Goal: Task Accomplishment & Management: Manage account settings

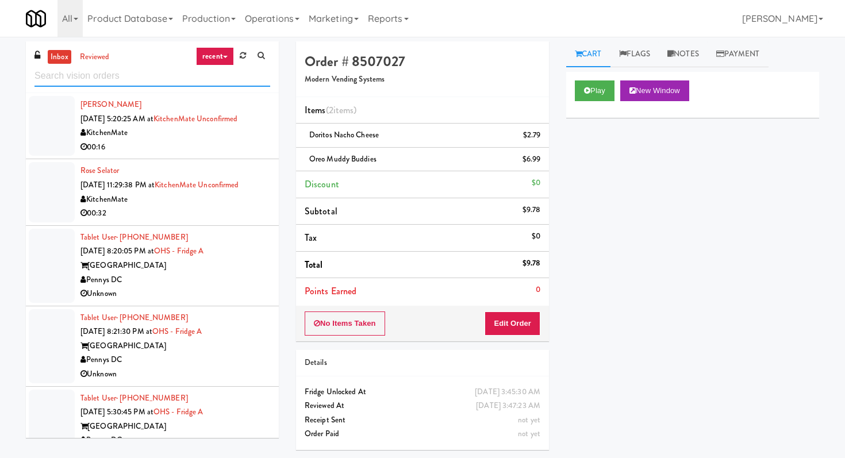
click at [192, 82] on input "text" at bounding box center [153, 76] width 236 height 21
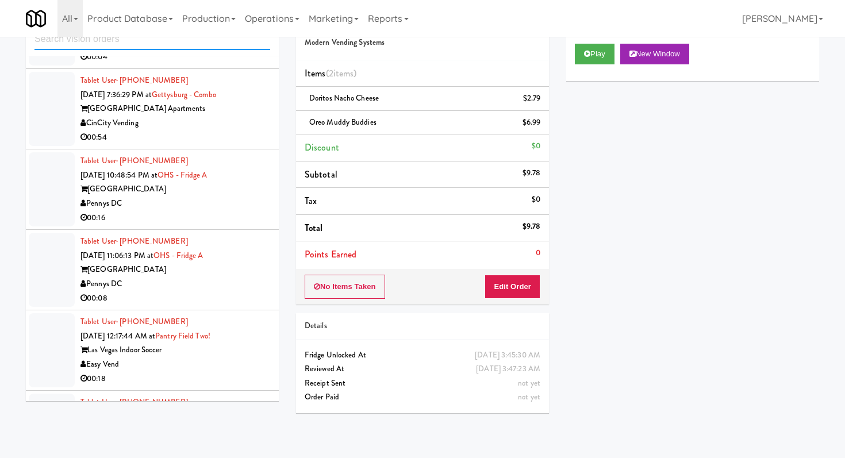
scroll to position [1479, 0]
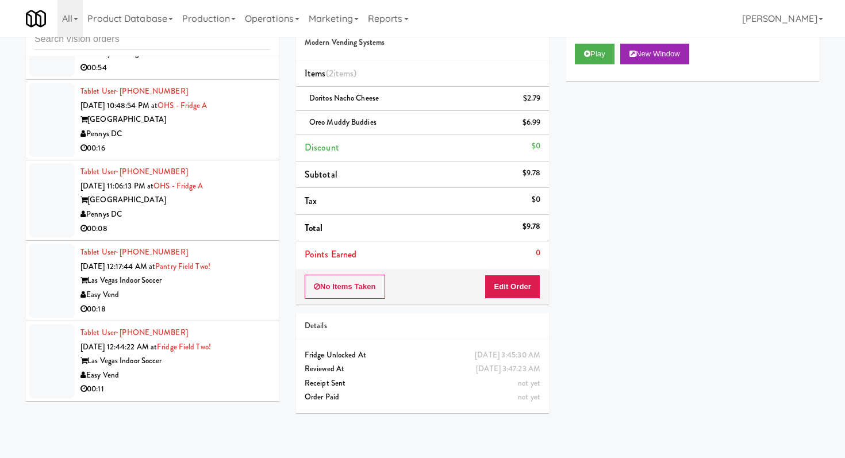
click at [208, 222] on div "00:08" at bounding box center [176, 229] width 190 height 14
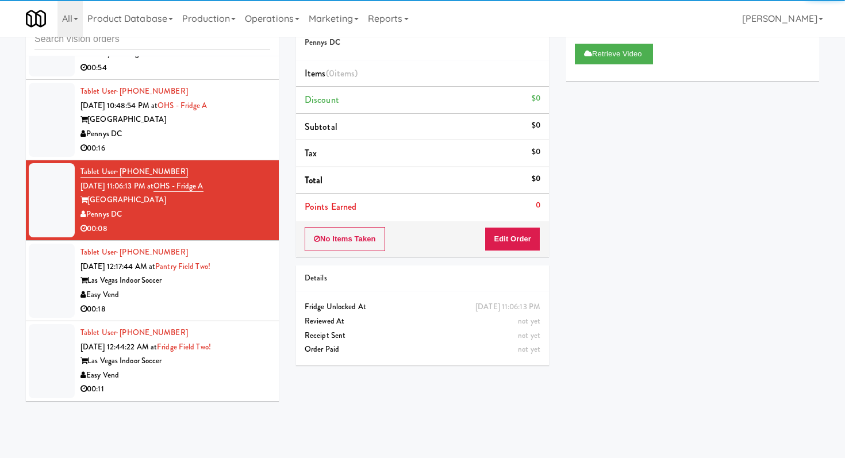
scroll to position [49, 0]
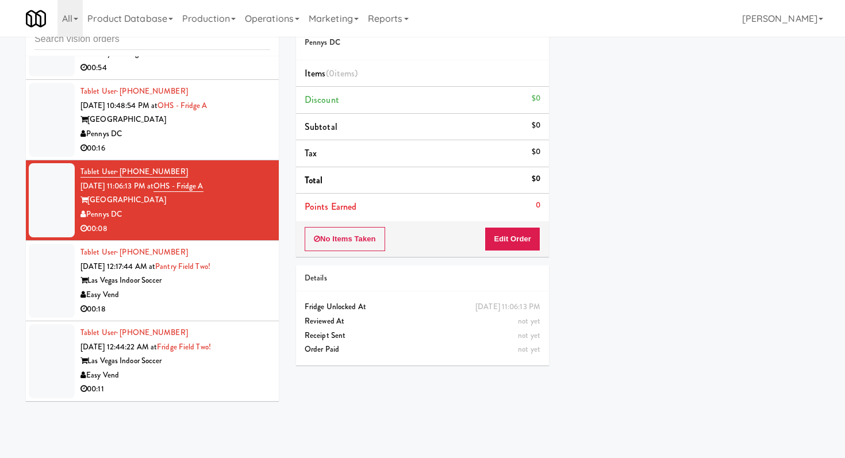
click at [271, 306] on li "Tablet User · (702) 721-3862 [DATE] 12:17:44 AM at [GEOGRAPHIC_DATA] Two! Las V…" at bounding box center [152, 281] width 253 height 81
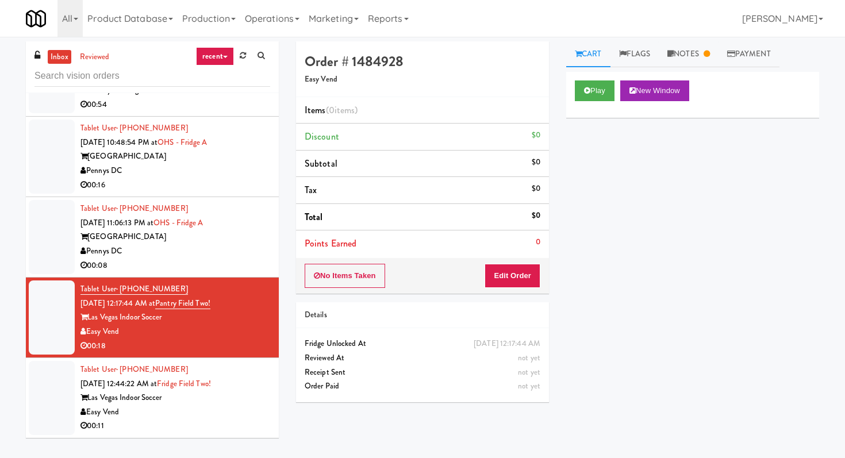
click at [174, 419] on div "00:11" at bounding box center [176, 426] width 190 height 14
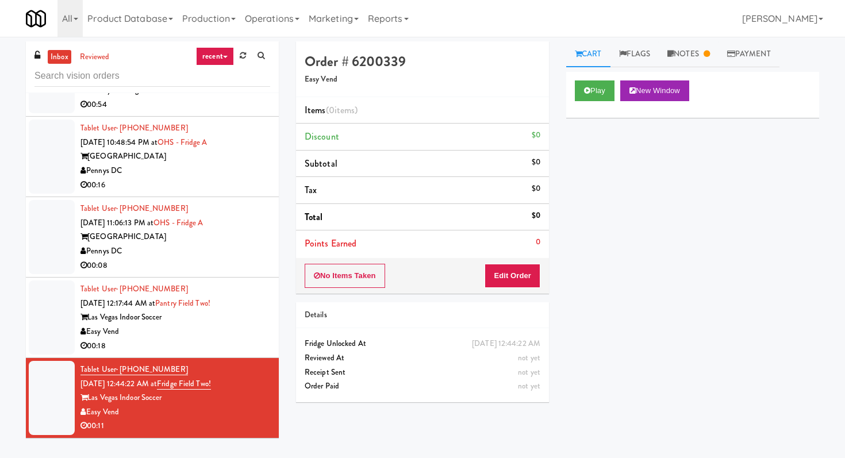
click at [148, 241] on div "[GEOGRAPHIC_DATA]" at bounding box center [176, 237] width 190 height 14
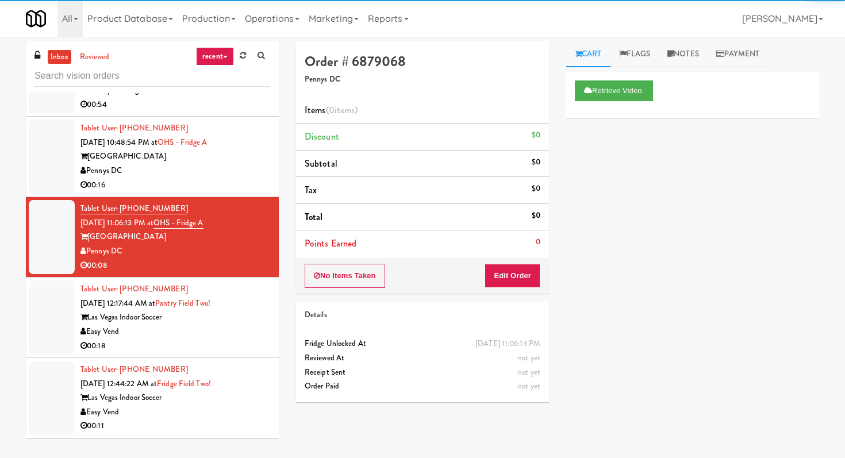
click at [240, 194] on li "Tablet User · (771) 241-5521 [DATE] 10:48:54 PM at OHS - Fridge A One Hill Sout…" at bounding box center [152, 157] width 253 height 81
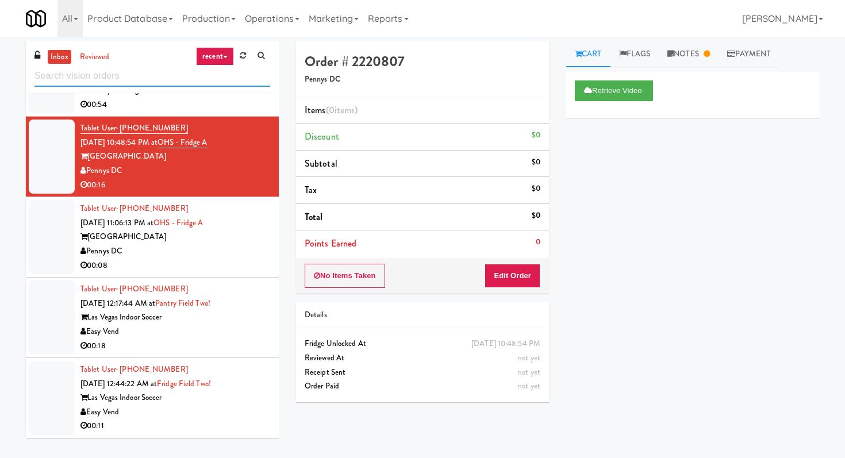
click at [193, 79] on input "text" at bounding box center [153, 76] width 236 height 21
click at [137, 85] on input "text" at bounding box center [153, 76] width 236 height 21
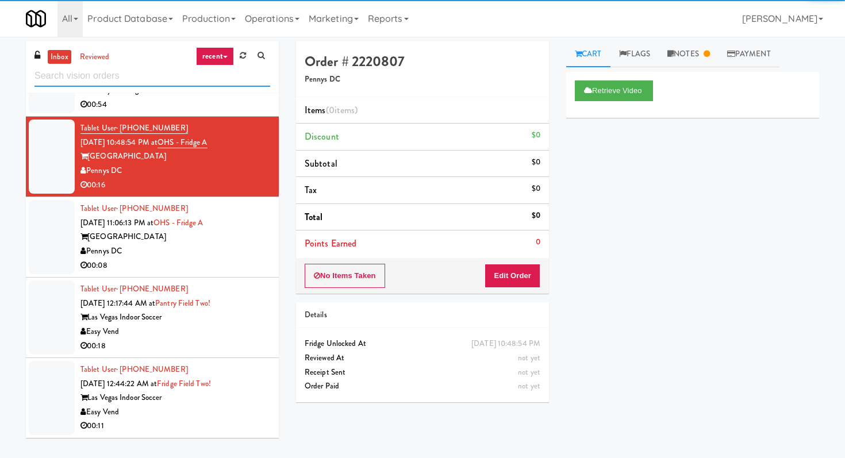
scroll to position [37, 0]
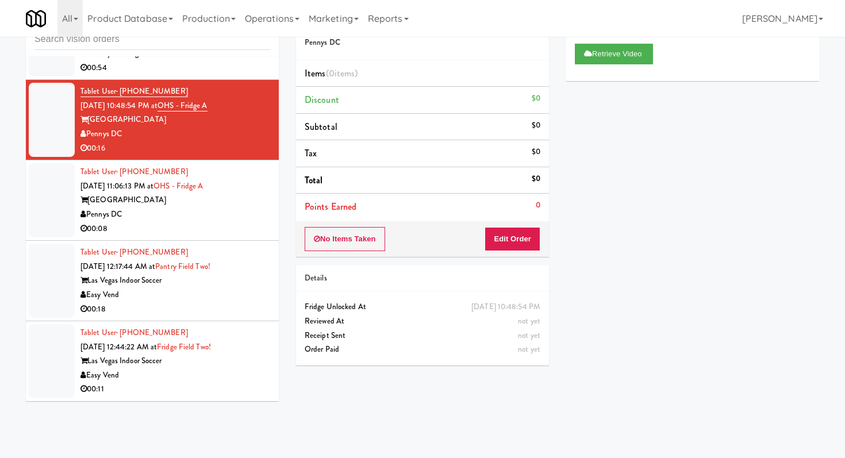
click at [201, 239] on li "Tablet User · (956) 369-3126 [DATE] 11:06:13 PM at OHS - Fridge A One Hill [GEO…" at bounding box center [152, 200] width 253 height 81
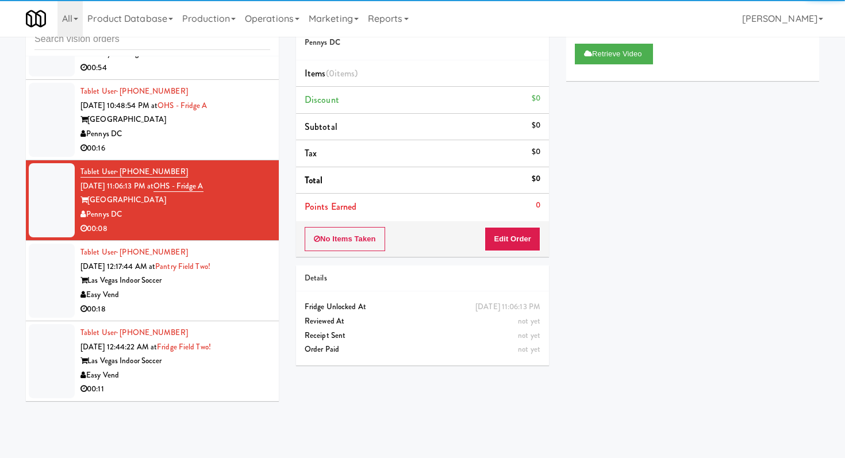
click at [227, 283] on div "Las Vegas Indoor Soccer" at bounding box center [176, 281] width 190 height 14
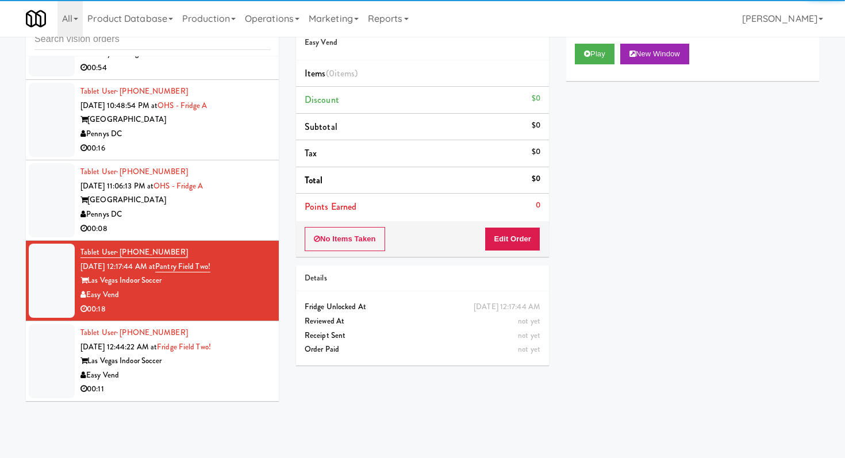
click at [255, 392] on div "00:11" at bounding box center [176, 389] width 190 height 14
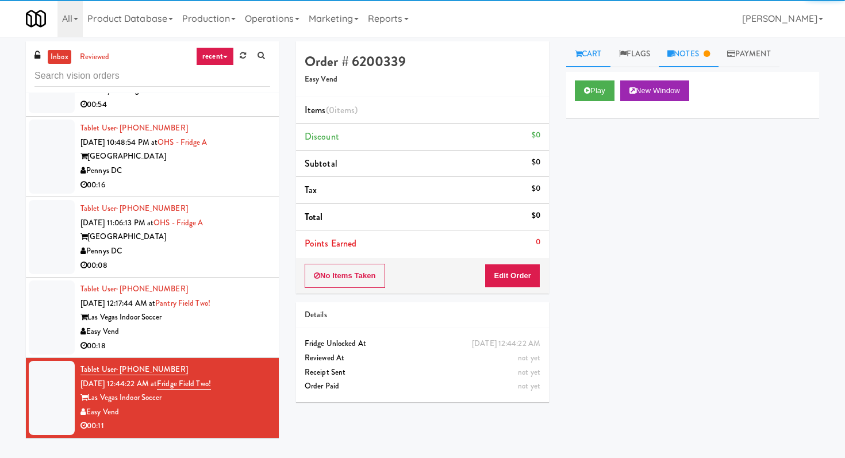
click at [702, 53] on link "Notes" at bounding box center [689, 54] width 60 height 26
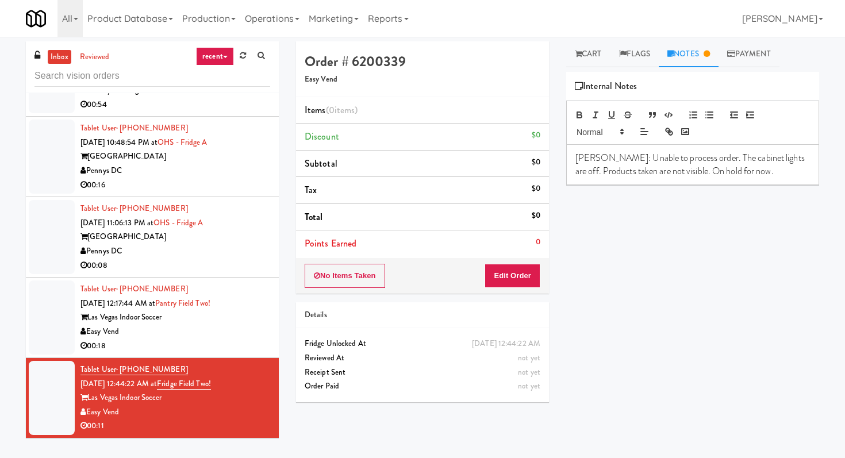
click at [274, 330] on li "Tablet User · (702) 721-3862 [DATE] 12:17:44 AM at [GEOGRAPHIC_DATA] Two! Las V…" at bounding box center [152, 318] width 253 height 81
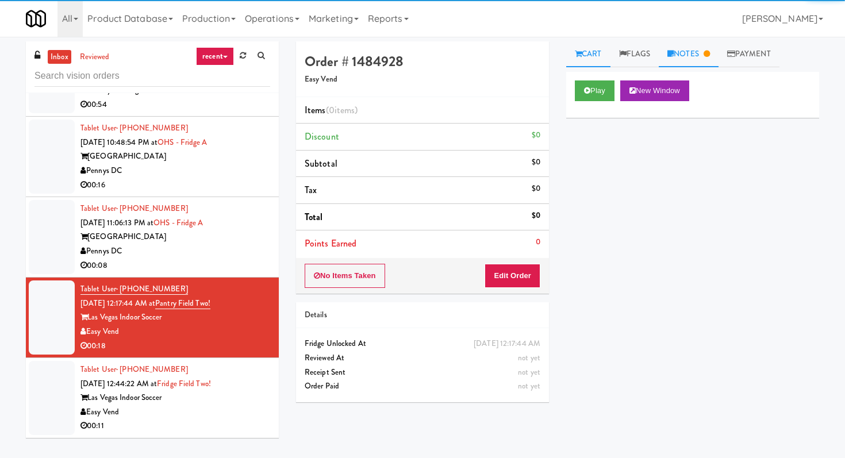
click at [710, 51] on icon at bounding box center [707, 53] width 6 height 7
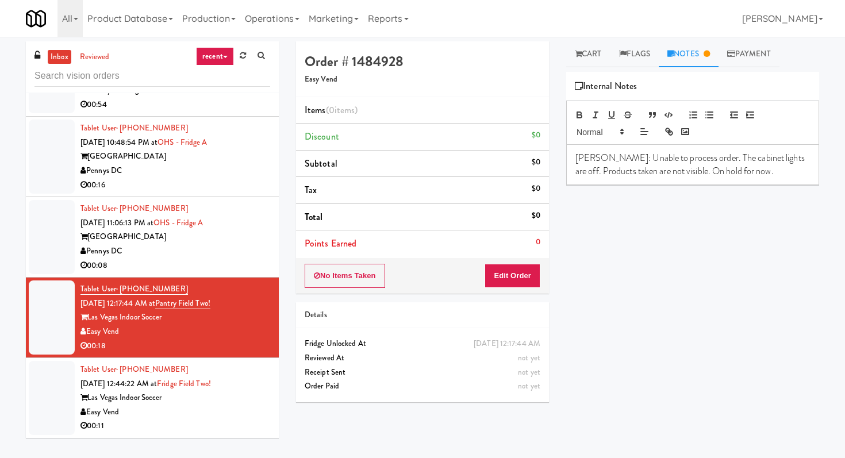
click at [272, 388] on li "Tablet User · (702) 712-5617 [DATE] 12:44:22 AM at [GEOGRAPHIC_DATA] Two! Las V…" at bounding box center [152, 398] width 253 height 80
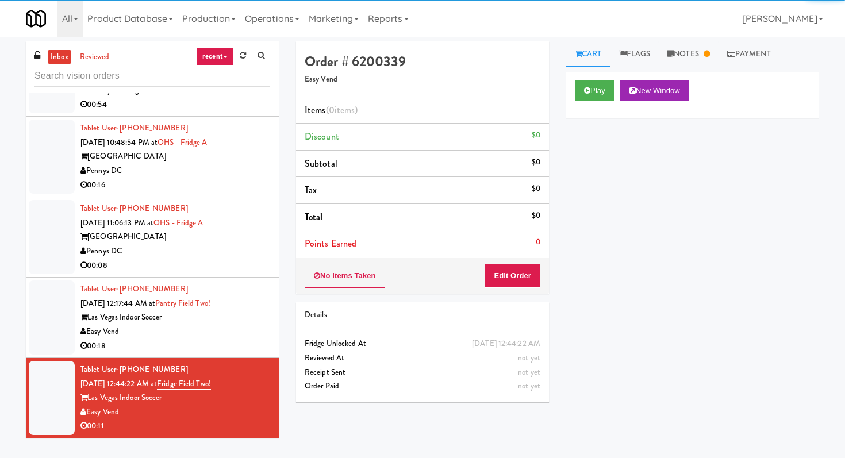
click at [243, 162] on div "[GEOGRAPHIC_DATA]" at bounding box center [176, 157] width 190 height 14
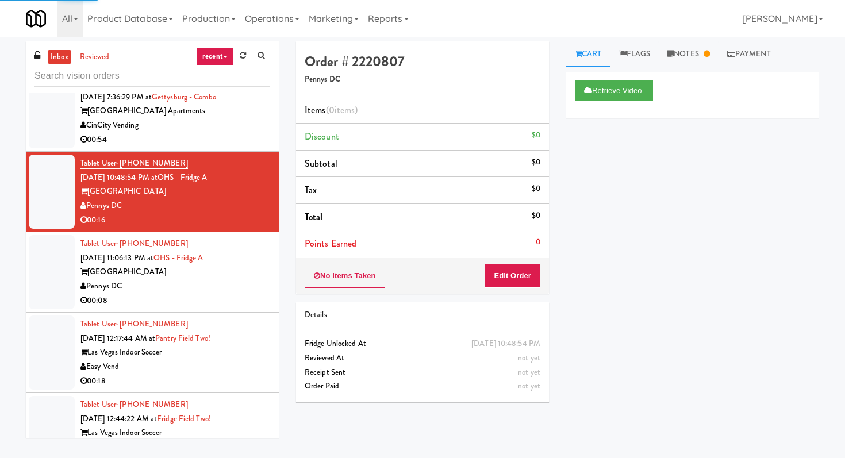
scroll to position [1402, 0]
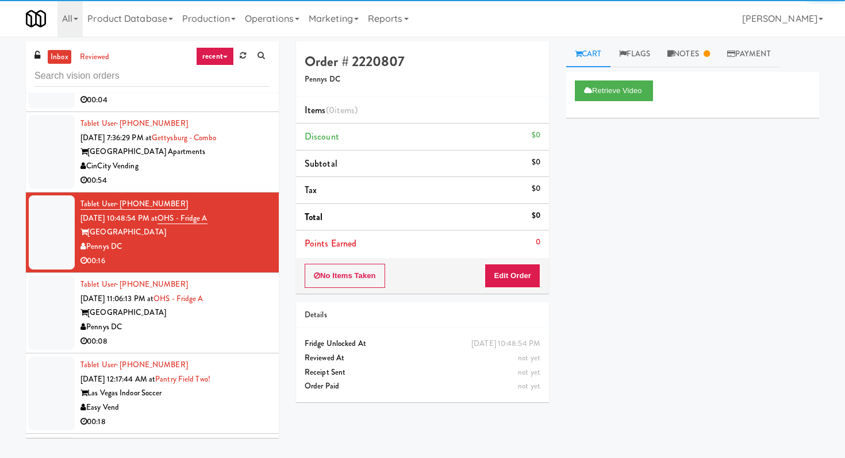
click at [250, 165] on div "CinCity Vending" at bounding box center [176, 166] width 190 height 14
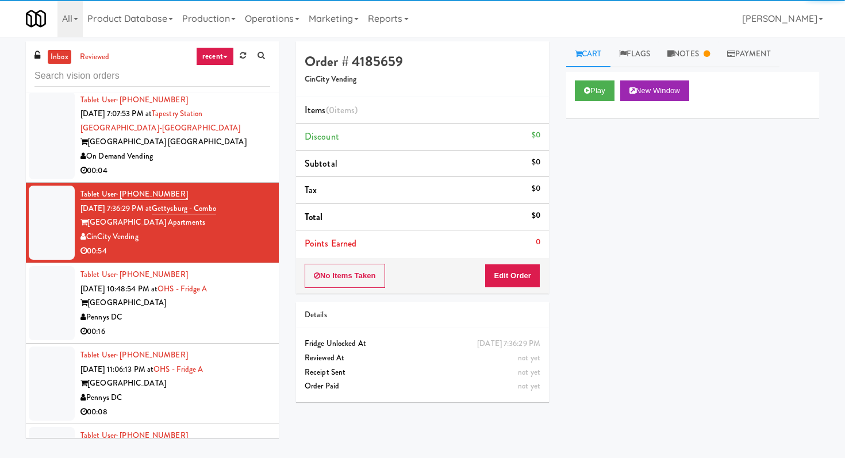
scroll to position [1303, 0]
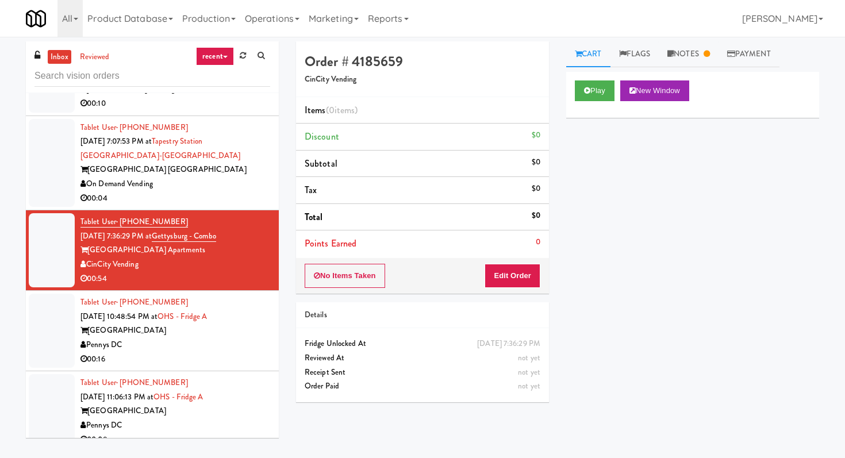
click at [253, 172] on div "[GEOGRAPHIC_DATA] [GEOGRAPHIC_DATA]" at bounding box center [176, 170] width 190 height 14
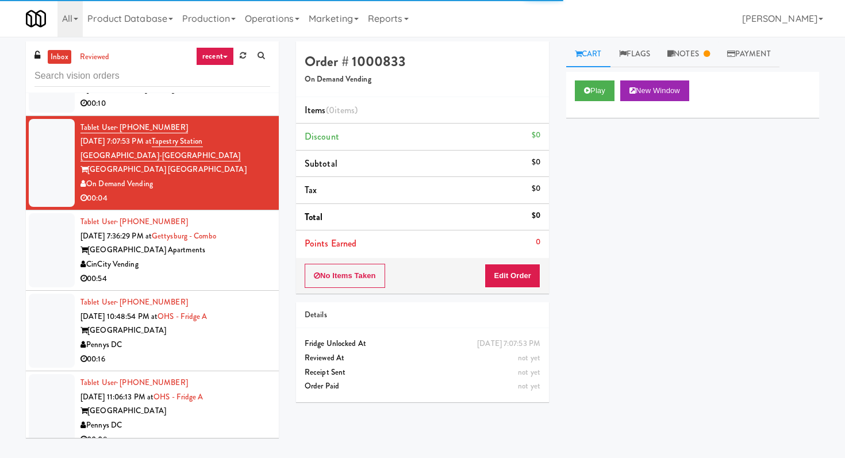
scroll to position [1479, 0]
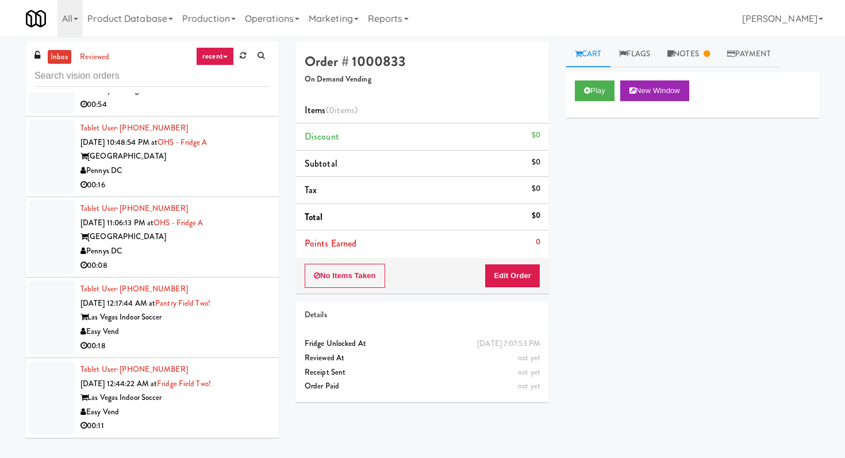
click at [242, 418] on div "Easy Vend" at bounding box center [176, 412] width 190 height 14
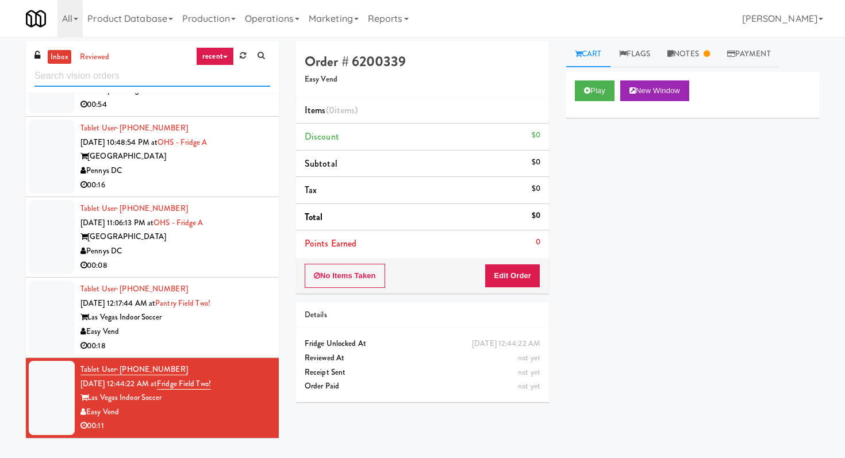
click at [170, 82] on input "text" at bounding box center [153, 76] width 236 height 21
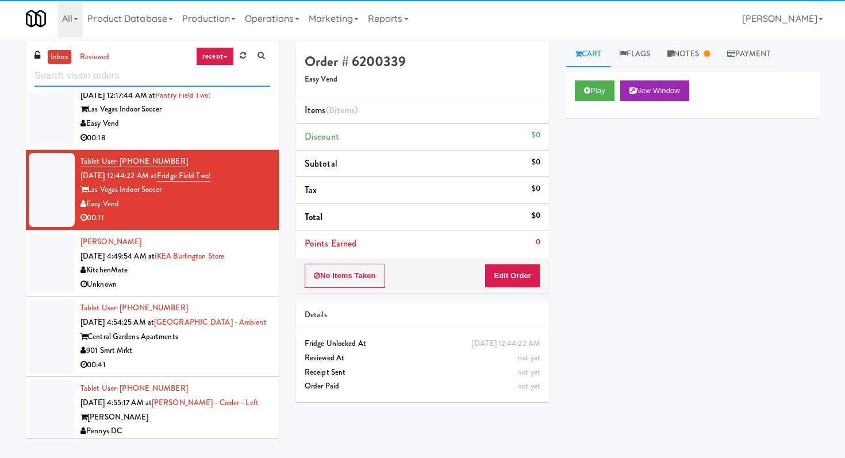
scroll to position [1706, 0]
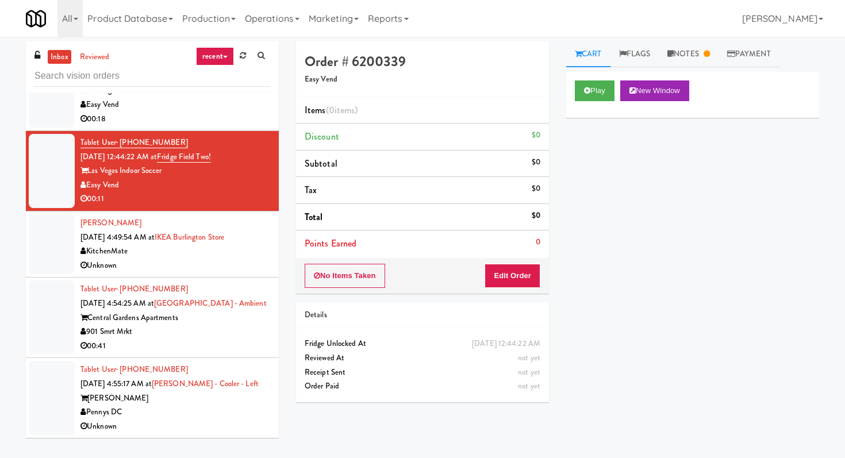
click at [261, 333] on div "901 Smrt Mrkt" at bounding box center [176, 332] width 190 height 14
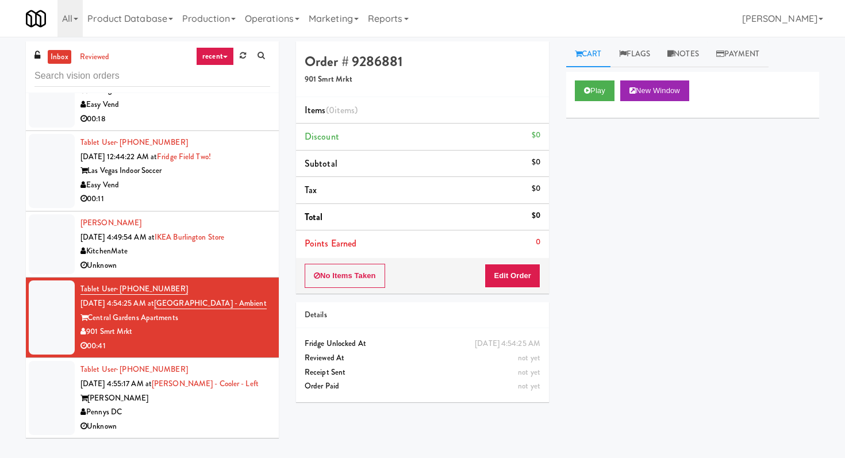
click at [236, 388] on div "Tablet User · (571) 419-4549 [DATE] 4:55:17 AM at [PERSON_NAME][GEOGRAPHIC_DATA…" at bounding box center [176, 398] width 190 height 71
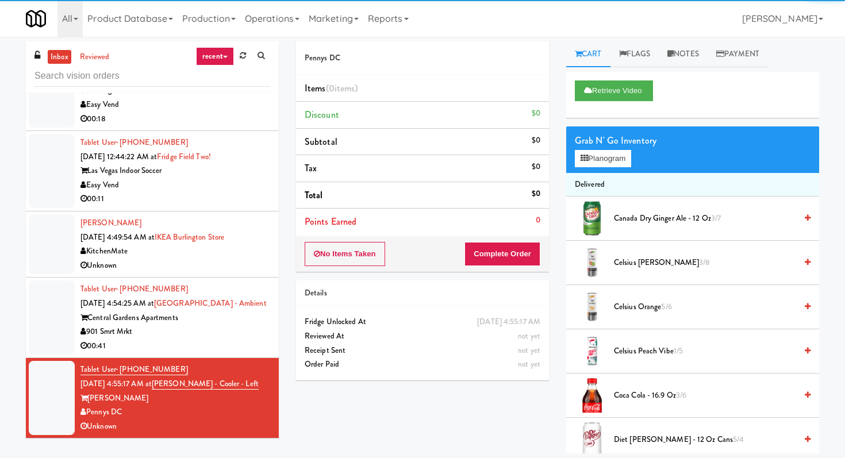
click at [251, 252] on div "KitchenMate" at bounding box center [176, 251] width 190 height 14
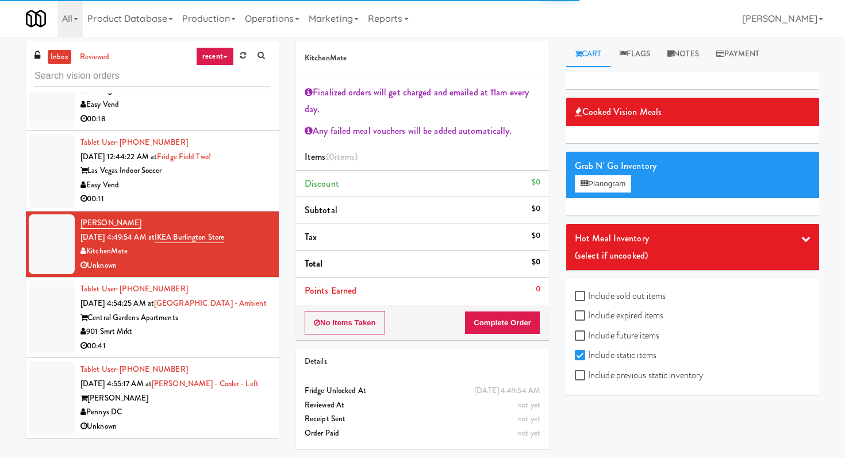
click at [267, 356] on li "Tablet User · (901) 607-1973 [DATE] 4:54:25 AM at [GEOGRAPHIC_DATA] - Ambient C…" at bounding box center [152, 318] width 253 height 81
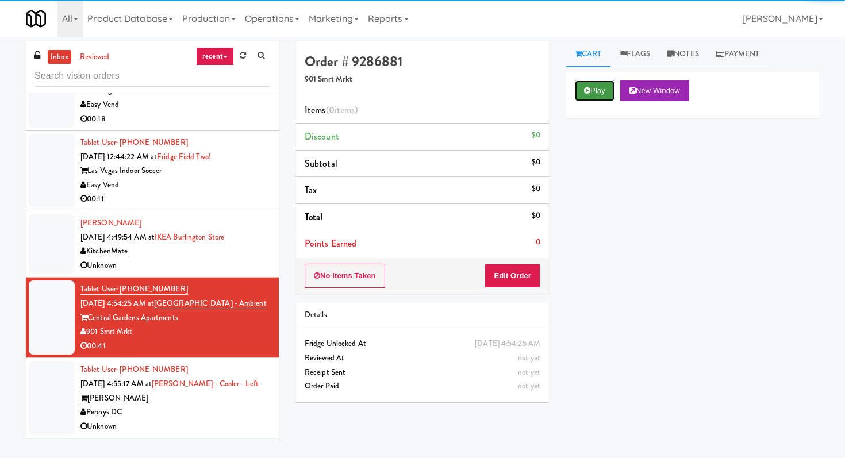
click at [601, 82] on button "Play" at bounding box center [595, 91] width 40 height 21
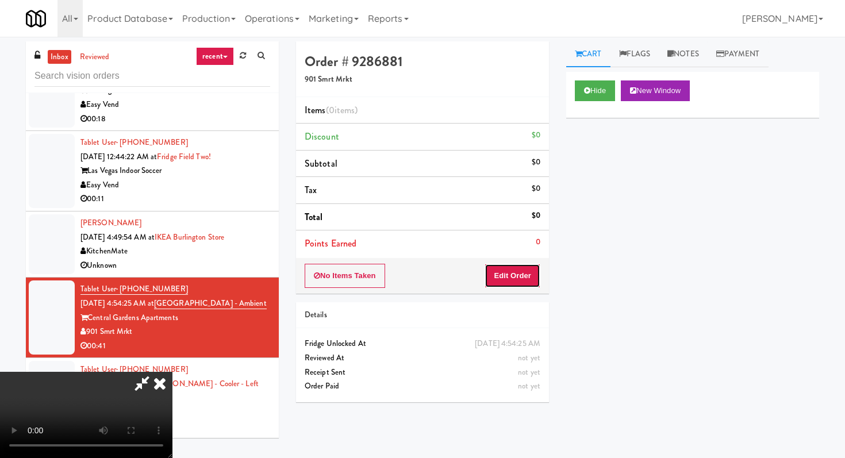
click at [530, 267] on button "Edit Order" at bounding box center [513, 276] width 56 height 24
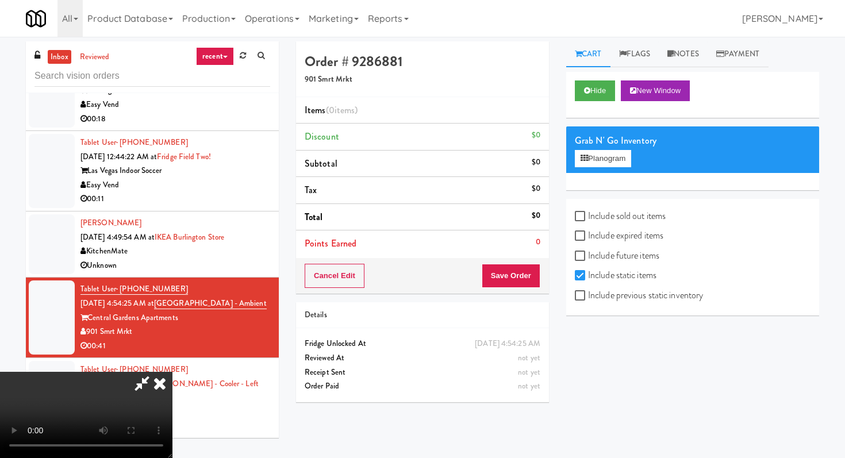
click at [591, 297] on label "Include previous static inventory" at bounding box center [639, 295] width 128 height 17
click at [588, 297] on input "Include previous static inventory" at bounding box center [581, 296] width 13 height 9
checkbox input "true"
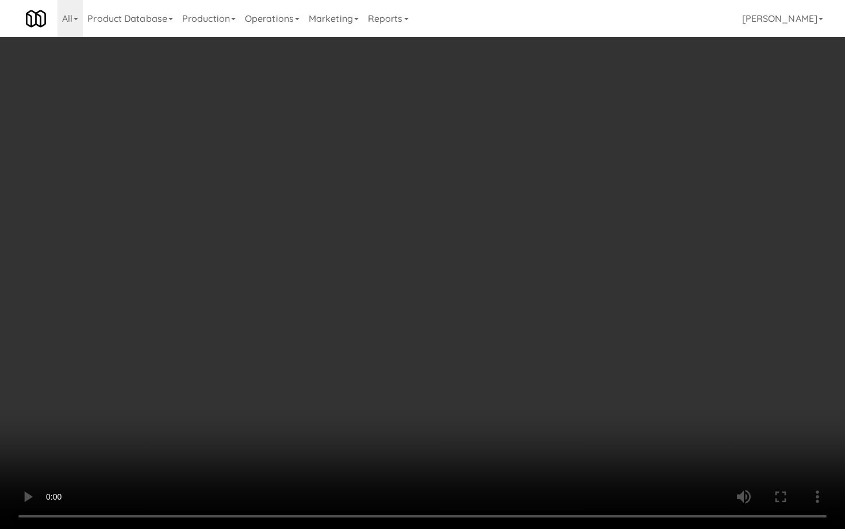
click at [551, 372] on video at bounding box center [422, 264] width 845 height 529
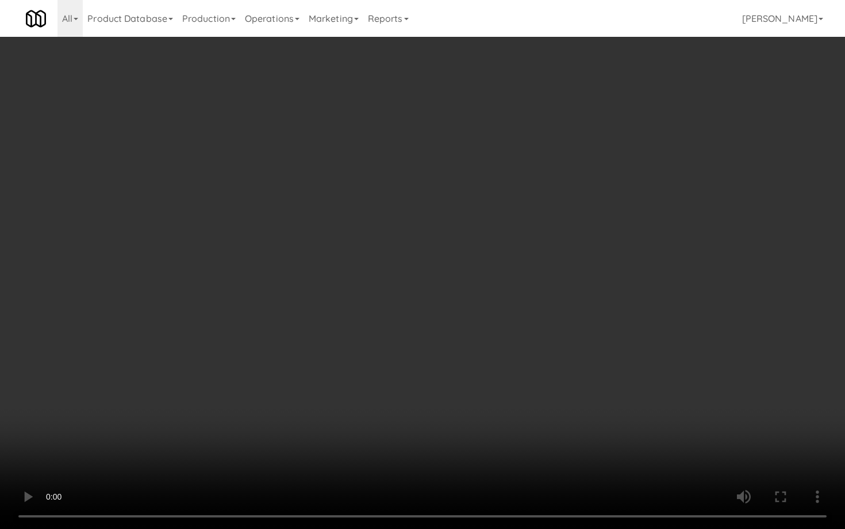
click at [551, 372] on video at bounding box center [422, 264] width 845 height 529
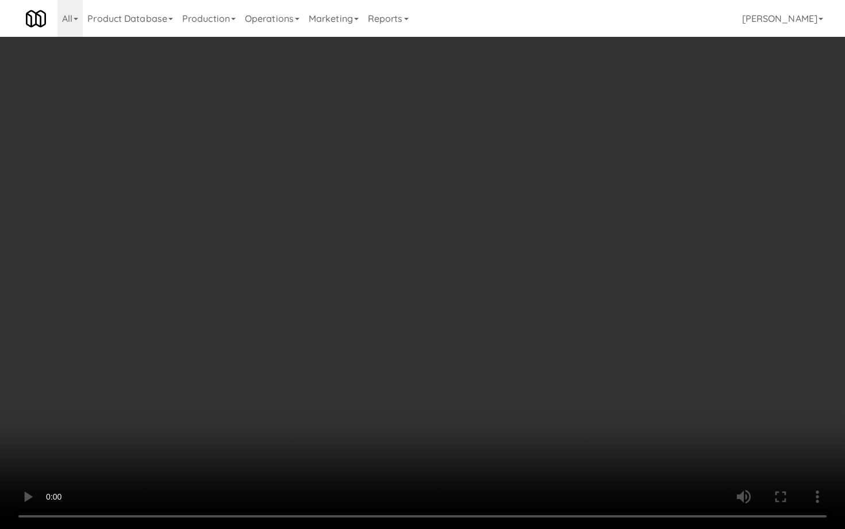
click at [551, 372] on video at bounding box center [422, 264] width 845 height 529
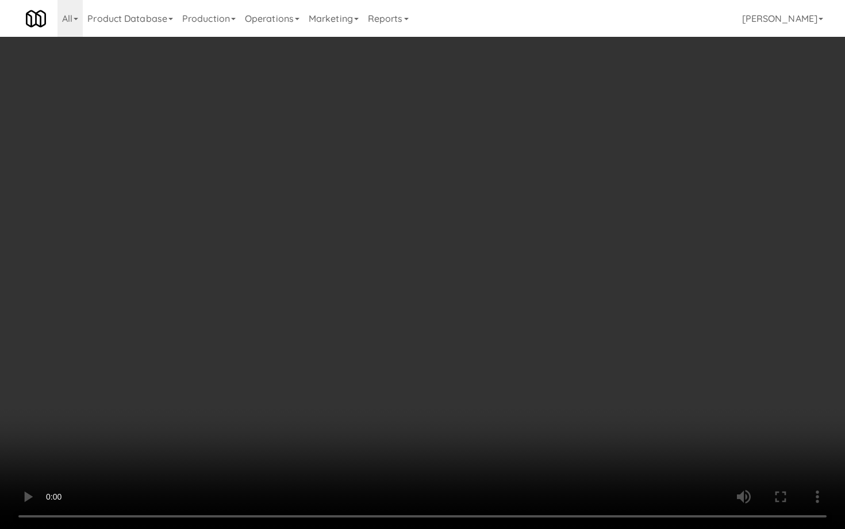
click at [551, 372] on video at bounding box center [422, 264] width 845 height 529
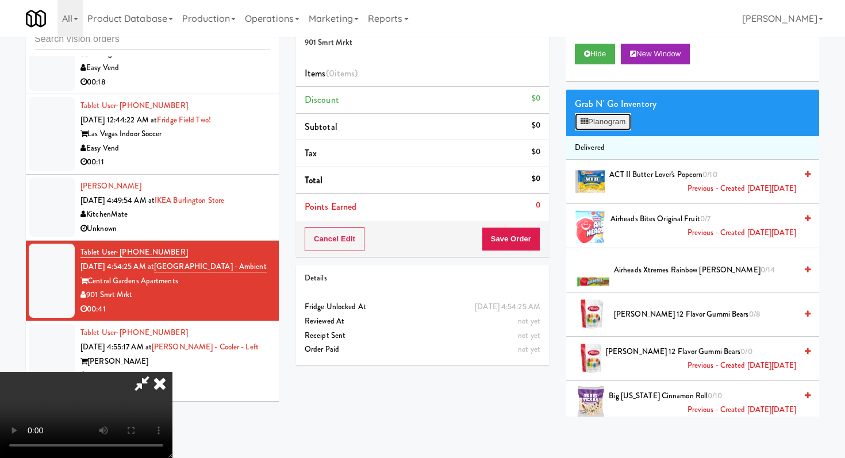
click at [604, 124] on button "Planogram" at bounding box center [603, 121] width 56 height 17
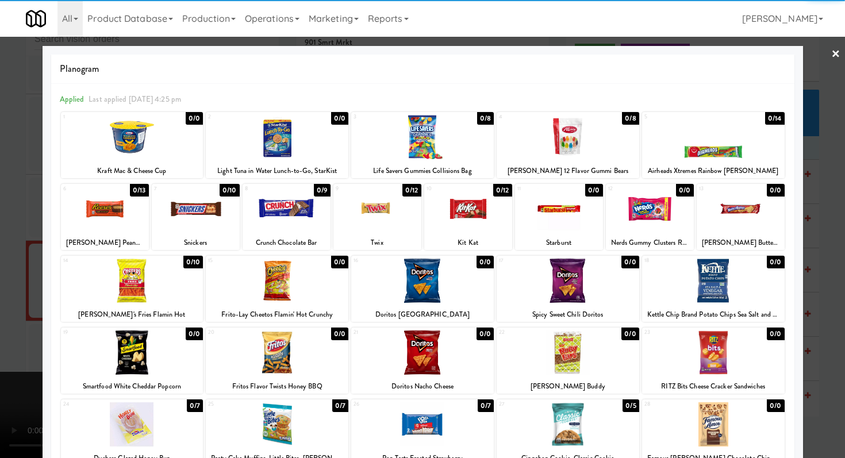
click at [574, 298] on div at bounding box center [568, 281] width 143 height 44
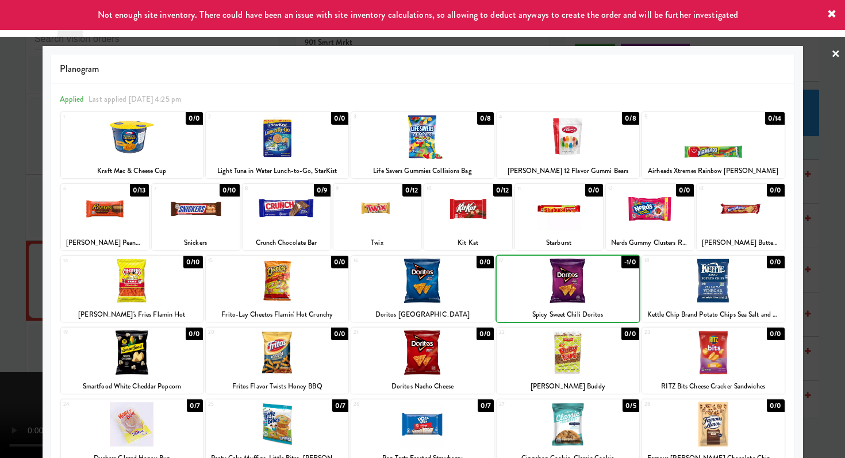
click at [574, 298] on div at bounding box center [568, 281] width 143 height 44
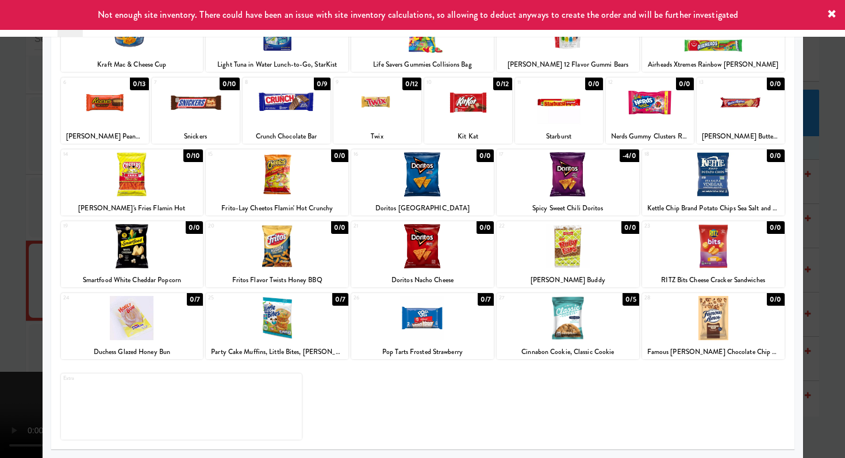
click at [821, 259] on div at bounding box center [422, 229] width 845 height 458
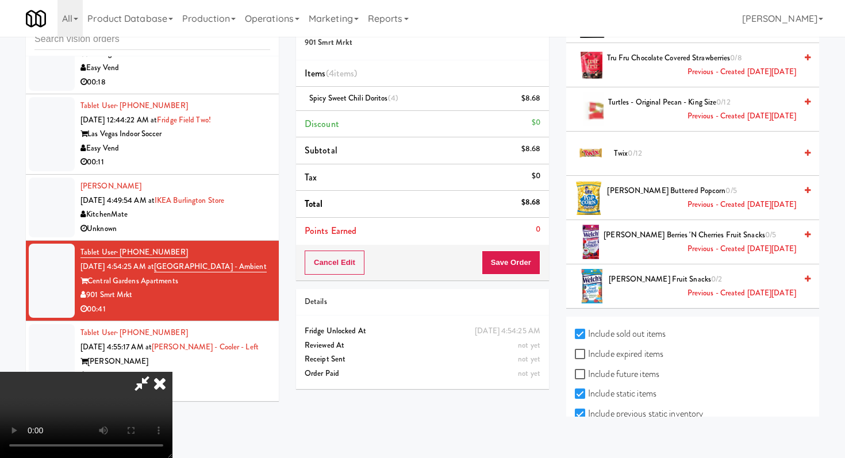
scroll to position [6305, 0]
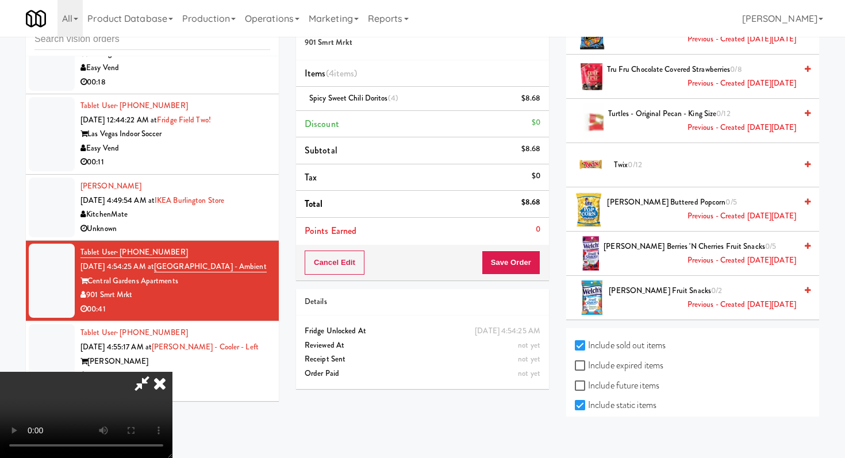
click at [173, 372] on video at bounding box center [86, 415] width 173 height 86
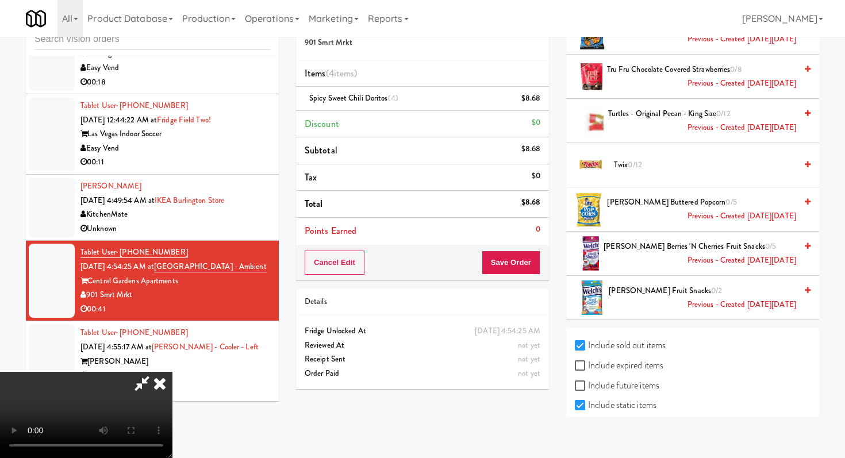
click at [173, 372] on video at bounding box center [86, 415] width 173 height 86
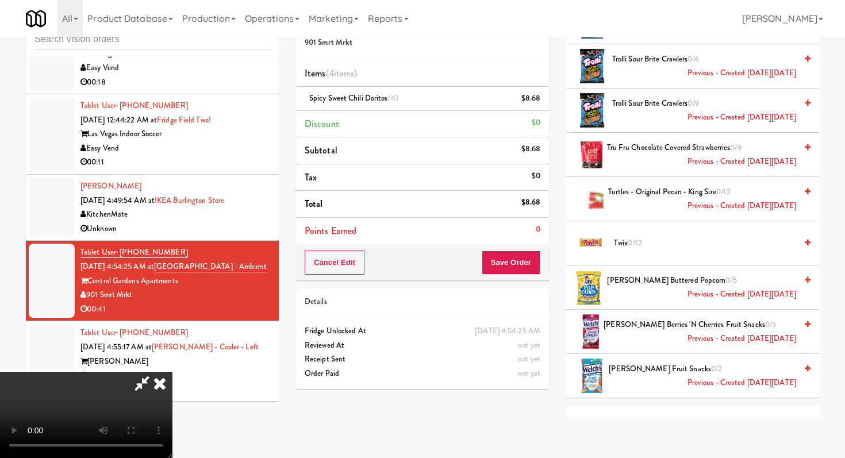
scroll to position [6229, 0]
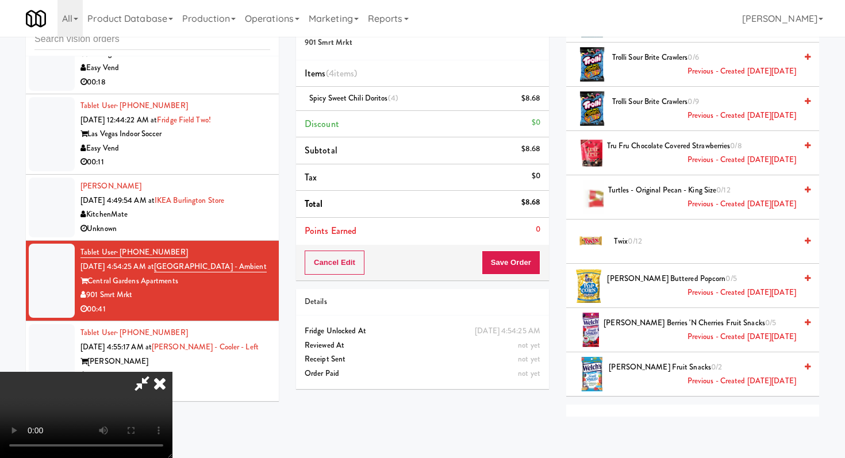
click at [665, 189] on span "Turtles - Original Pecan - King Size 0/12 Previous - Created [DATE][DATE]" at bounding box center [703, 197] width 188 height 28
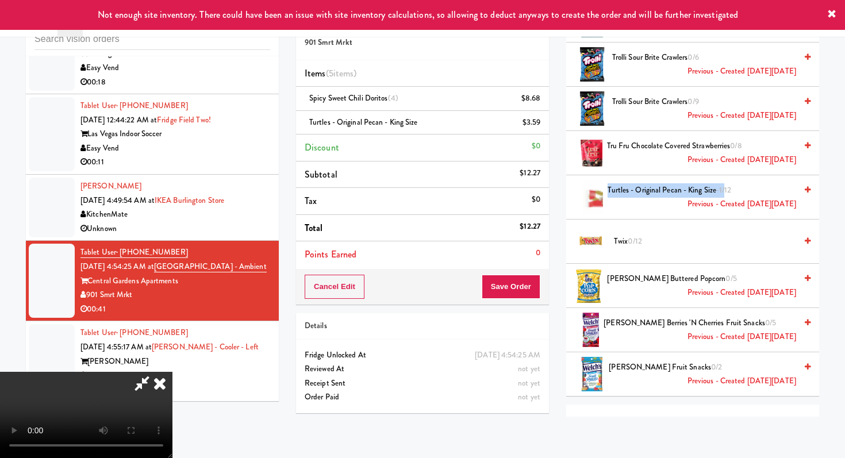
drag, startPoint x: 722, startPoint y: 193, endPoint x: 606, endPoint y: 194, distance: 116.8
click at [606, 194] on div "Turtles - Original Pecan - King Size -1/12 Previous - Created [DATE][DATE]" at bounding box center [707, 197] width 208 height 28
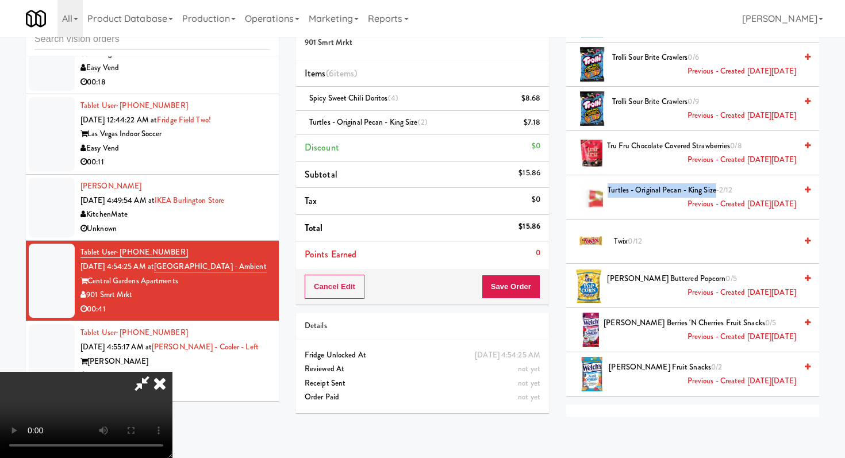
scroll to position [0, 0]
click at [173, 372] on icon at bounding box center [159, 383] width 25 height 23
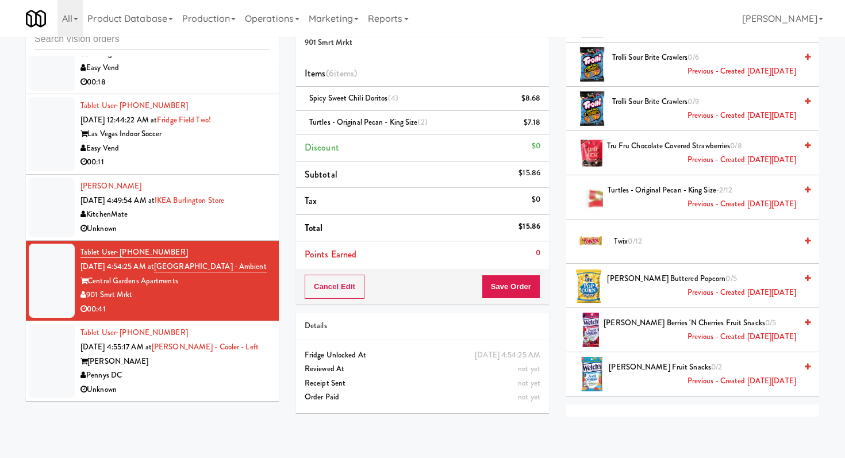
click at [243, 154] on div "Easy Vend" at bounding box center [176, 148] width 190 height 14
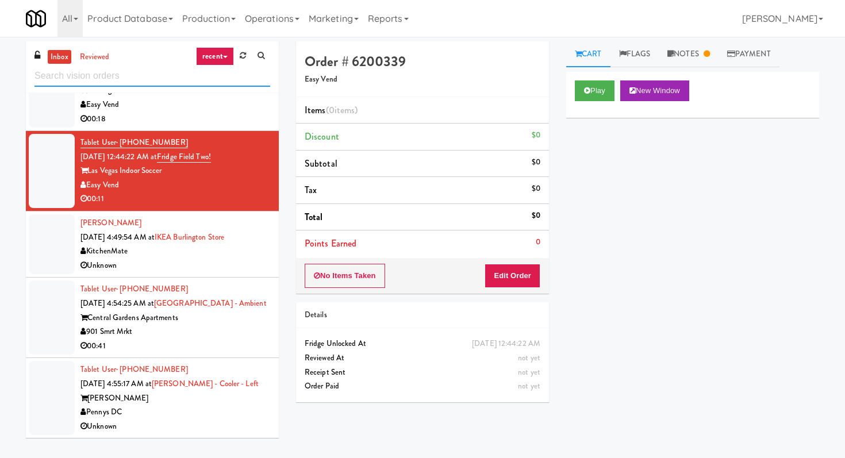
click at [183, 70] on input "text" at bounding box center [153, 76] width 236 height 21
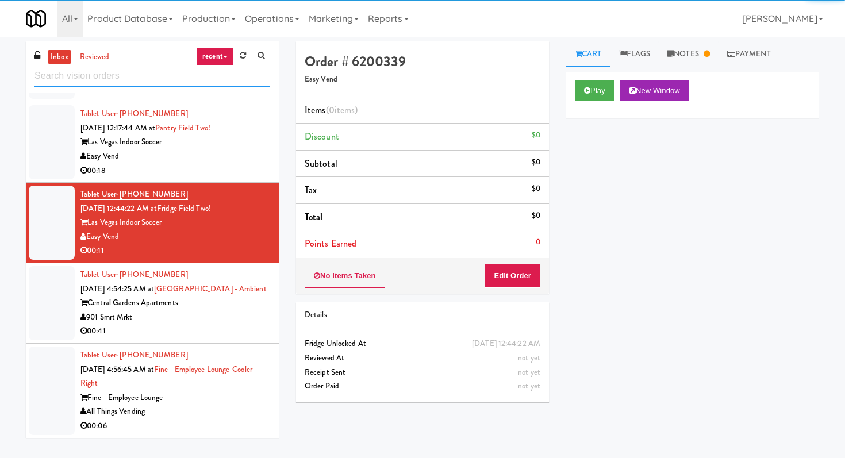
scroll to position [1654, 0]
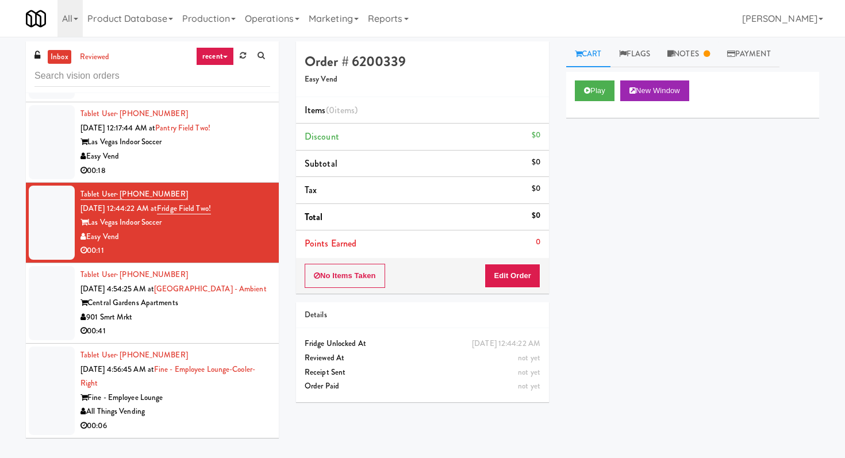
click at [236, 398] on div "Fine - Employee Lounge" at bounding box center [176, 398] width 190 height 14
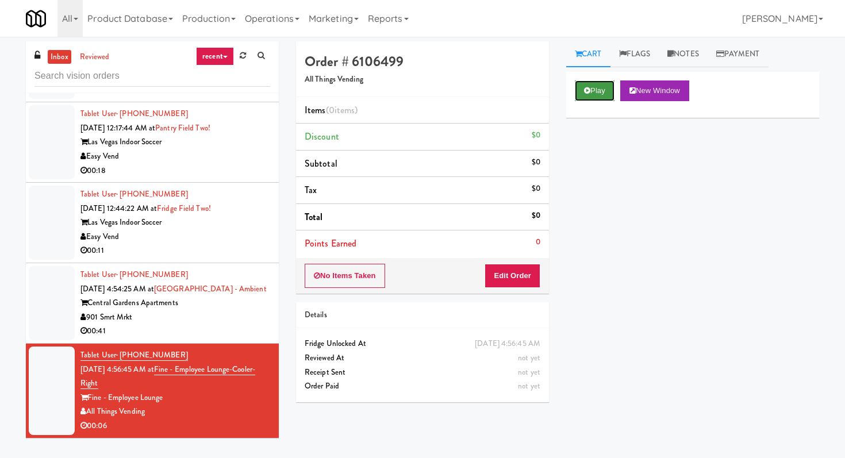
click at [590, 83] on button "Play" at bounding box center [595, 91] width 40 height 21
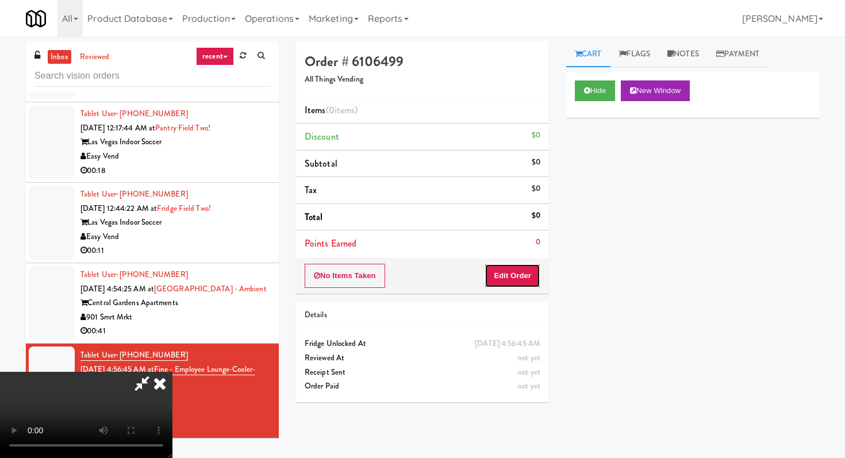
click at [511, 285] on button "Edit Order" at bounding box center [513, 276] width 56 height 24
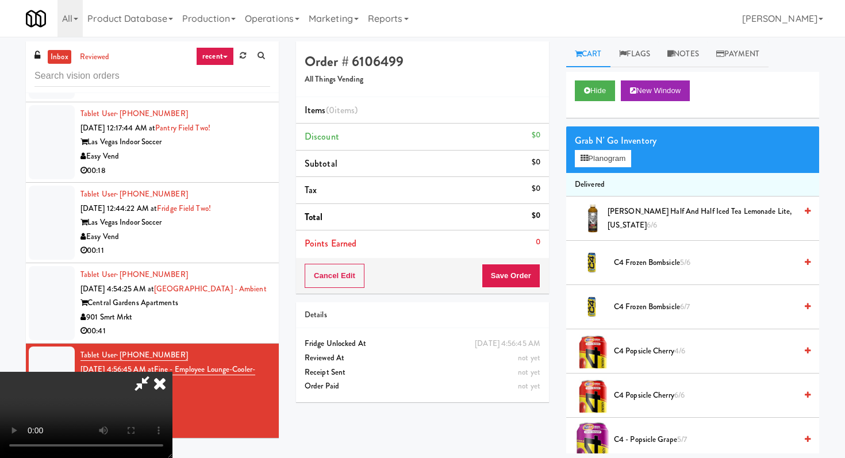
scroll to position [114, 0]
click at [173, 372] on video at bounding box center [86, 415] width 173 height 86
click at [173, 393] on video at bounding box center [86, 415] width 173 height 86
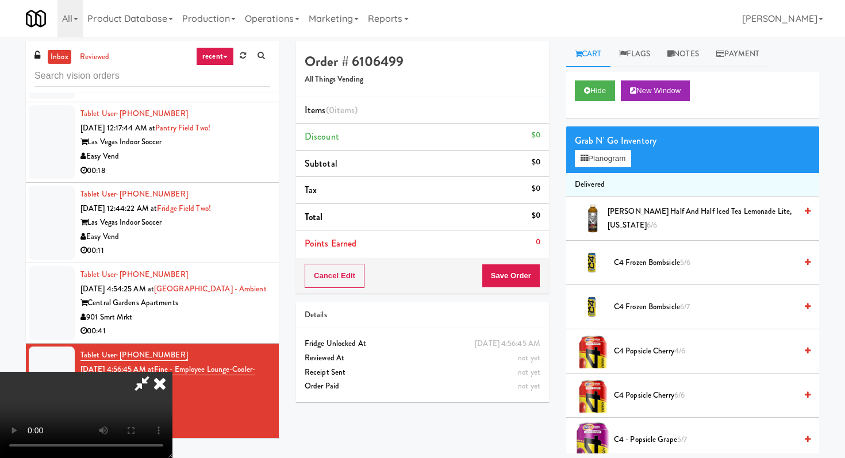
click at [173, 393] on video at bounding box center [86, 415] width 173 height 86
click at [604, 164] on button "Planogram" at bounding box center [603, 158] width 56 height 17
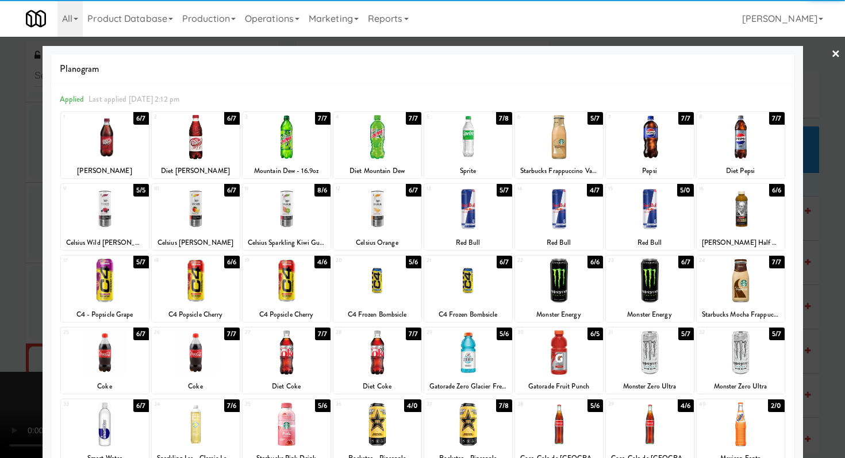
click at [122, 214] on div at bounding box center [105, 209] width 88 height 44
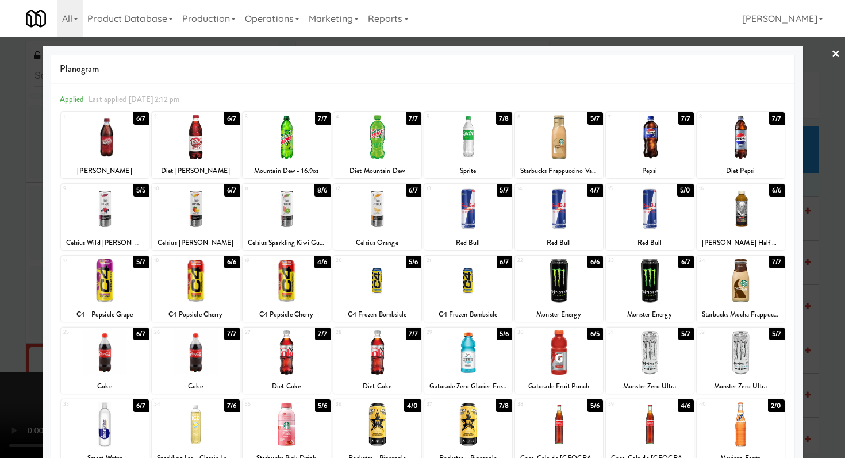
click at [85, 212] on div at bounding box center [105, 209] width 88 height 44
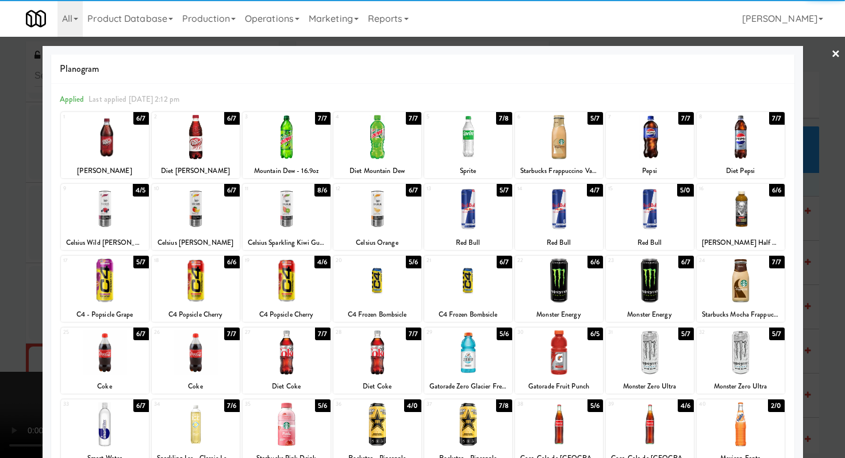
click at [0, 221] on div at bounding box center [422, 229] width 845 height 458
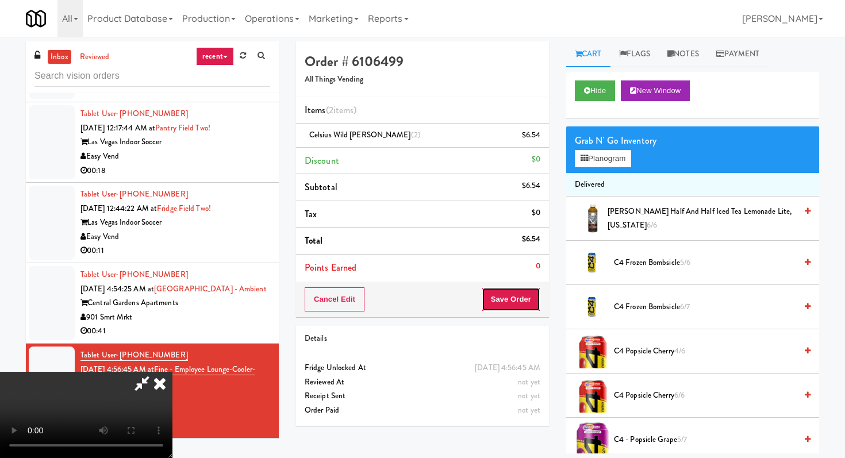
click at [525, 289] on button "Save Order" at bounding box center [511, 300] width 59 height 24
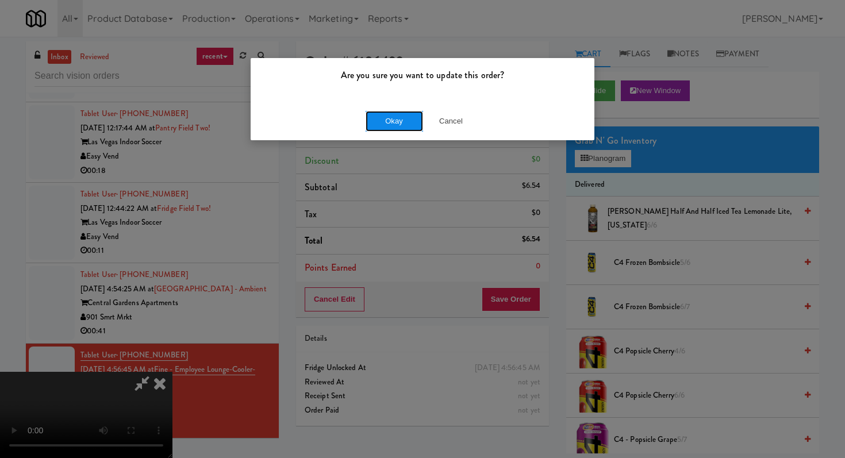
click at [382, 126] on button "Okay" at bounding box center [395, 121] width 58 height 21
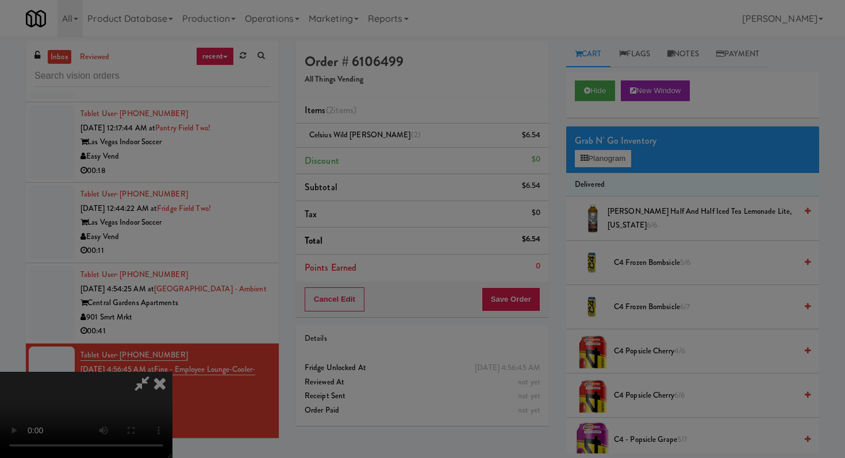
click at [382, 126] on div at bounding box center [422, 229] width 845 height 458
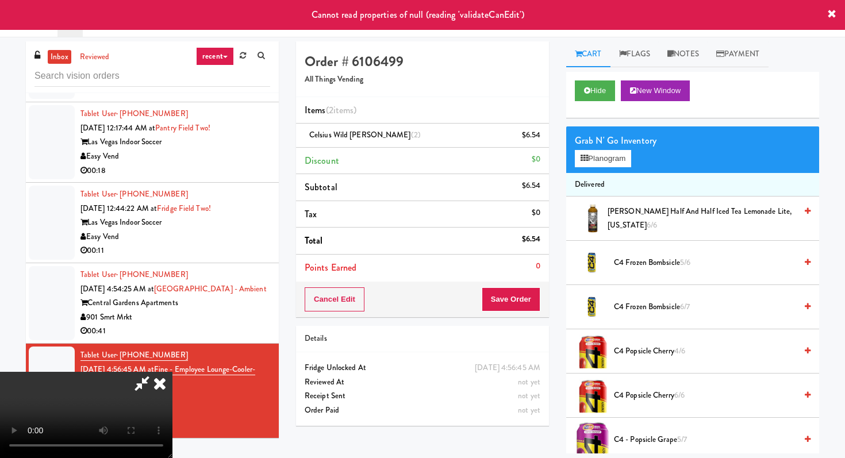
click at [173, 372] on icon at bounding box center [159, 383] width 25 height 23
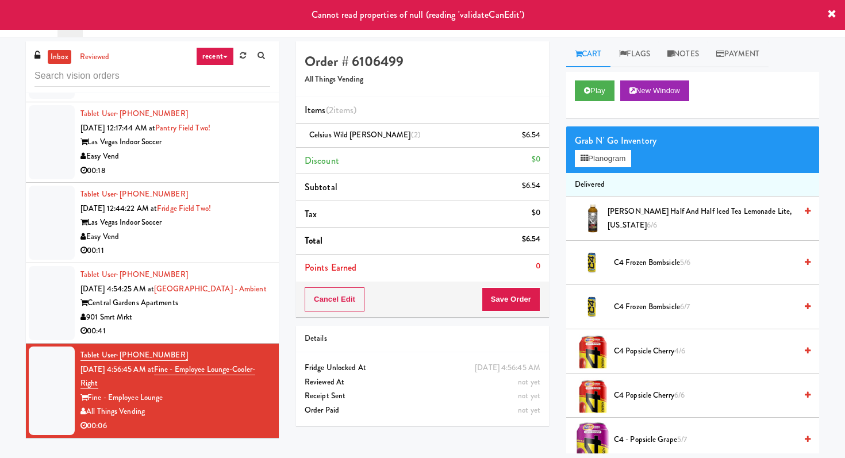
click at [220, 317] on div "901 Smrt Mrkt" at bounding box center [176, 318] width 190 height 14
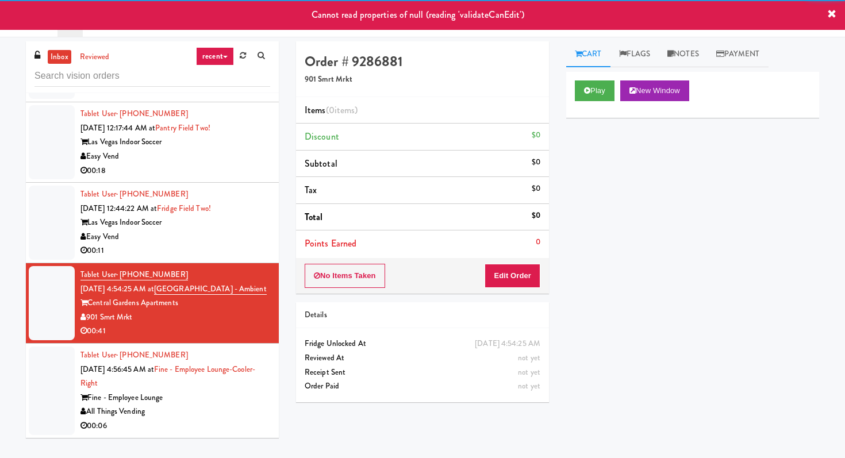
click at [216, 420] on div "00:06" at bounding box center [176, 426] width 190 height 14
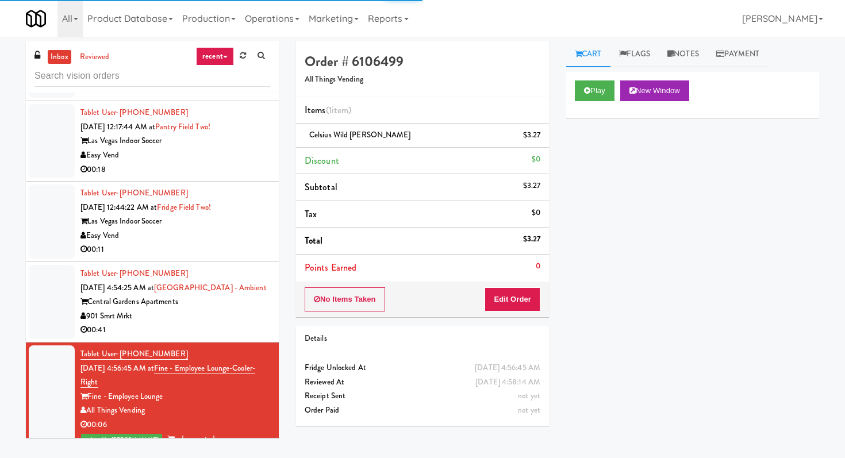
scroll to position [1668, 0]
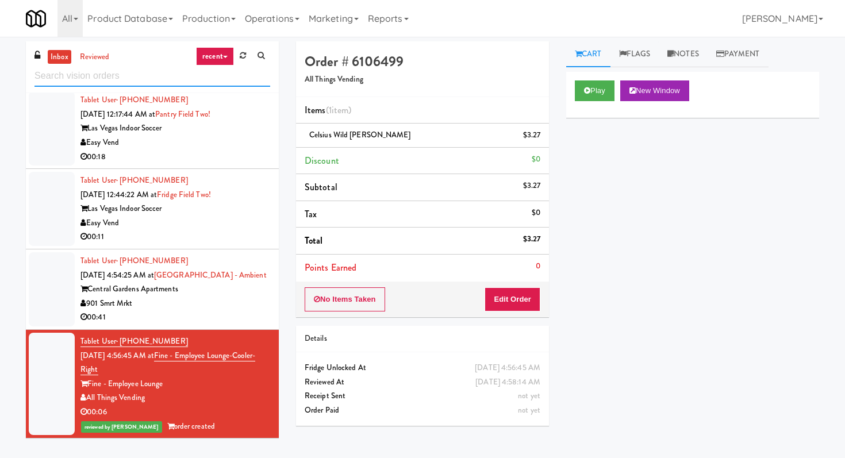
click at [171, 82] on input "text" at bounding box center [153, 76] width 236 height 21
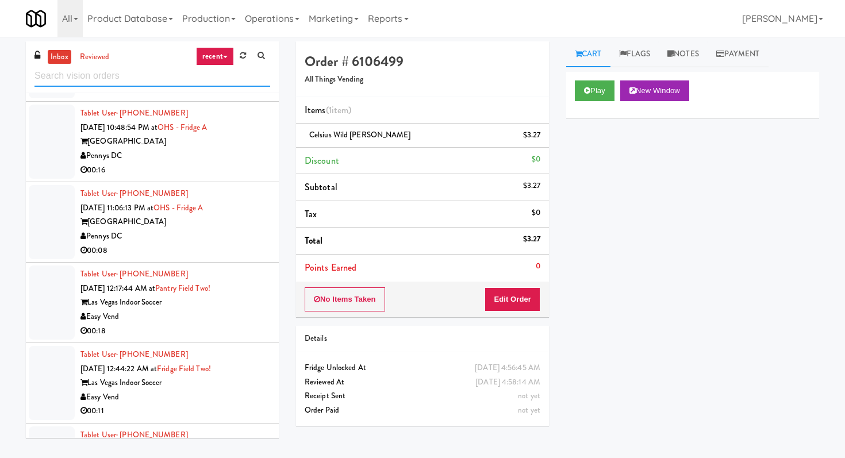
scroll to position [1706, 0]
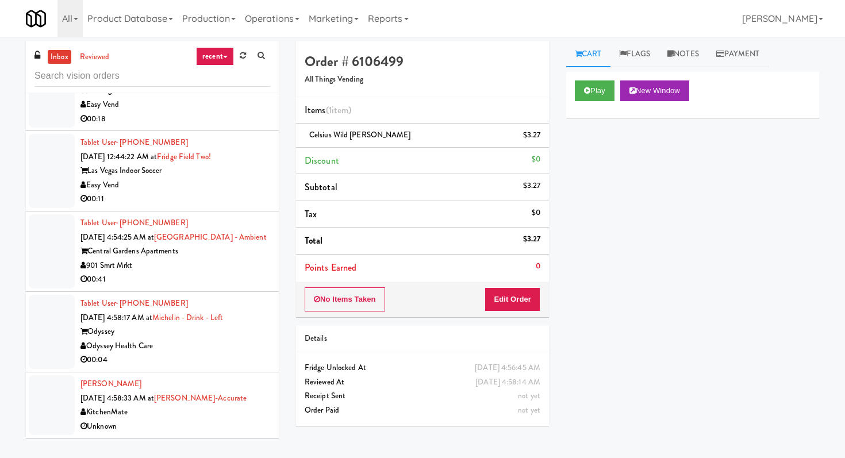
click at [232, 356] on div "00:04" at bounding box center [176, 360] width 190 height 14
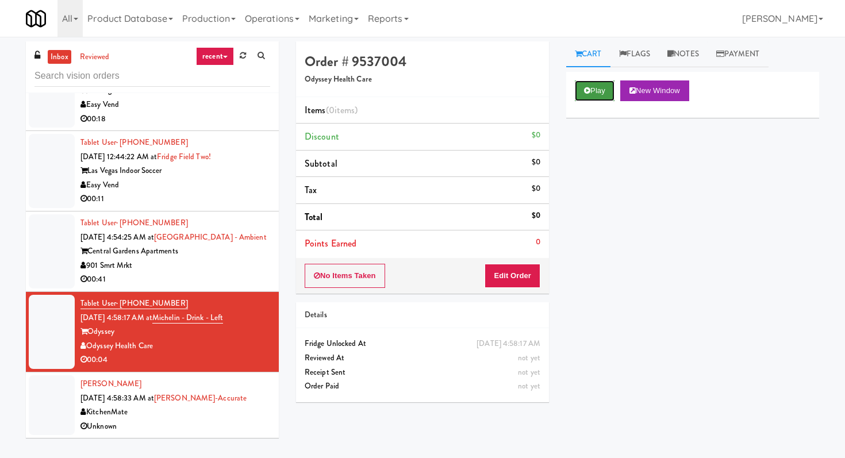
click at [598, 91] on button "Play" at bounding box center [595, 91] width 40 height 21
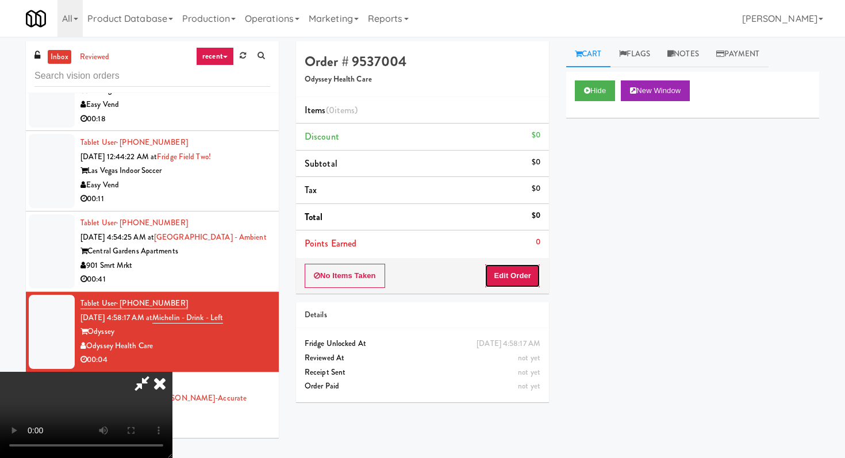
click at [523, 280] on button "Edit Order" at bounding box center [513, 276] width 56 height 24
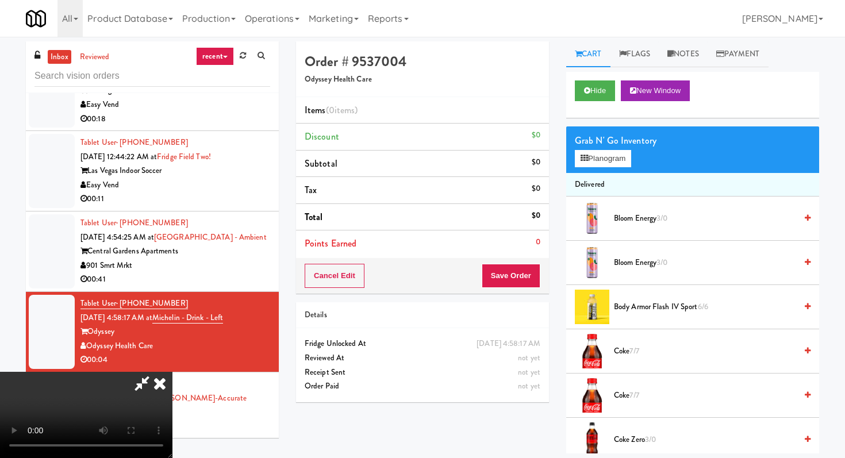
scroll to position [114, 0]
click at [173, 372] on video at bounding box center [86, 415] width 173 height 86
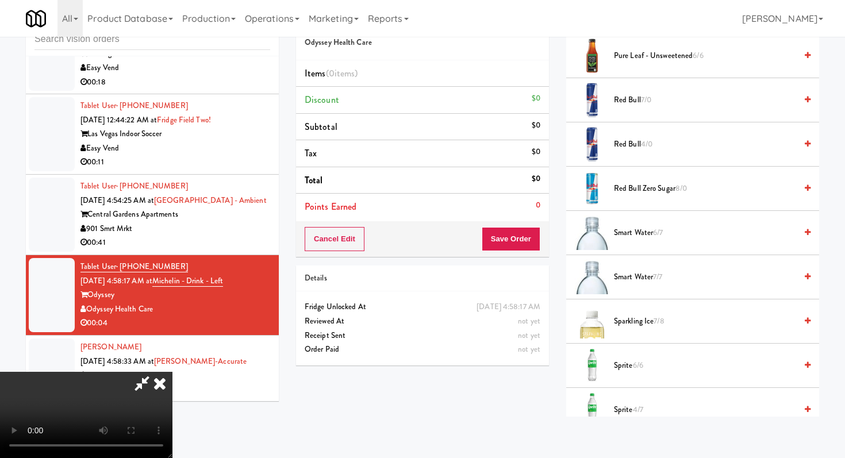
scroll to position [1146, 0]
click at [638, 140] on span "Red bull 4/0" at bounding box center [705, 143] width 182 height 14
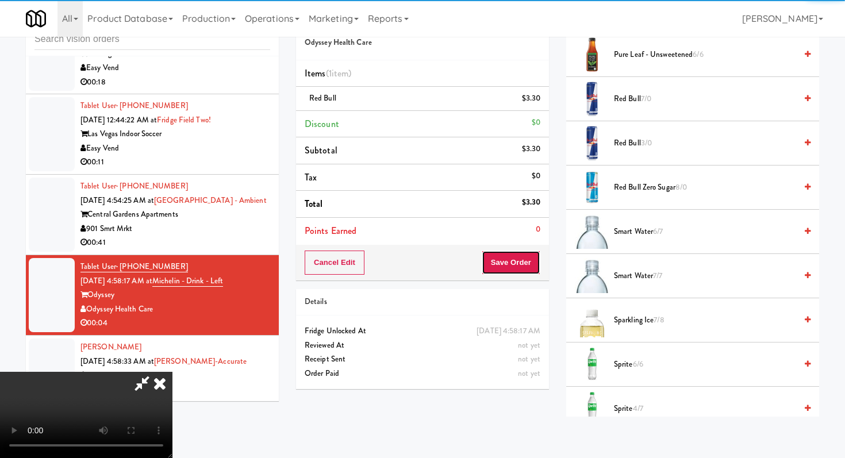
click at [522, 261] on button "Save Order" at bounding box center [511, 263] width 59 height 24
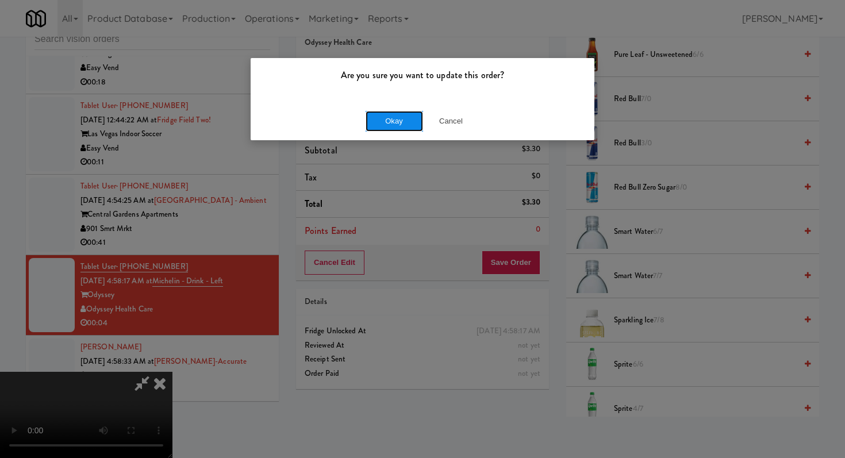
click at [411, 114] on button "Okay" at bounding box center [395, 121] width 58 height 21
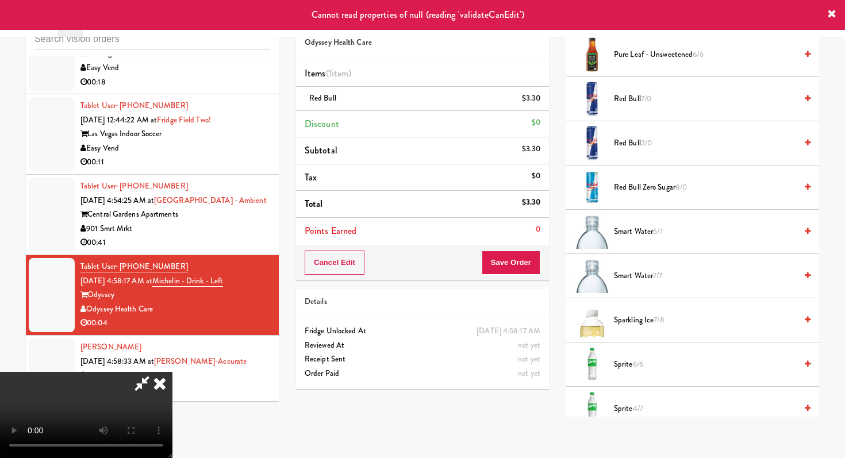
scroll to position [0, 0]
click at [155, 372] on icon at bounding box center [142, 383] width 26 height 23
click at [173, 372] on icon at bounding box center [159, 383] width 25 height 23
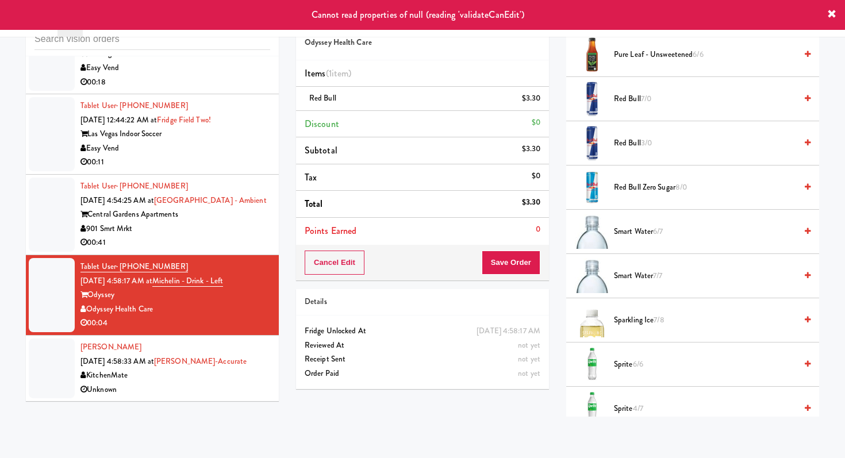
click at [215, 387] on div "Unknown" at bounding box center [176, 390] width 190 height 14
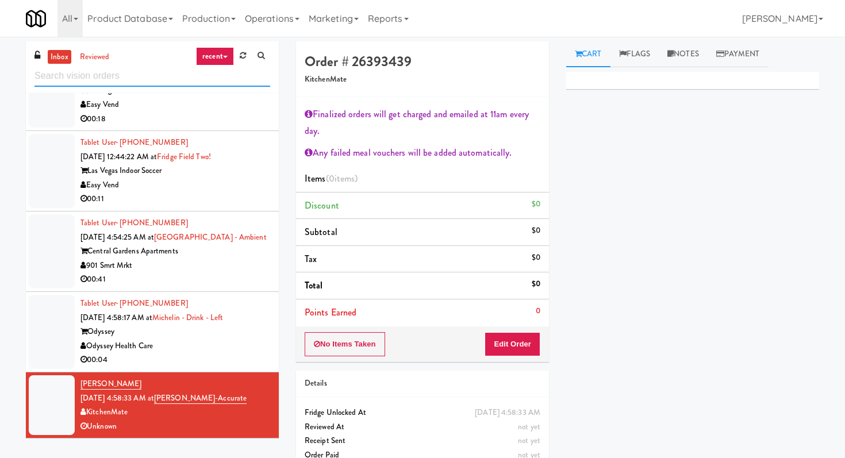
click at [149, 71] on input "text" at bounding box center [153, 76] width 236 height 21
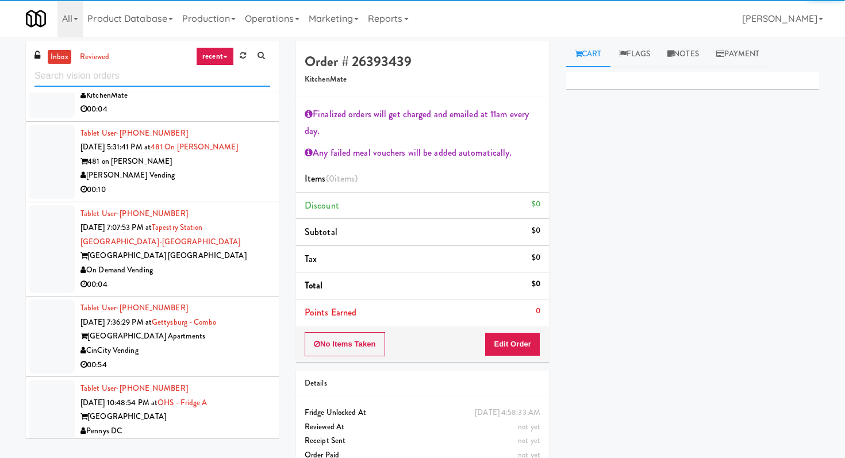
scroll to position [1787, 0]
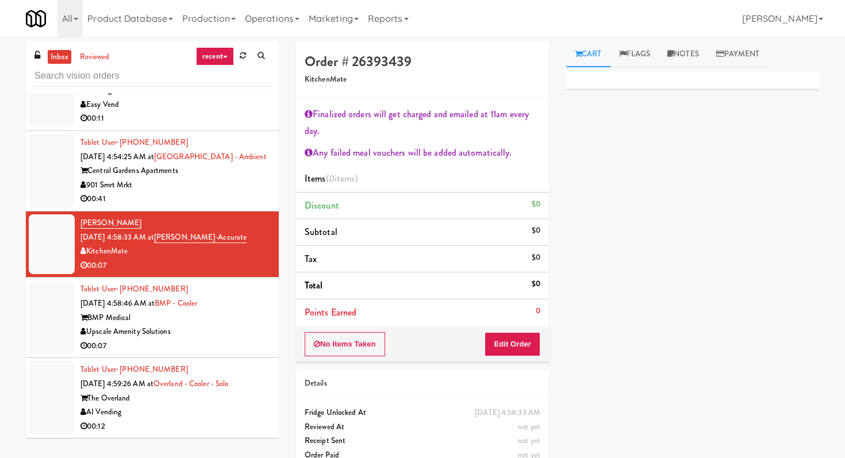
click at [213, 334] on div "Upscale Amenity Solutions" at bounding box center [176, 332] width 190 height 14
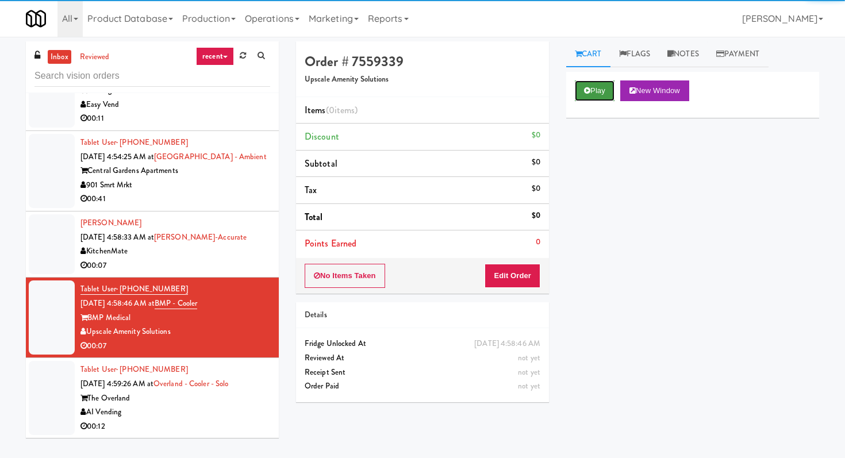
click at [607, 86] on button "Play" at bounding box center [595, 91] width 40 height 21
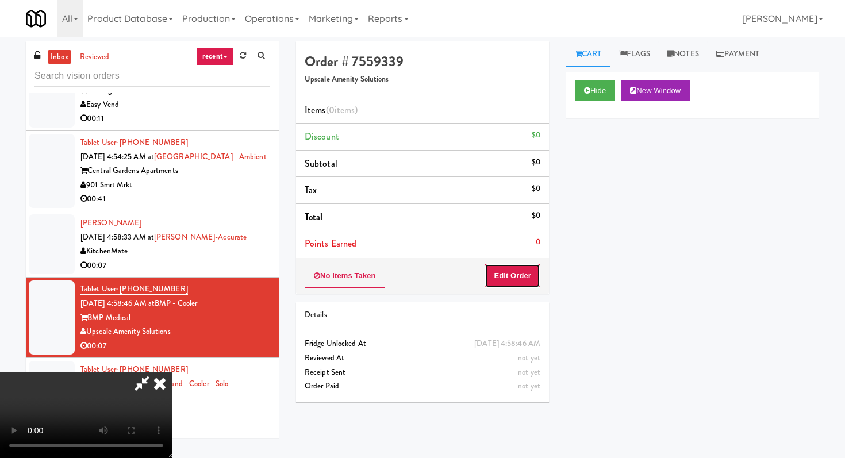
click at [516, 285] on button "Edit Order" at bounding box center [513, 276] width 56 height 24
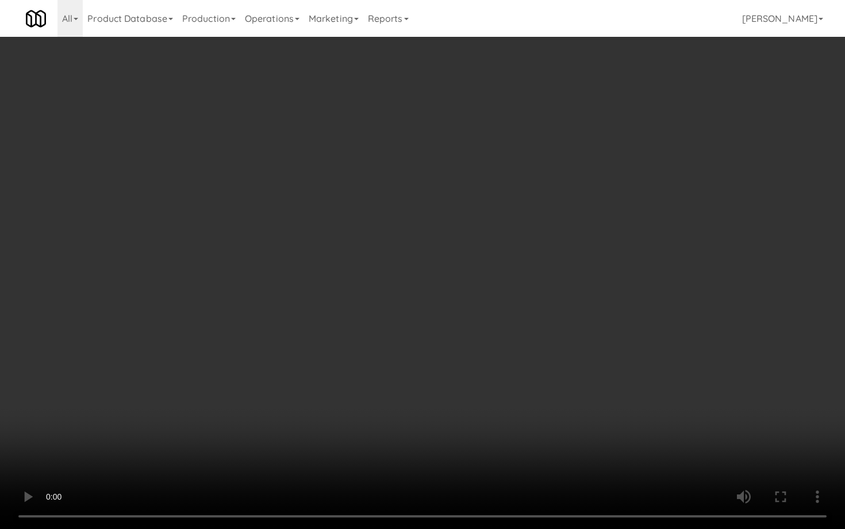
click at [515, 344] on video at bounding box center [422, 264] width 845 height 529
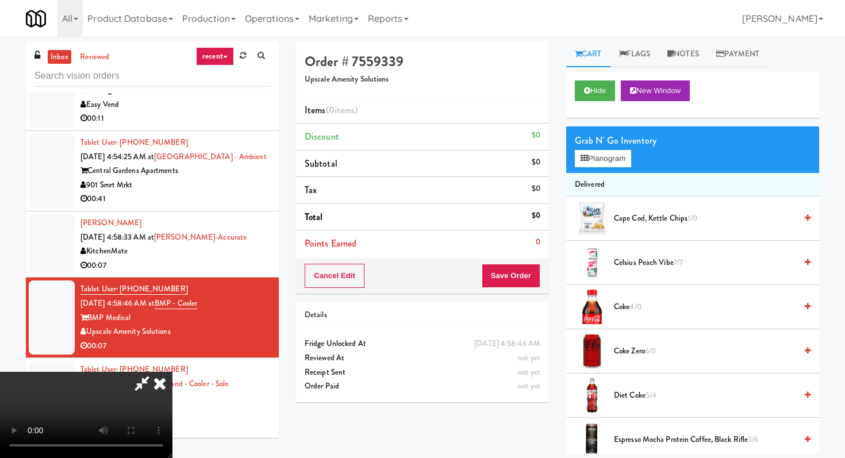
click at [608, 169] on div "Grab N' Go Inventory Planogram" at bounding box center [693, 150] width 253 height 47
click at [608, 152] on button "Planogram" at bounding box center [603, 158] width 56 height 17
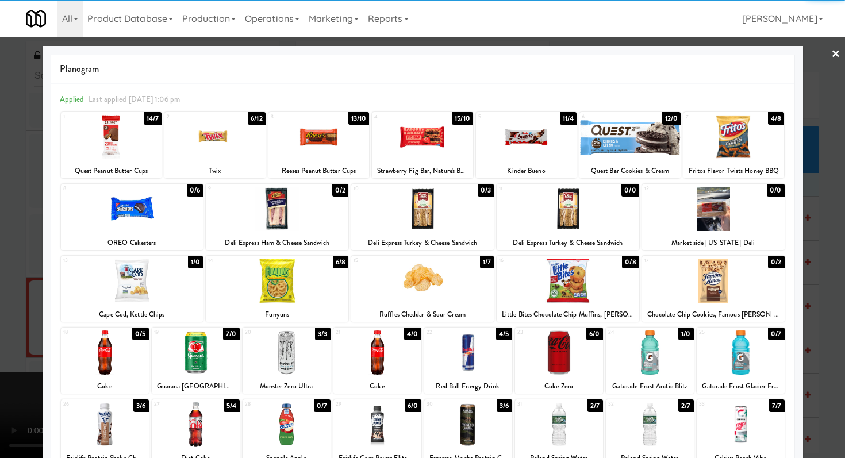
click at [569, 415] on div at bounding box center [559, 425] width 88 height 44
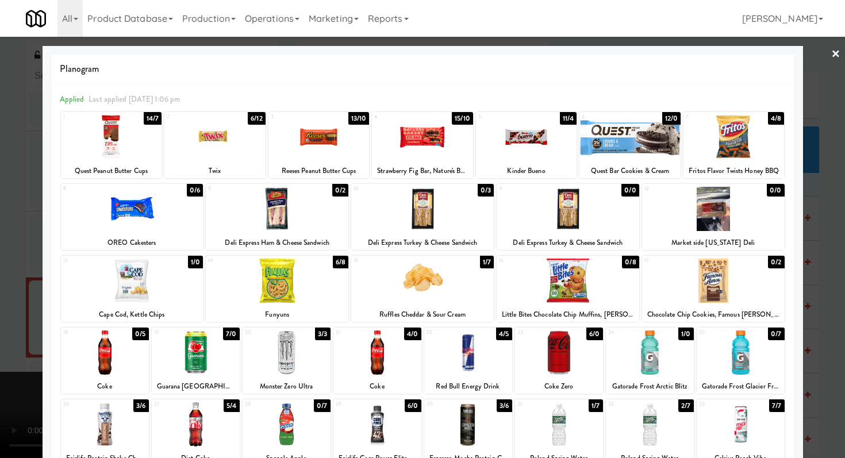
click at [0, 206] on div at bounding box center [422, 229] width 845 height 458
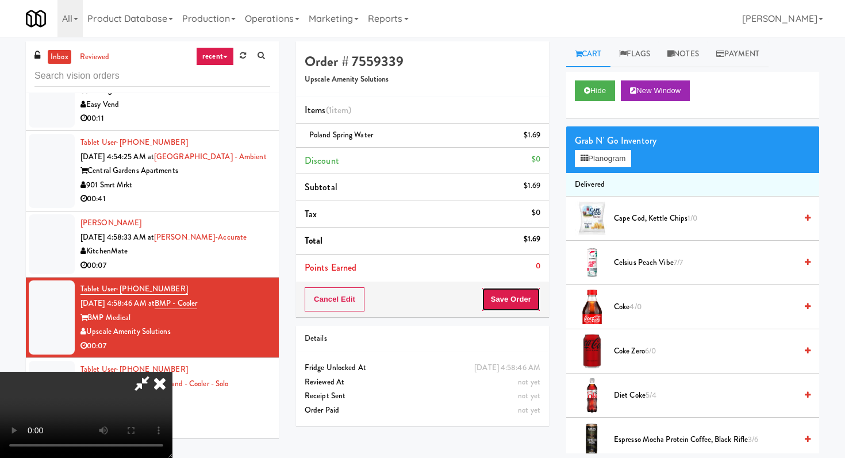
click at [522, 301] on button "Save Order" at bounding box center [511, 300] width 59 height 24
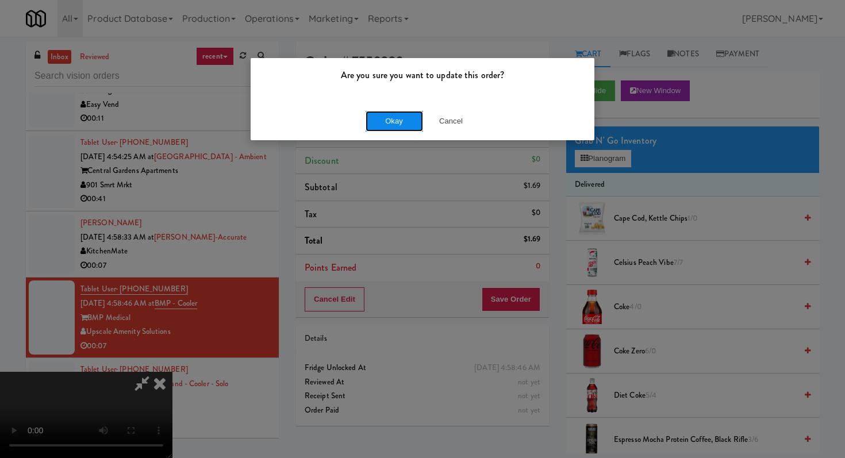
click at [404, 111] on button "Okay" at bounding box center [395, 121] width 58 height 21
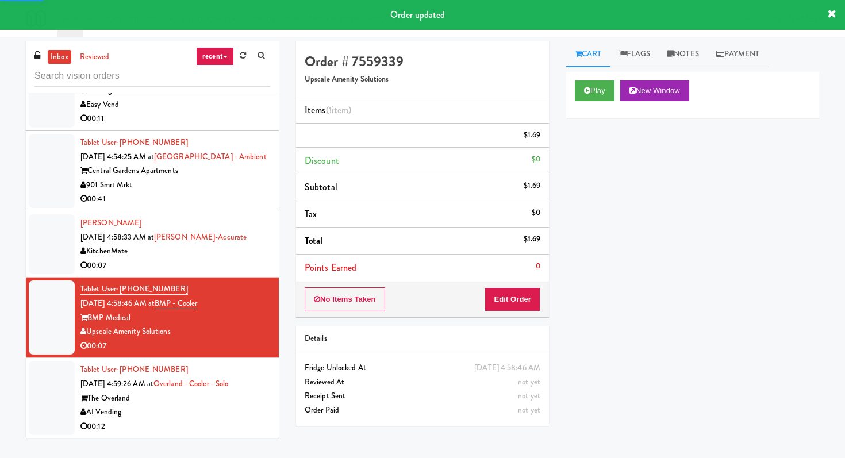
scroll to position [37, 0]
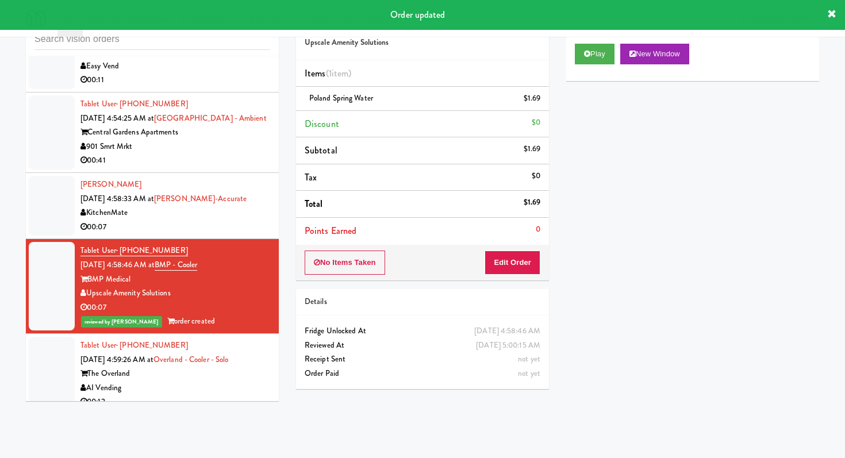
click at [228, 392] on div "AI Vending" at bounding box center [176, 388] width 190 height 14
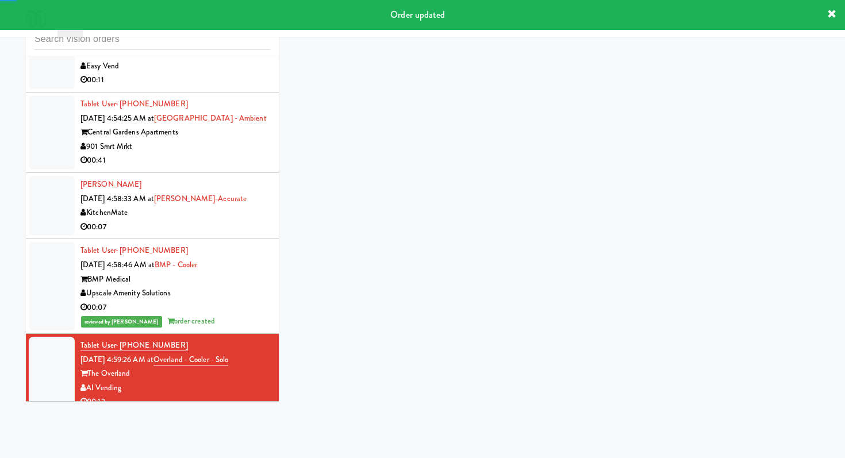
scroll to position [1801, 0]
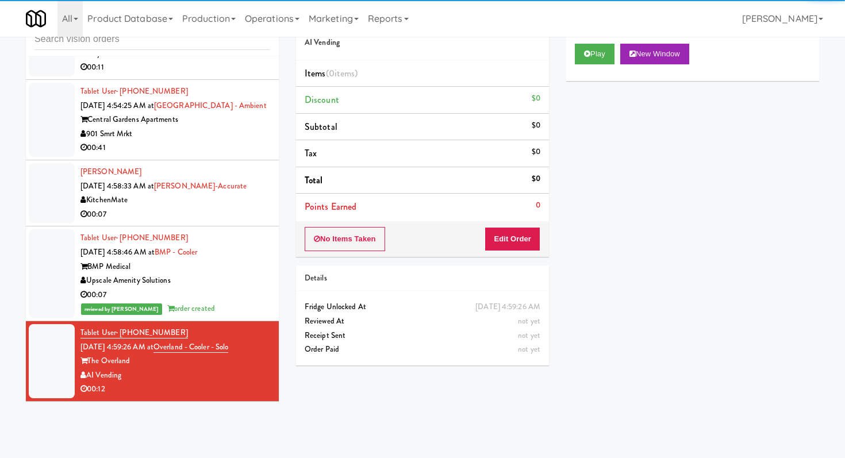
click at [603, 42] on div "Play New Window" at bounding box center [693, 58] width 253 height 46
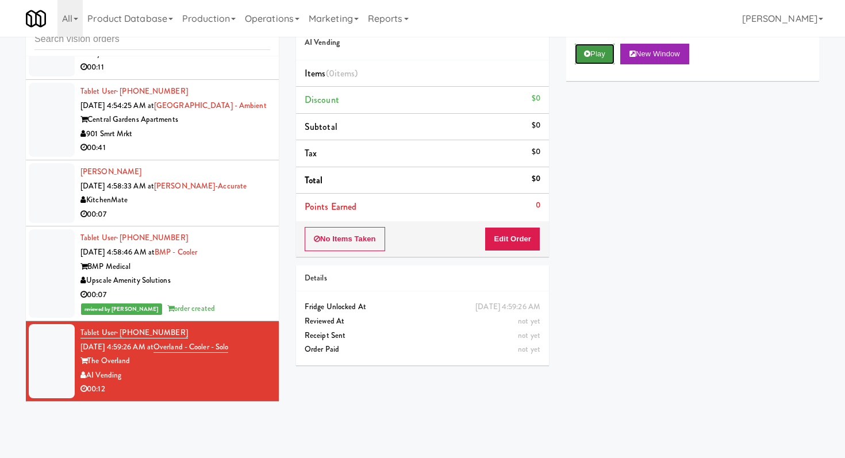
click at [603, 56] on button "Play" at bounding box center [595, 54] width 40 height 21
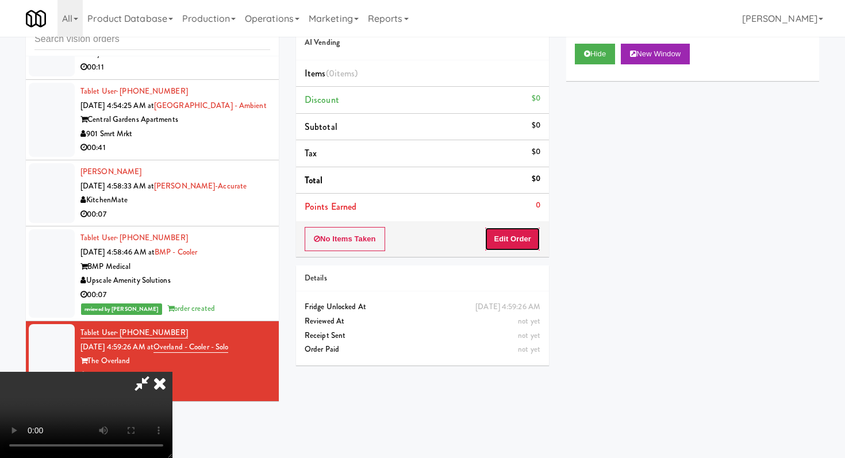
click at [513, 247] on button "Edit Order" at bounding box center [513, 239] width 56 height 24
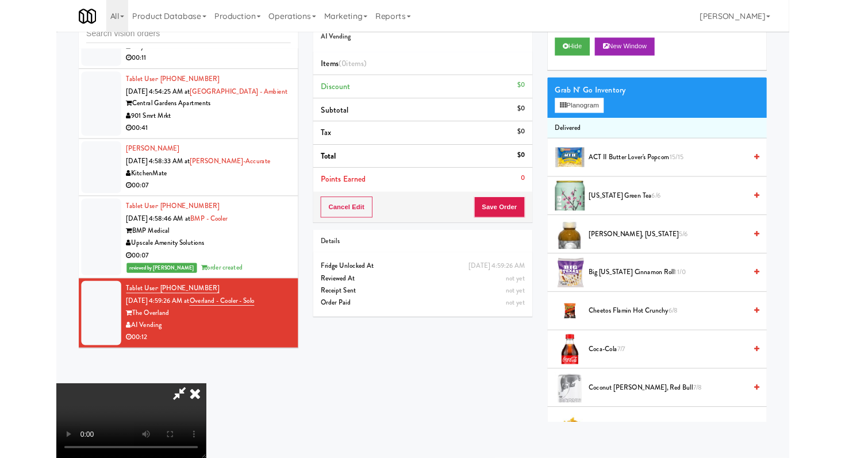
scroll to position [0, 0]
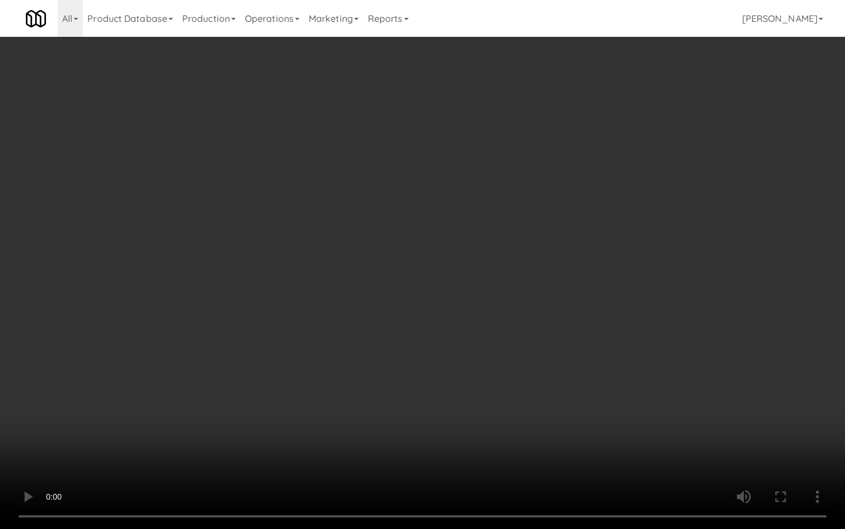
click at [618, 380] on video at bounding box center [422, 264] width 845 height 529
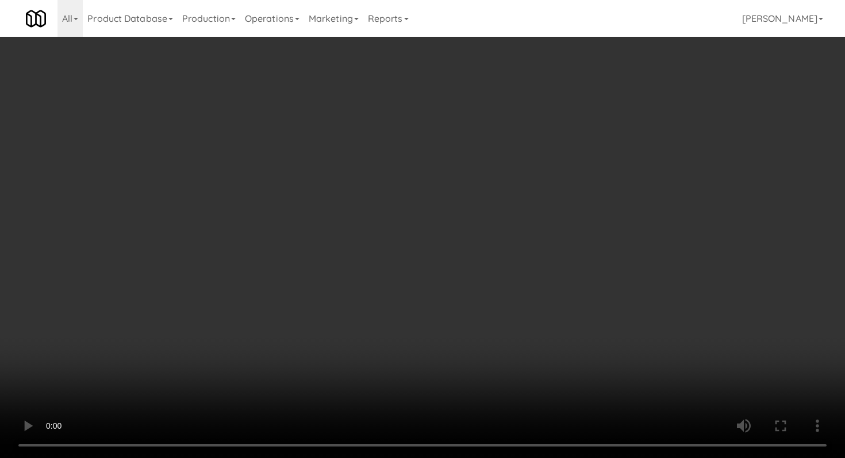
scroll to position [979, 0]
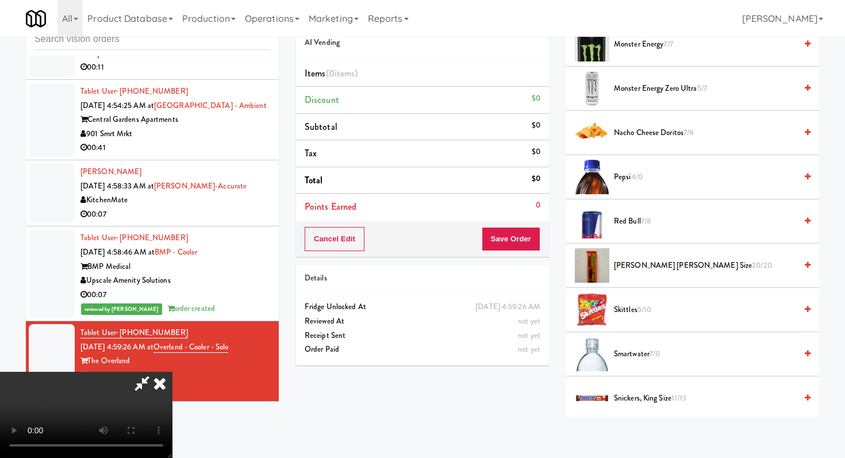
click at [660, 137] on span "Nacho Cheese Doritos 7/8" at bounding box center [705, 133] width 182 height 14
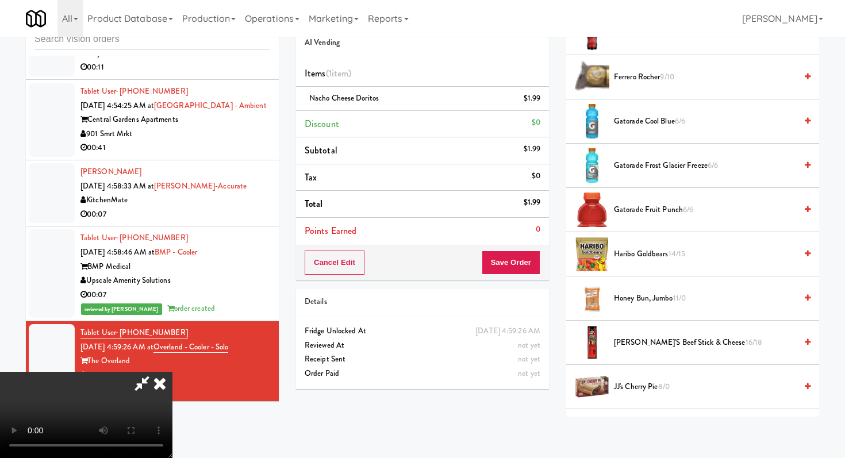
scroll to position [493, 0]
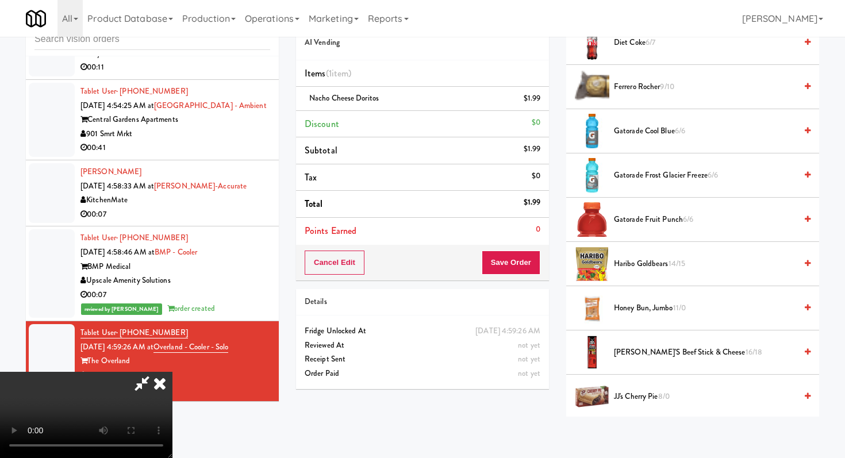
click at [650, 171] on span "Gatorade Frost Glacier Freeze 6/6" at bounding box center [705, 176] width 182 height 14
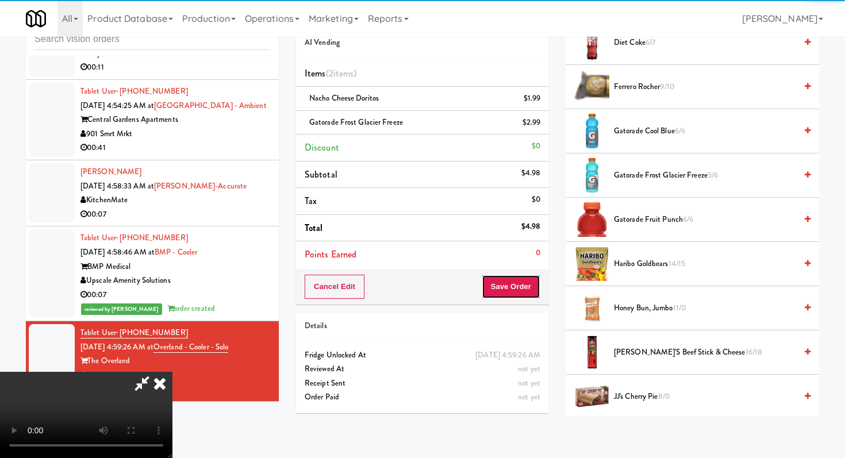
click at [530, 286] on button "Save Order" at bounding box center [511, 287] width 59 height 24
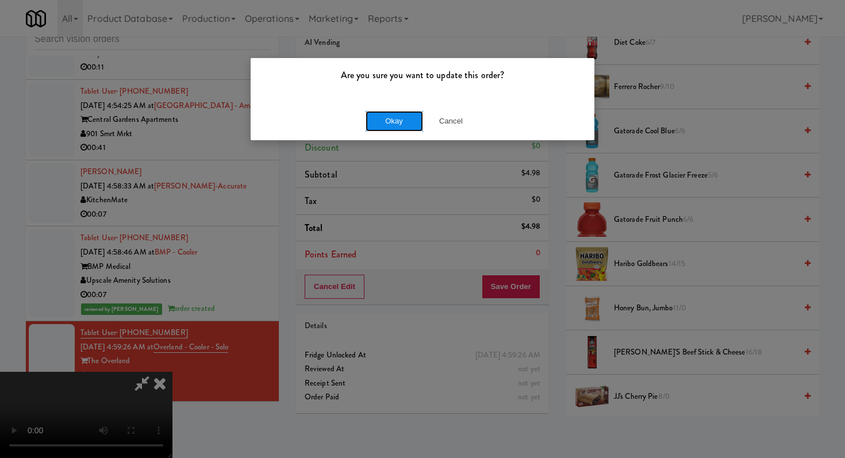
click at [399, 121] on button "Okay" at bounding box center [395, 121] width 58 height 21
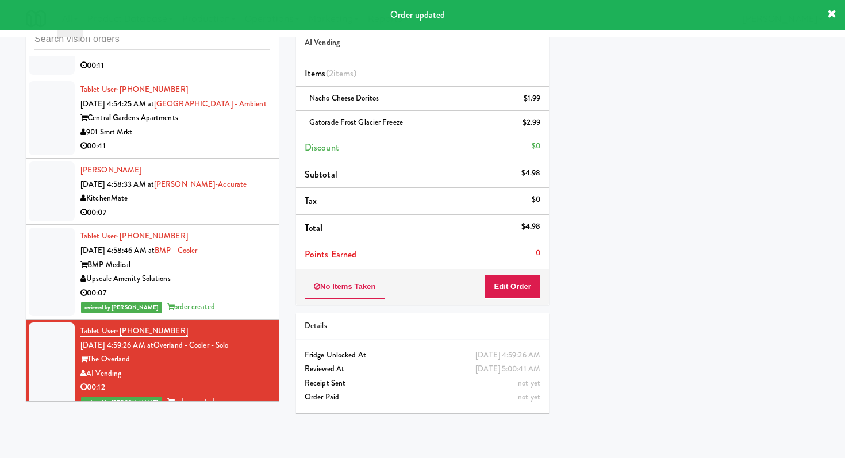
scroll to position [1815, 0]
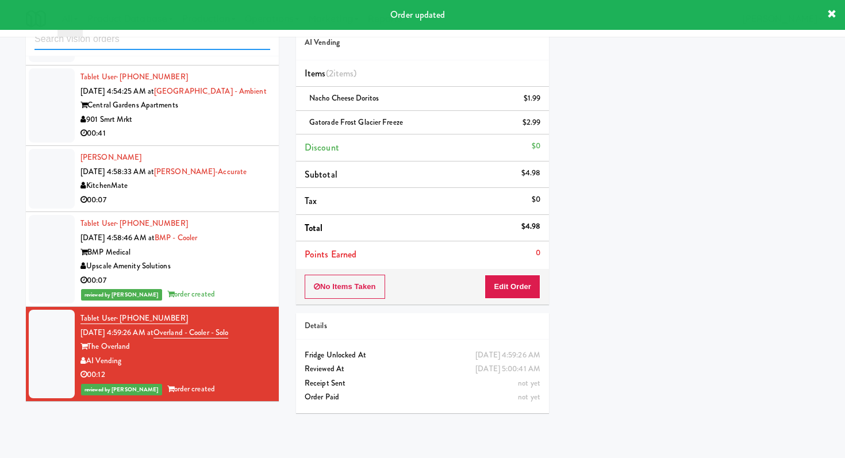
click at [168, 43] on input "text" at bounding box center [153, 39] width 236 height 21
type input "'"
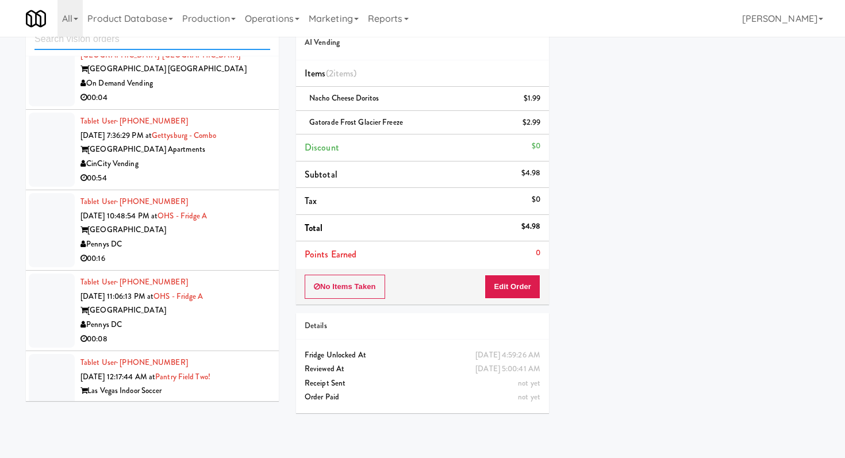
scroll to position [1626, 0]
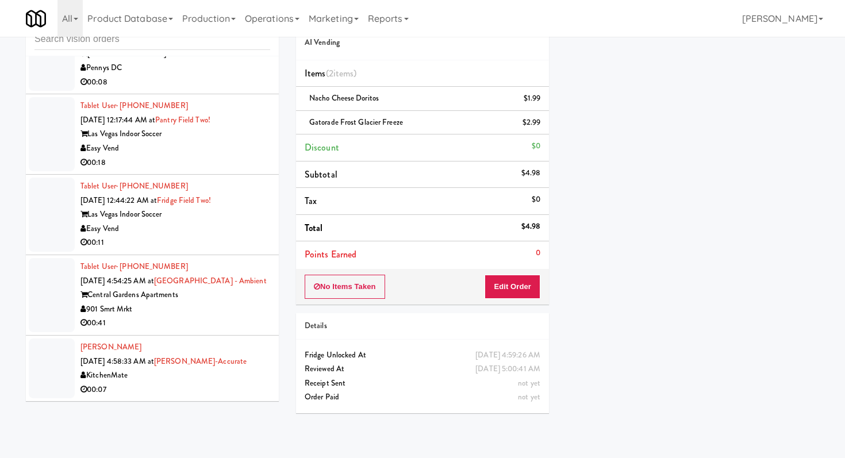
click at [255, 386] on div "00:07" at bounding box center [176, 390] width 190 height 14
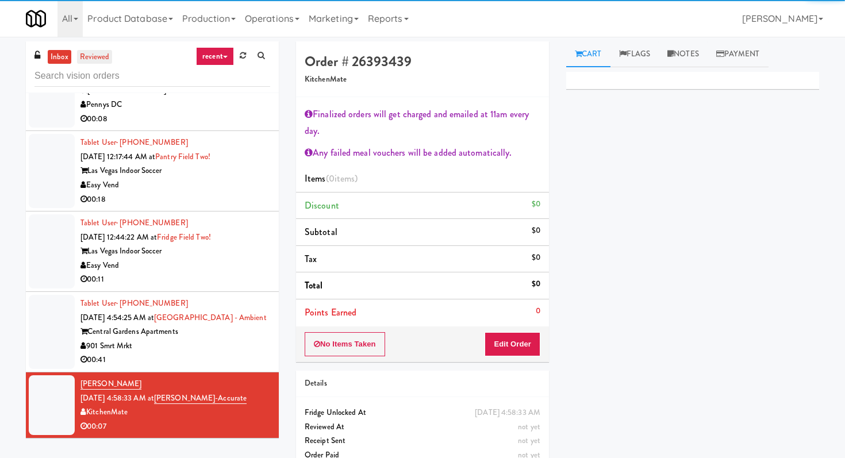
click at [97, 53] on link "reviewed" at bounding box center [95, 57] width 36 height 14
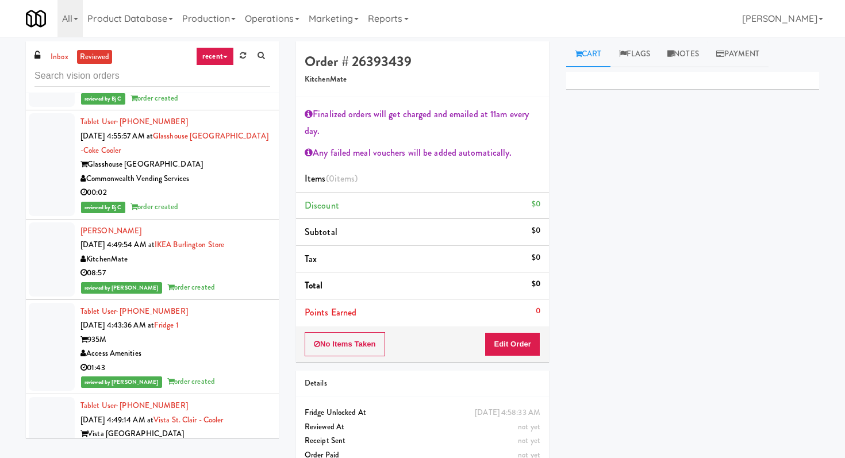
scroll to position [481, 0]
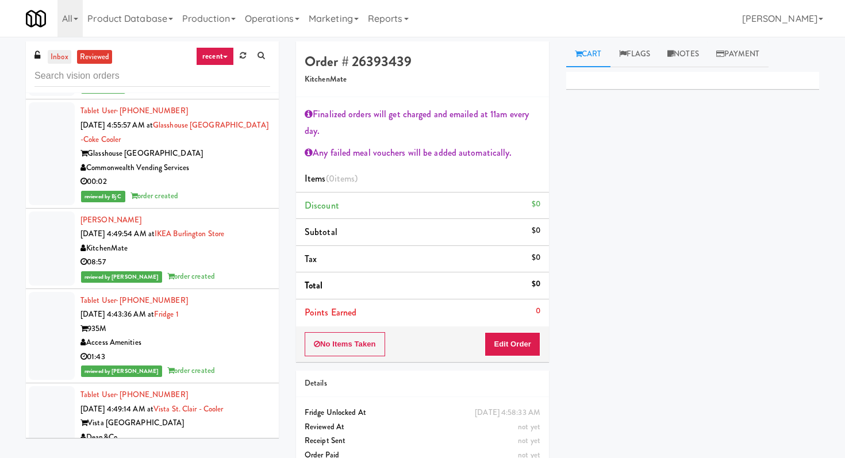
click at [61, 56] on link "inbox" at bounding box center [60, 57] width 24 height 14
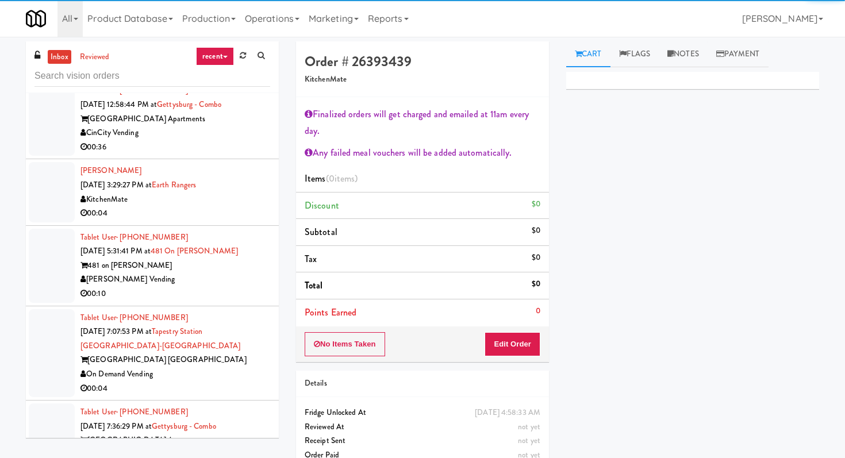
scroll to position [1626, 0]
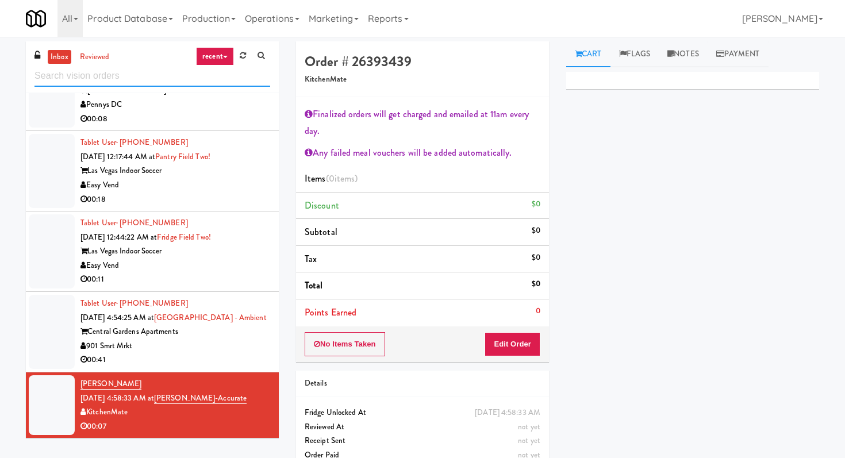
click at [194, 81] on input "text" at bounding box center [153, 76] width 236 height 21
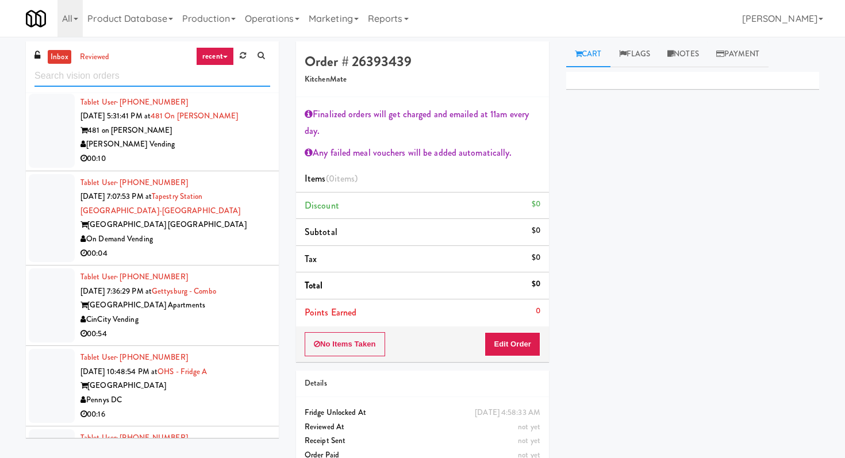
scroll to position [1654, 0]
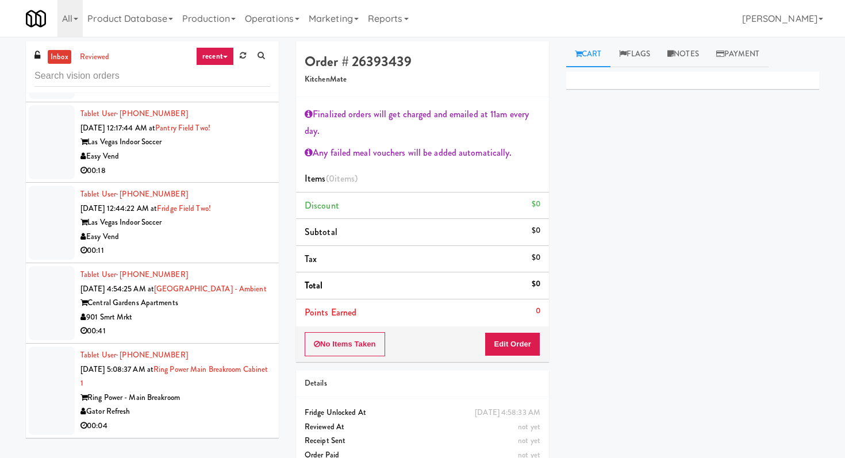
click at [227, 410] on div "Gator Refresh" at bounding box center [176, 412] width 190 height 14
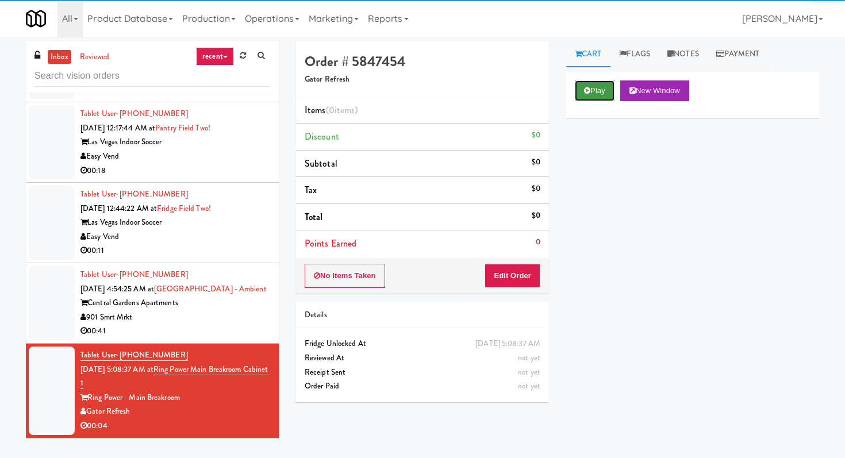
click at [599, 81] on button "Play" at bounding box center [595, 91] width 40 height 21
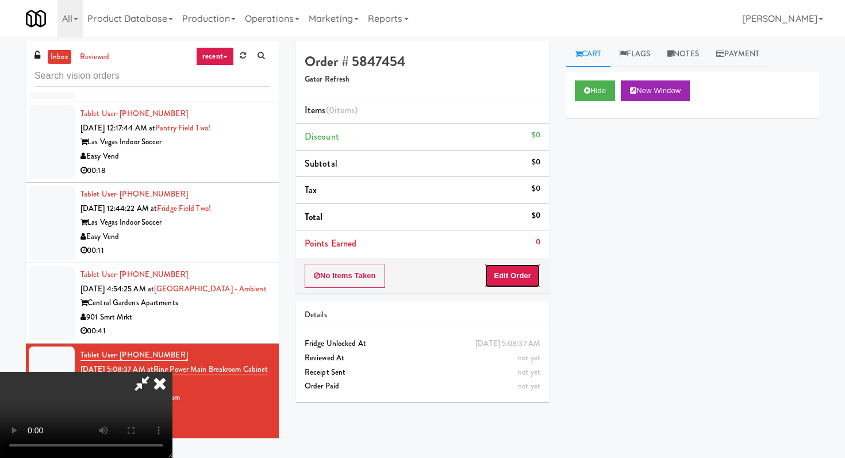
click at [508, 284] on button "Edit Order" at bounding box center [513, 276] width 56 height 24
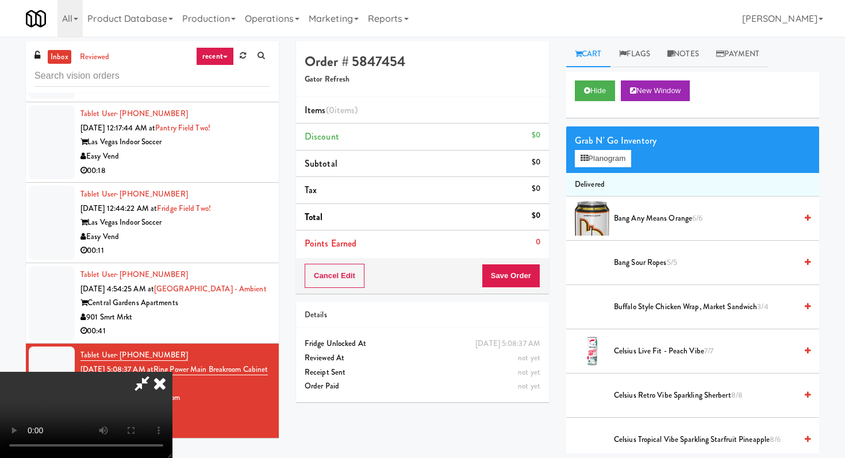
scroll to position [114, 0]
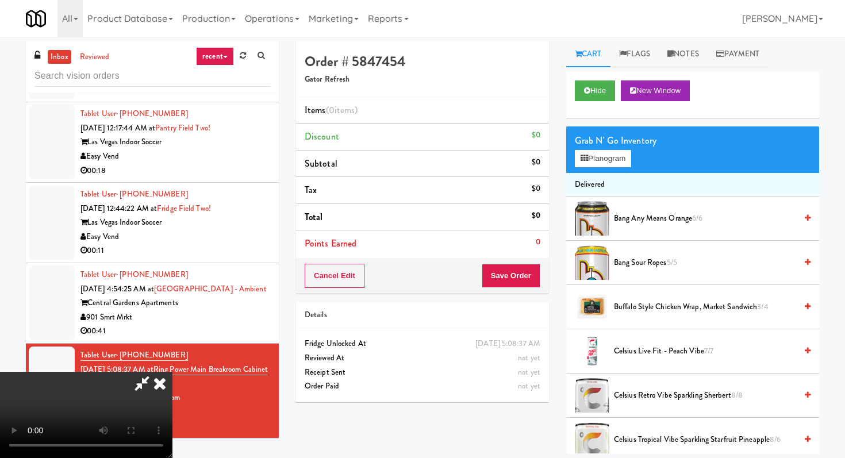
click at [173, 372] on video at bounding box center [86, 415] width 173 height 86
click at [603, 151] on button "Planogram" at bounding box center [603, 158] width 56 height 17
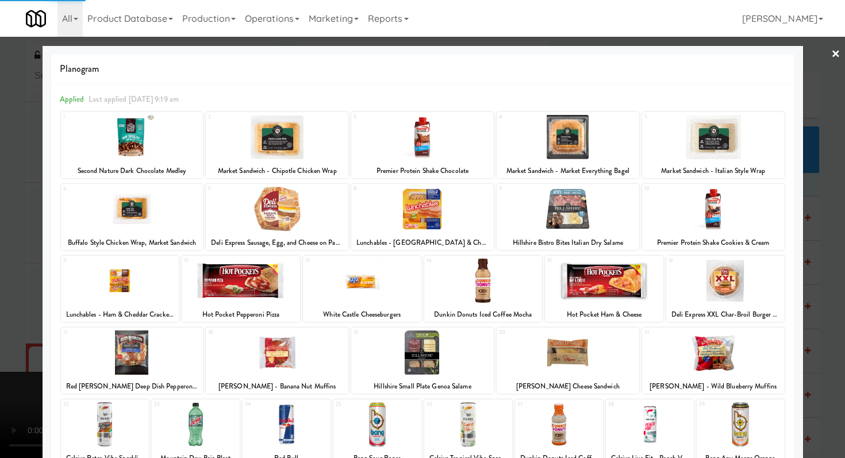
click at [724, 424] on div at bounding box center [741, 425] width 88 height 44
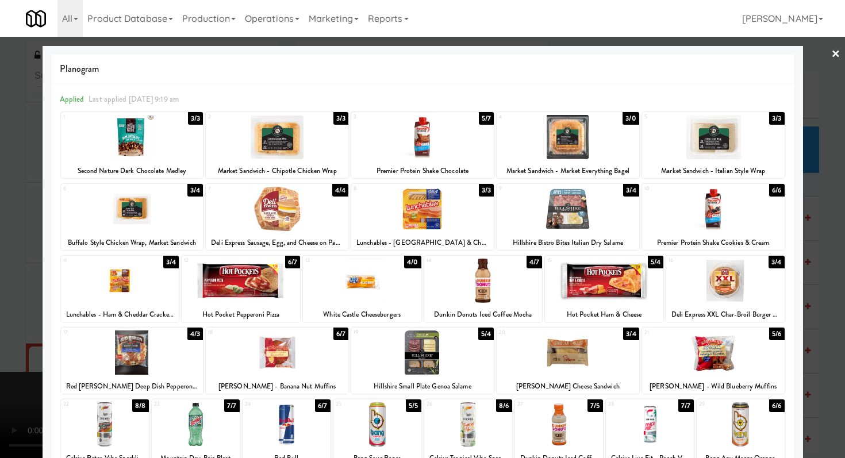
click at [724, 424] on div at bounding box center [741, 425] width 88 height 44
click at [836, 358] on div at bounding box center [422, 229] width 845 height 458
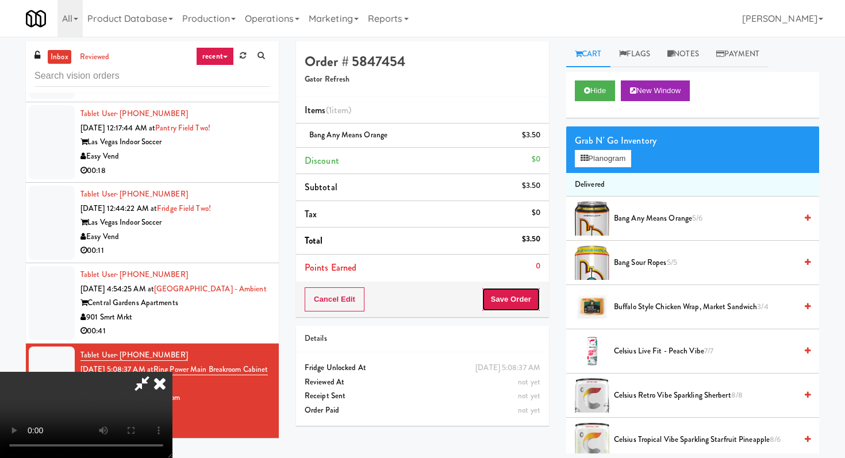
click at [529, 303] on button "Save Order" at bounding box center [511, 300] width 59 height 24
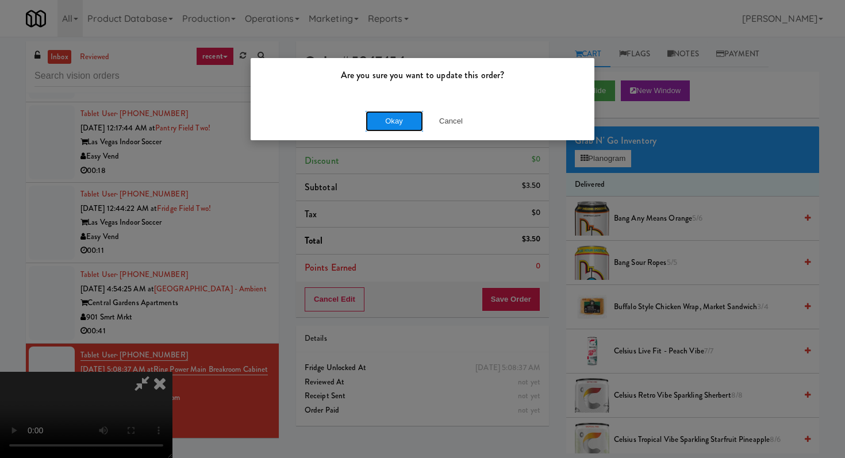
click at [401, 117] on button "Okay" at bounding box center [395, 121] width 58 height 21
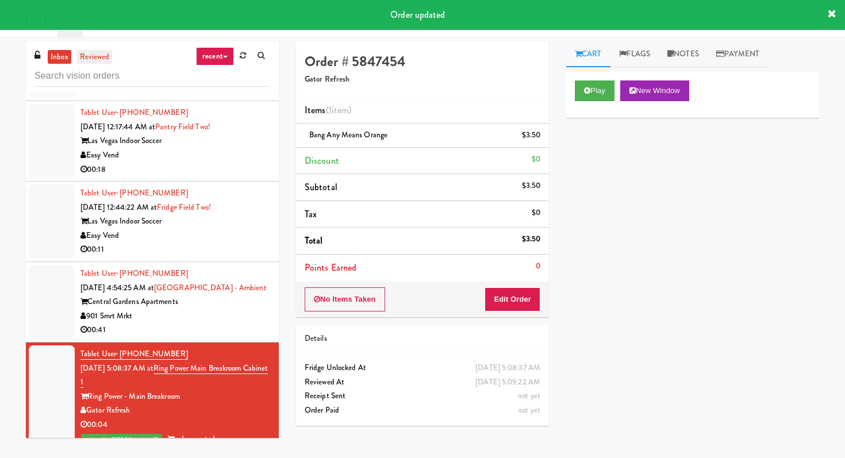
click at [103, 57] on link "reviewed" at bounding box center [95, 57] width 36 height 14
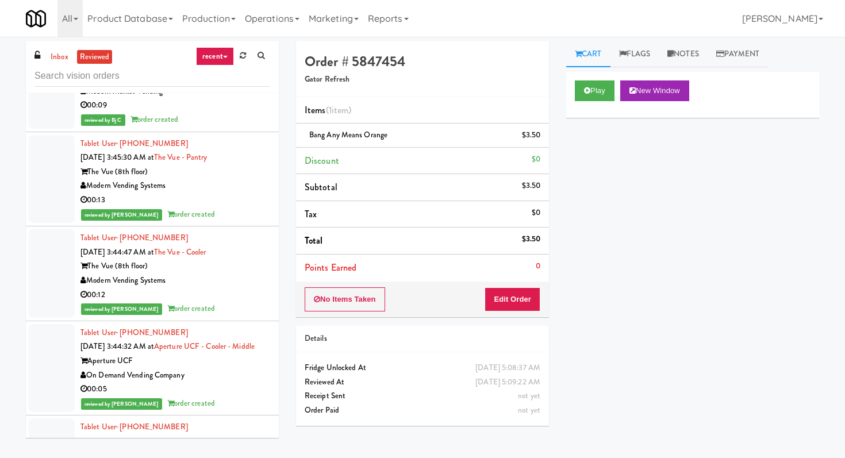
scroll to position [7316, 0]
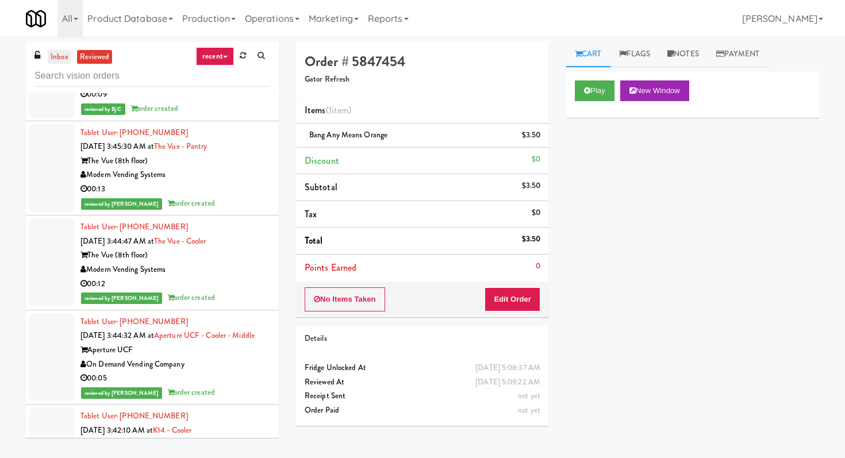
click at [54, 53] on link "inbox" at bounding box center [60, 57] width 24 height 14
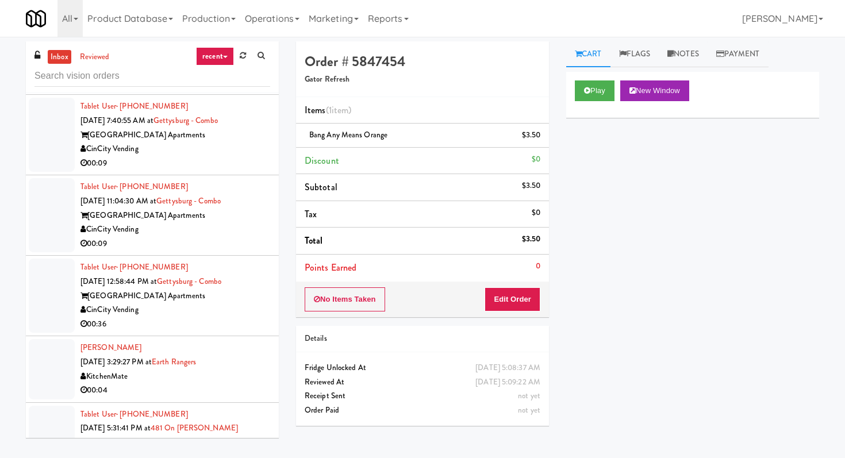
scroll to position [967, 0]
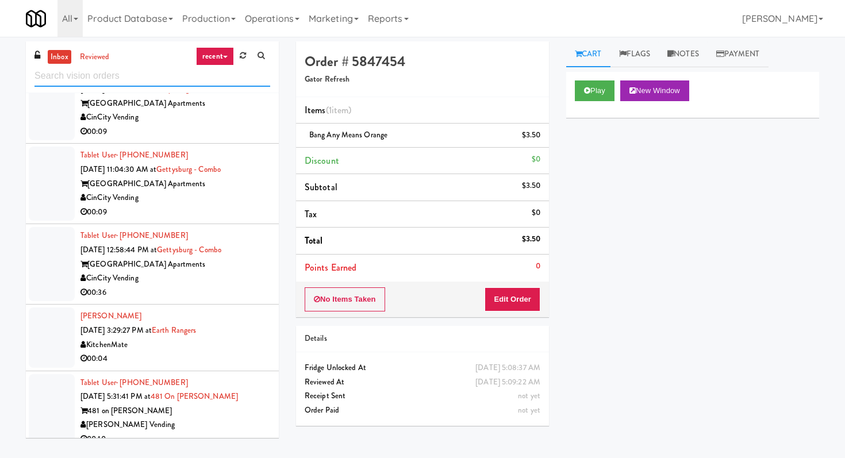
click at [87, 78] on input "text" at bounding box center [153, 76] width 236 height 21
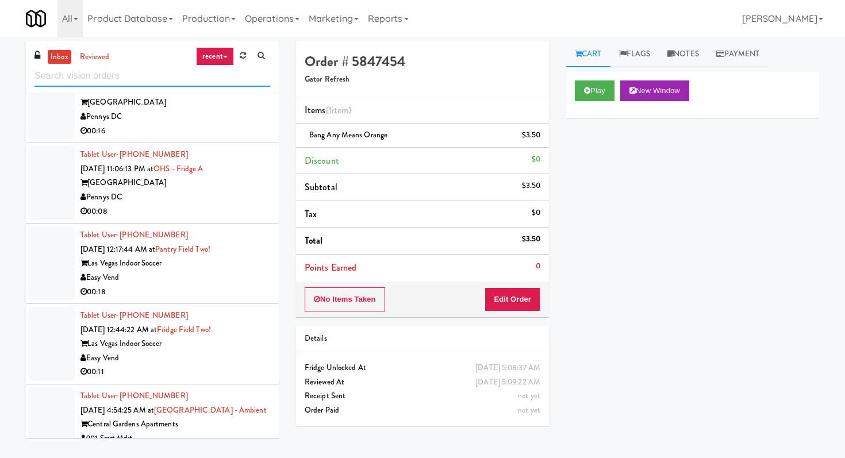
scroll to position [1640, 0]
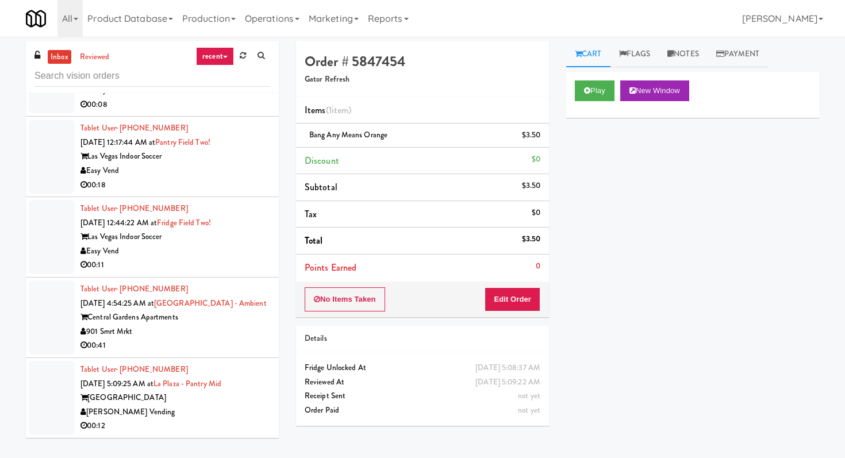
click at [229, 403] on div "[GEOGRAPHIC_DATA]" at bounding box center [176, 398] width 190 height 14
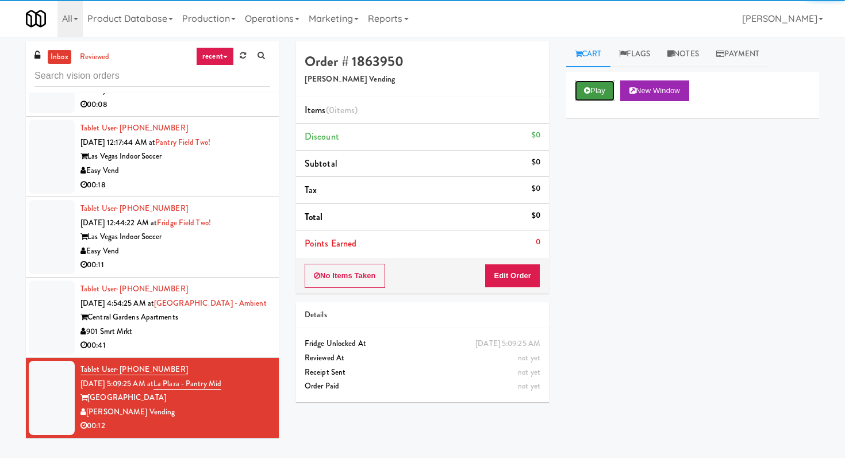
click at [591, 95] on button "Play" at bounding box center [595, 91] width 40 height 21
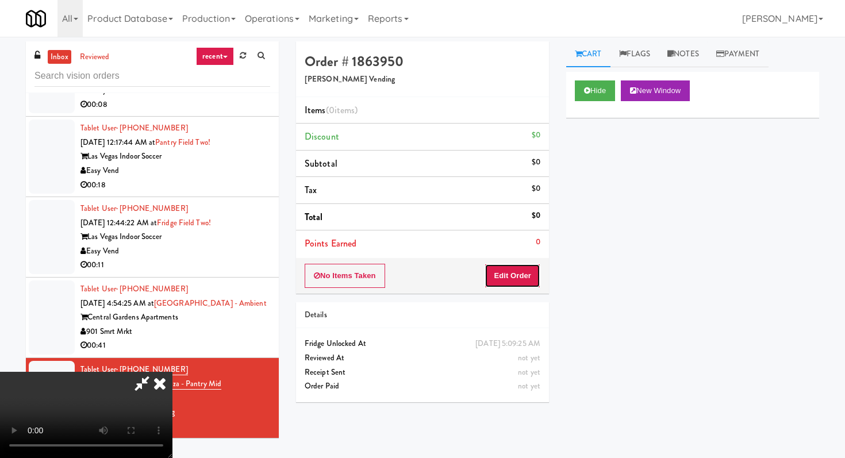
click at [525, 274] on button "Edit Order" at bounding box center [513, 276] width 56 height 24
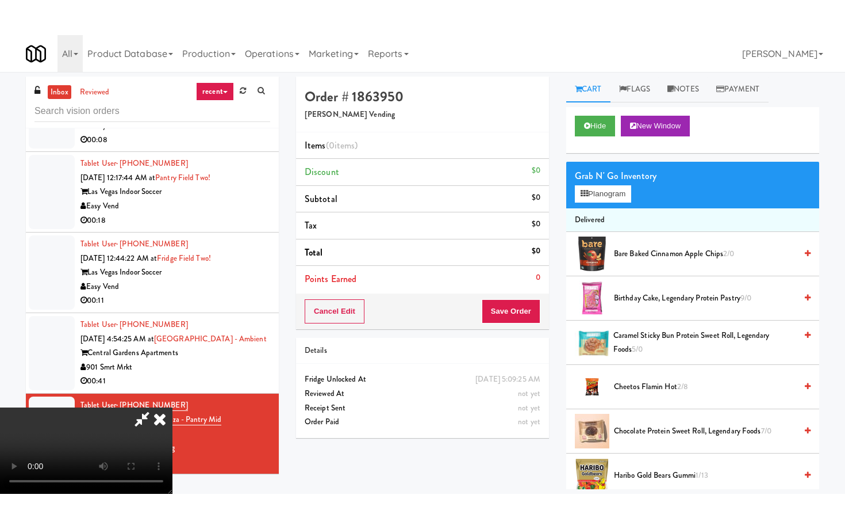
scroll to position [114, 0]
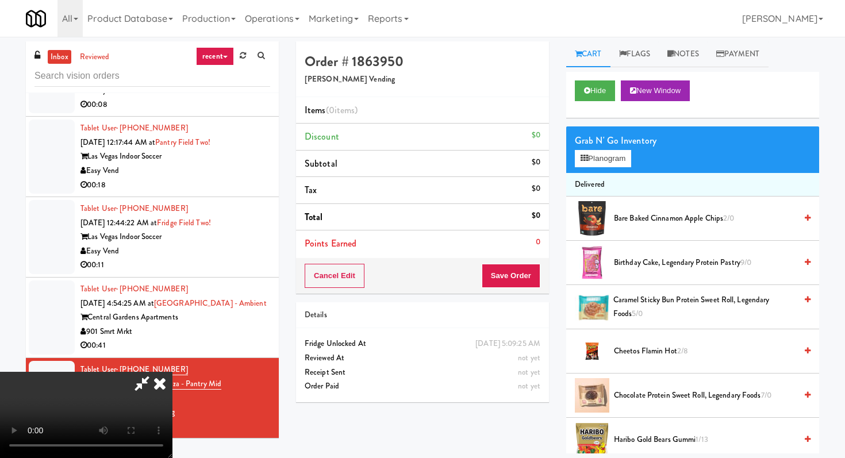
click at [173, 372] on video at bounding box center [86, 415] width 173 height 86
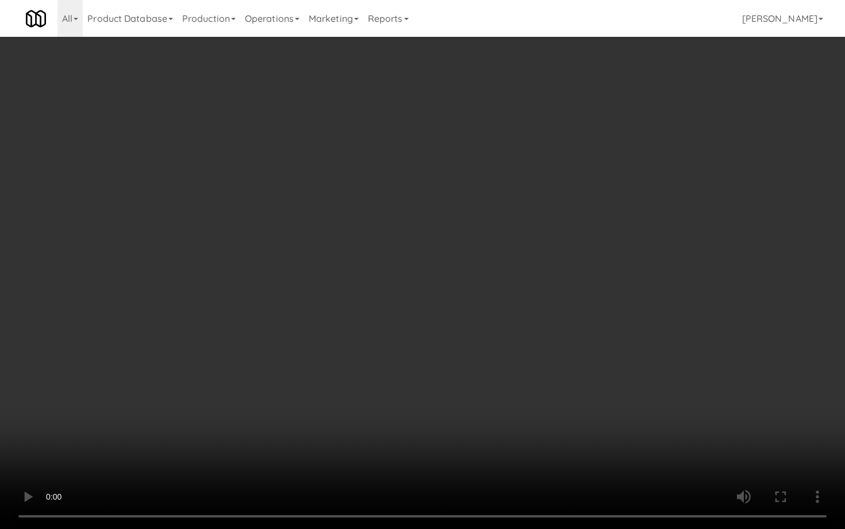
click at [457, 365] on video at bounding box center [422, 264] width 845 height 529
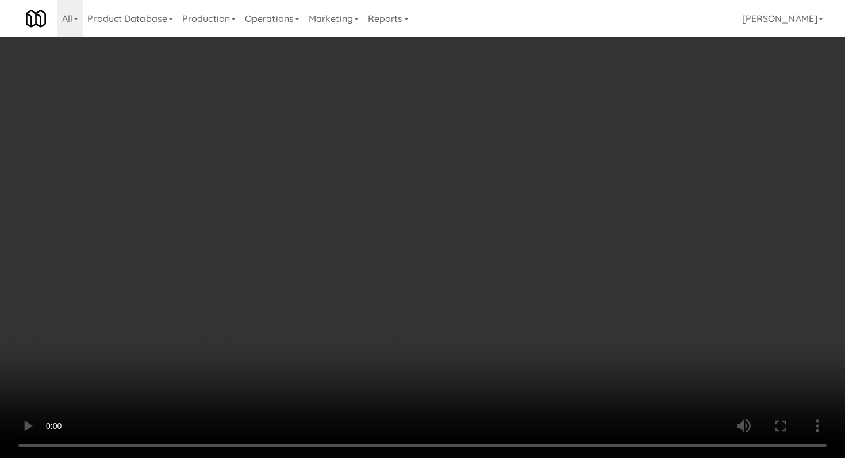
scroll to position [473, 0]
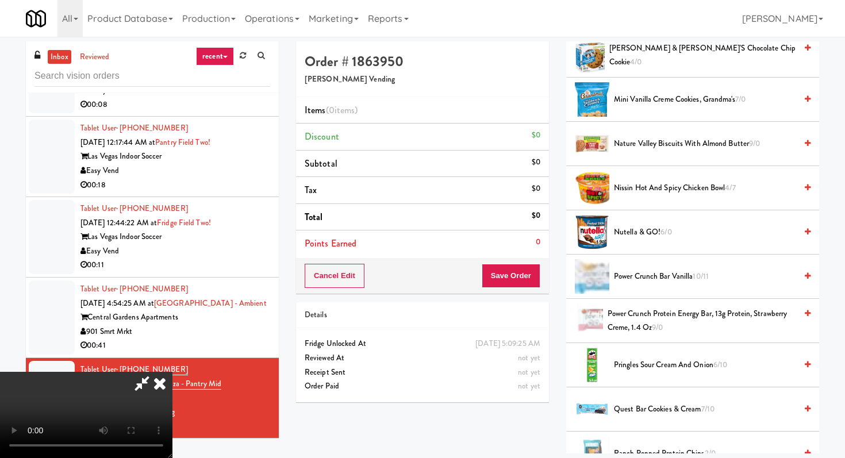
click at [653, 185] on span "Nissin Hot and Spicy Chicken Bowl 4/7" at bounding box center [705, 188] width 182 height 14
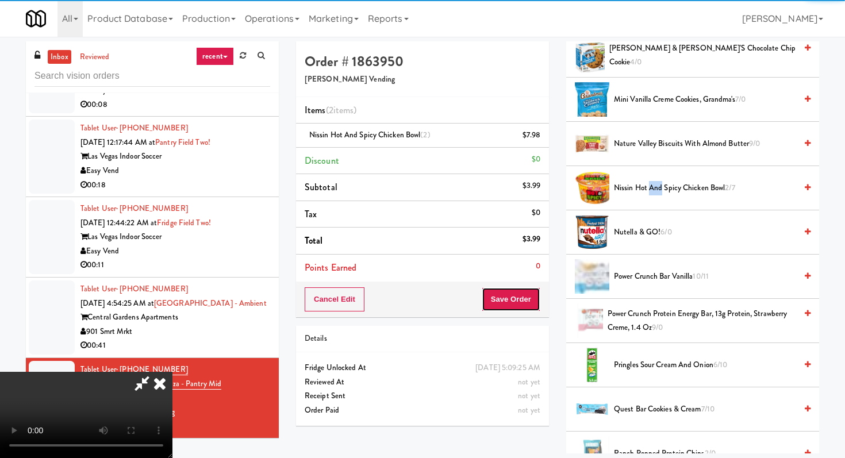
click at [520, 299] on button "Save Order" at bounding box center [511, 300] width 59 height 24
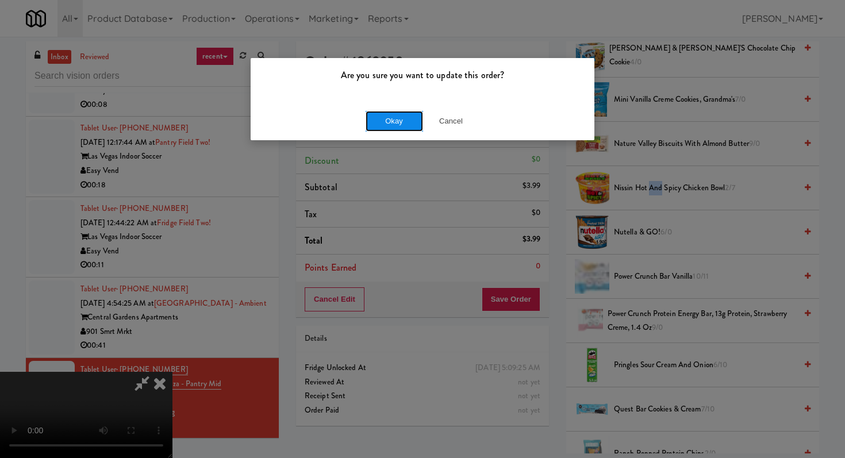
click at [393, 115] on button "Okay" at bounding box center [395, 121] width 58 height 21
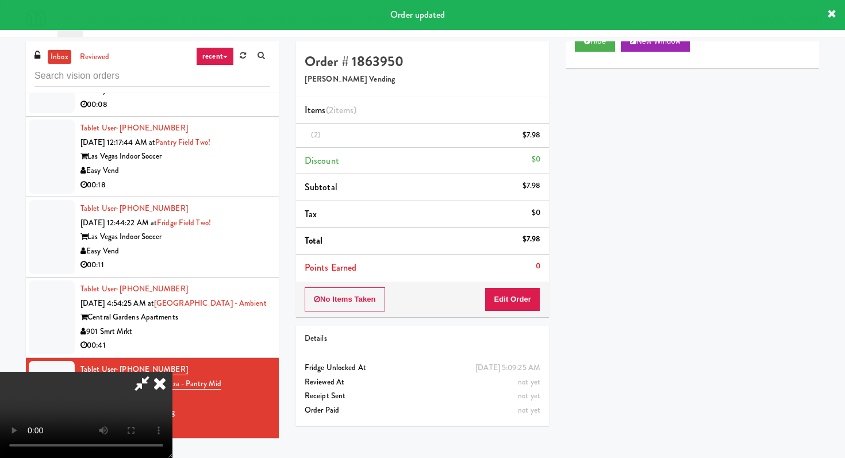
scroll to position [49, 0]
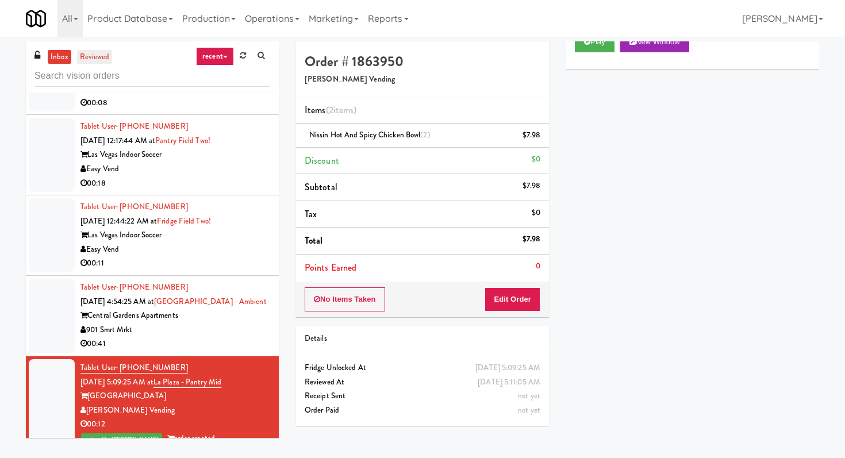
click at [97, 55] on link "reviewed" at bounding box center [95, 57] width 36 height 14
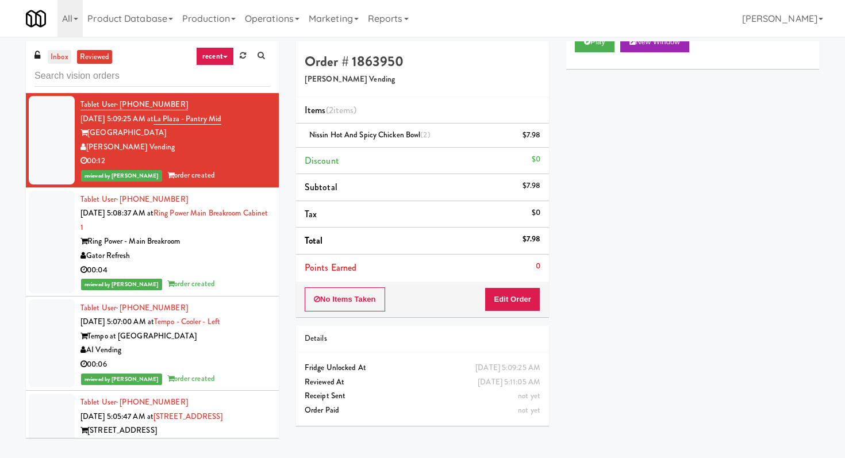
click at [63, 50] on link "inbox" at bounding box center [60, 57] width 24 height 14
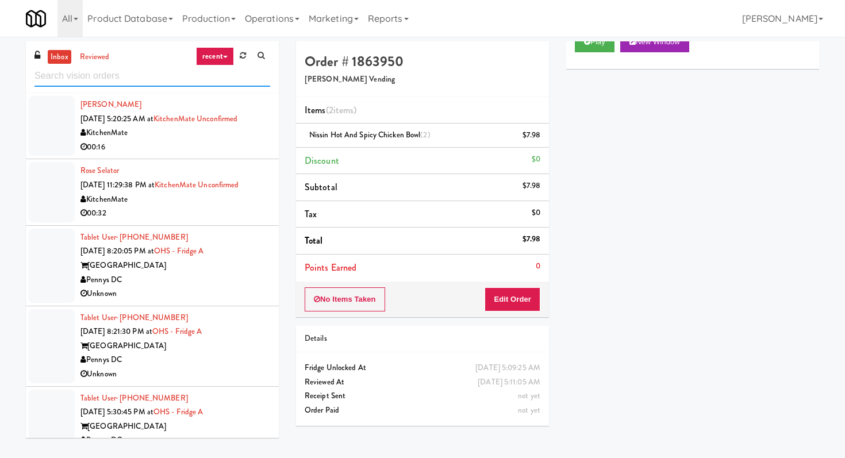
click at [171, 73] on input "text" at bounding box center [153, 76] width 236 height 21
click at [105, 56] on link "reviewed" at bounding box center [95, 57] width 36 height 14
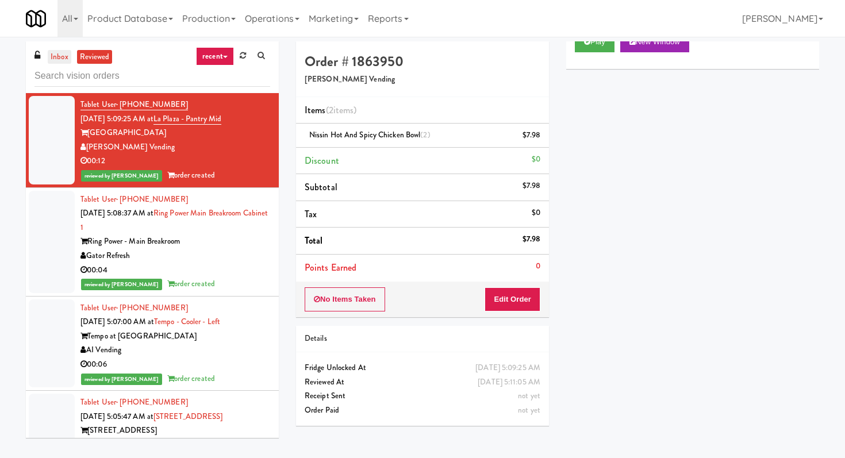
click at [56, 57] on link "inbox" at bounding box center [60, 57] width 24 height 14
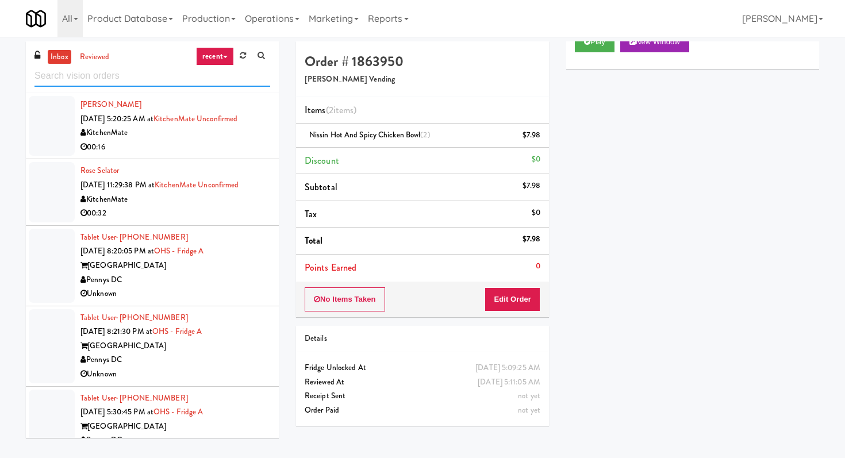
click at [127, 74] on input "text" at bounding box center [153, 76] width 236 height 21
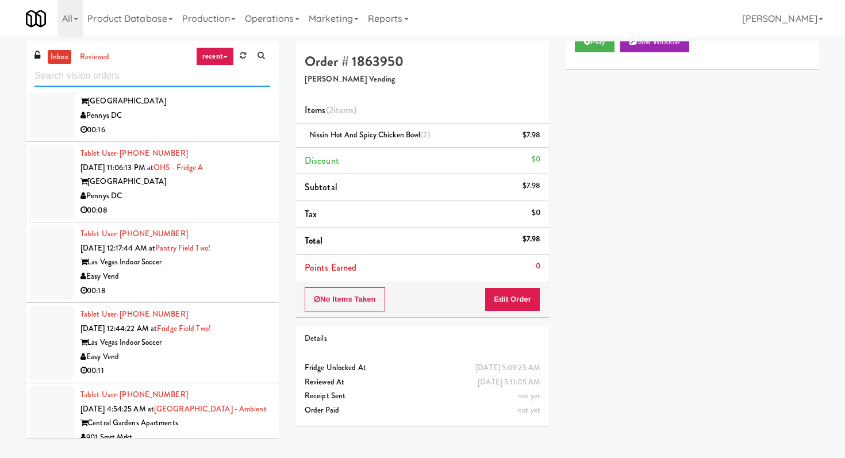
scroll to position [1735, 0]
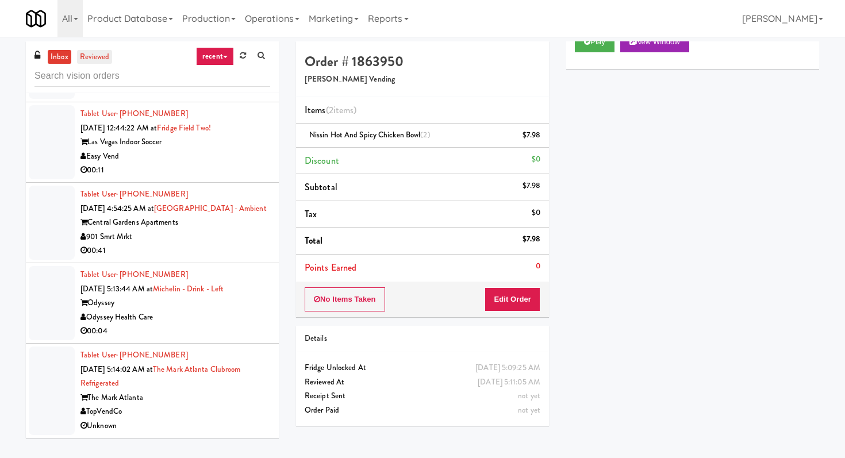
click at [105, 58] on link "reviewed" at bounding box center [95, 57] width 36 height 14
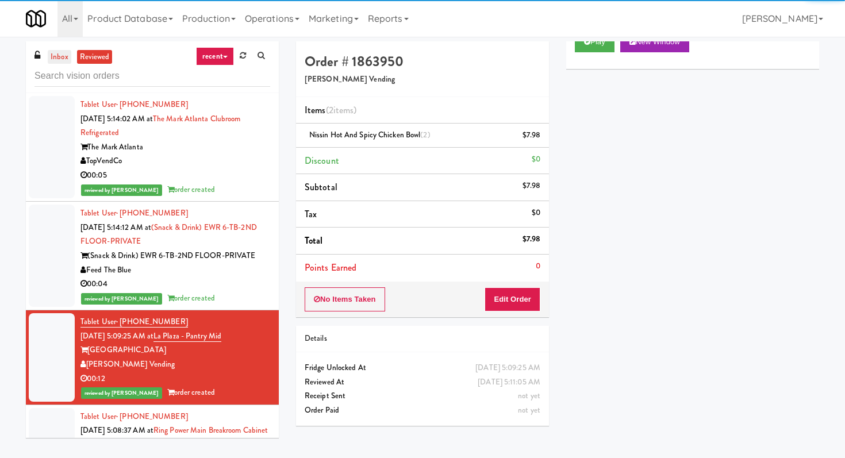
click at [53, 60] on link "inbox" at bounding box center [60, 57] width 24 height 14
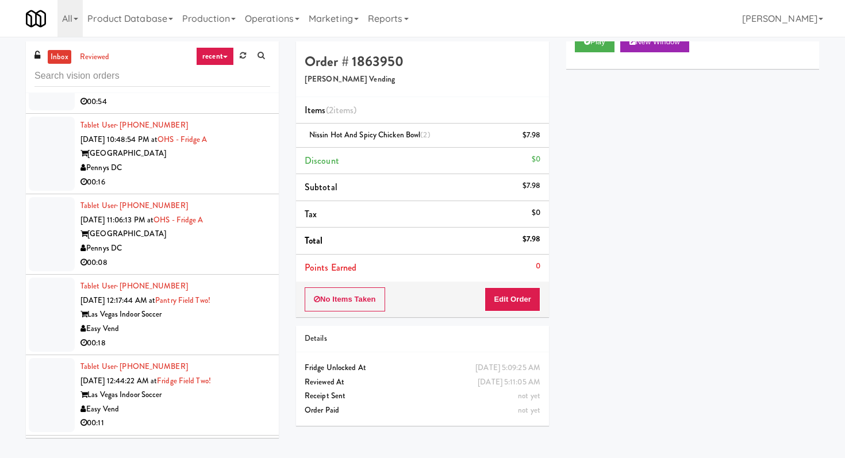
scroll to position [1801, 0]
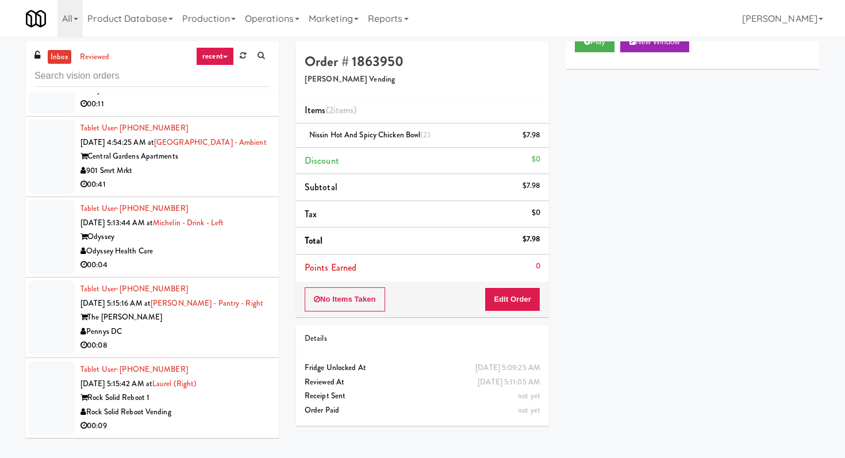
click at [246, 260] on div "00:04" at bounding box center [176, 265] width 190 height 14
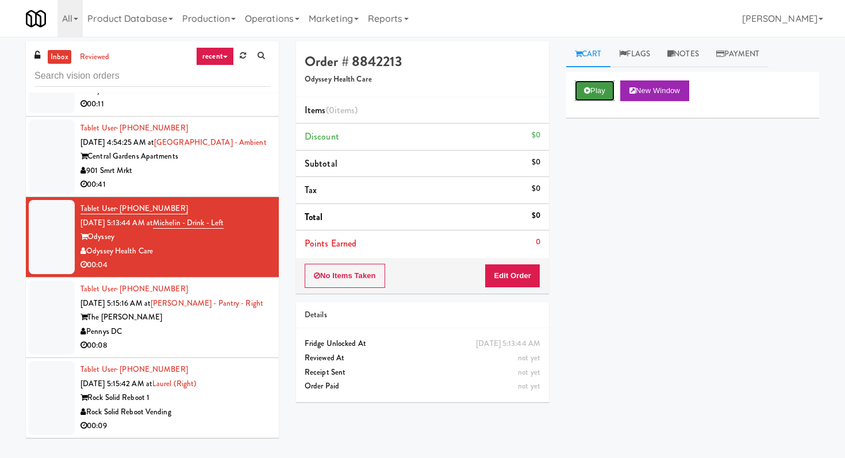
click at [603, 98] on button "Play" at bounding box center [595, 91] width 40 height 21
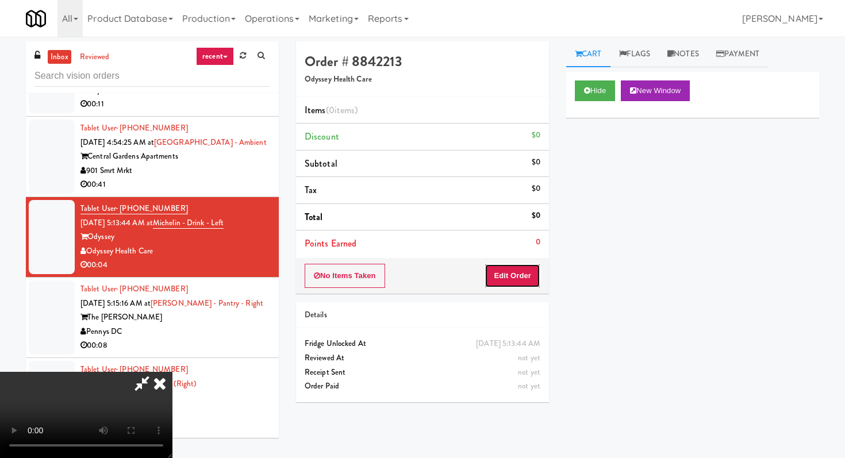
click at [515, 276] on button "Edit Order" at bounding box center [513, 276] width 56 height 24
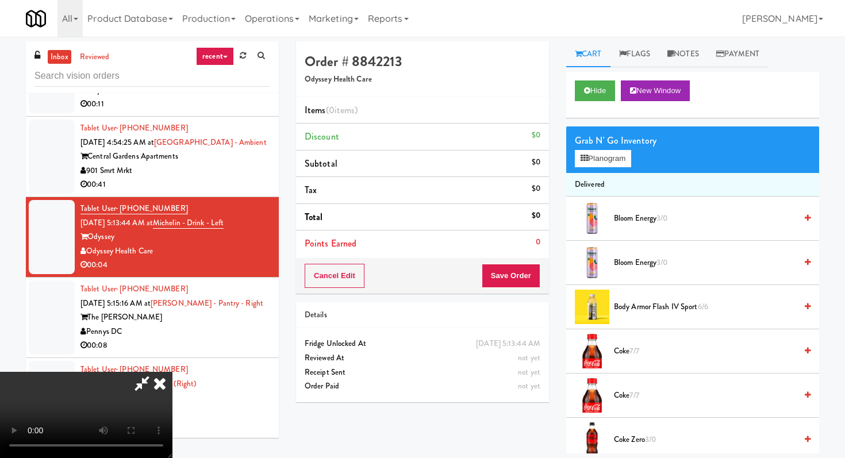
scroll to position [114, 0]
click at [173, 383] on video at bounding box center [86, 415] width 173 height 86
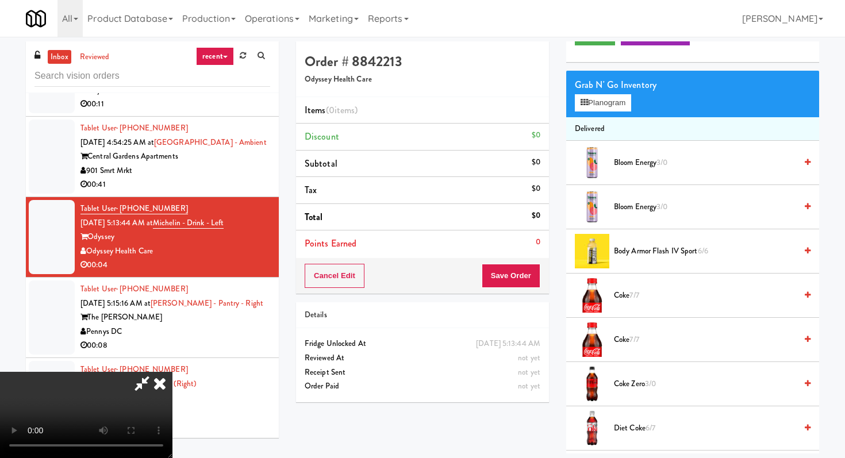
scroll to position [56, 0]
click at [630, 382] on span "Coke Zero 3/0" at bounding box center [705, 384] width 182 height 14
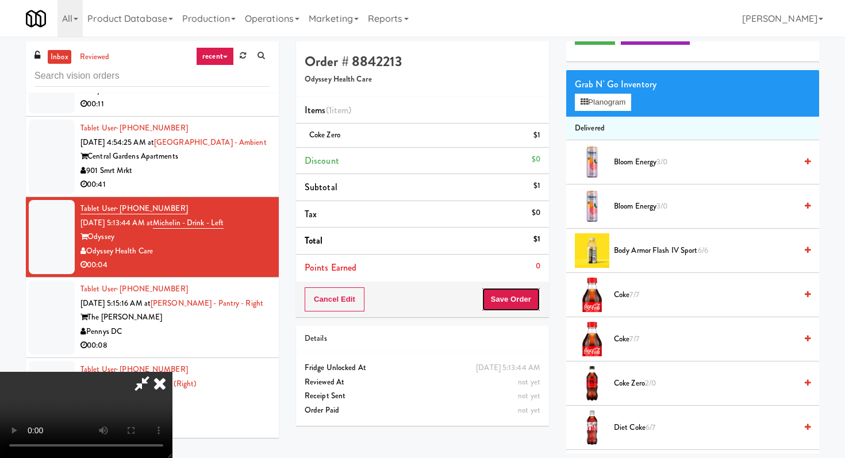
click at [512, 293] on button "Save Order" at bounding box center [511, 300] width 59 height 24
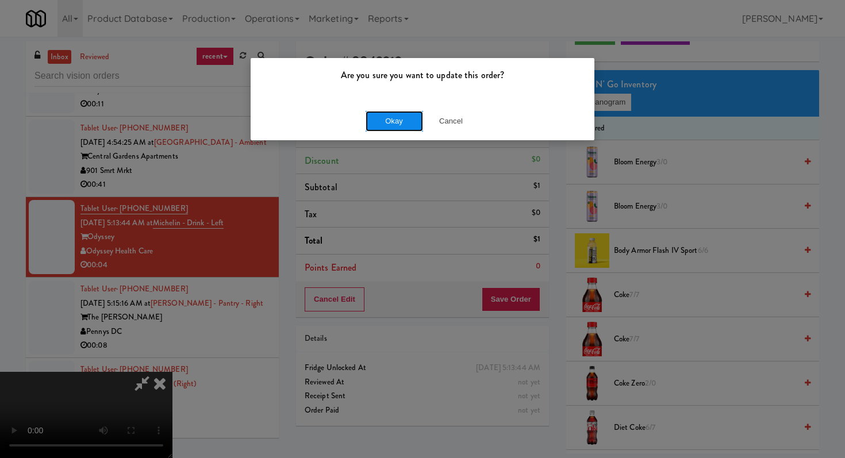
click at [391, 117] on button "Okay" at bounding box center [395, 121] width 58 height 21
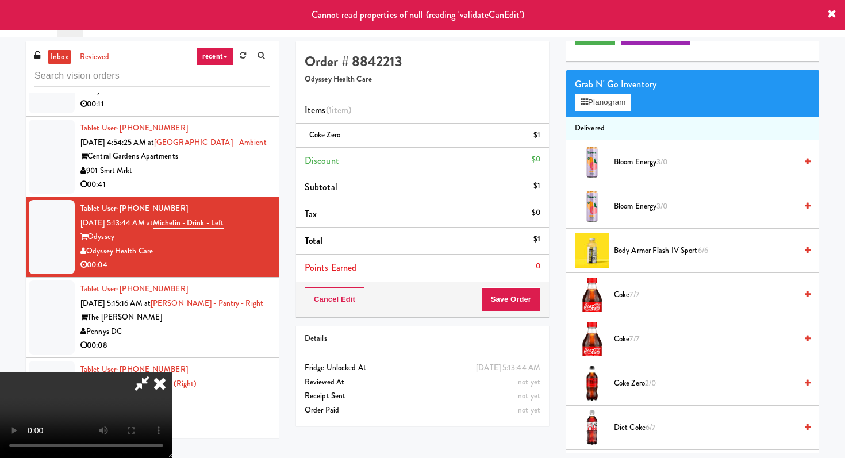
scroll to position [0, 0]
click at [173, 372] on icon at bounding box center [159, 383] width 25 height 23
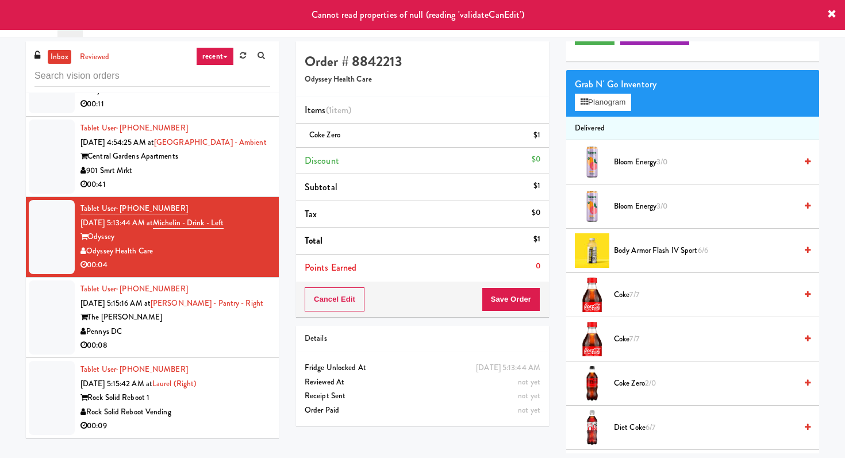
click at [223, 349] on div "00:08" at bounding box center [176, 346] width 190 height 14
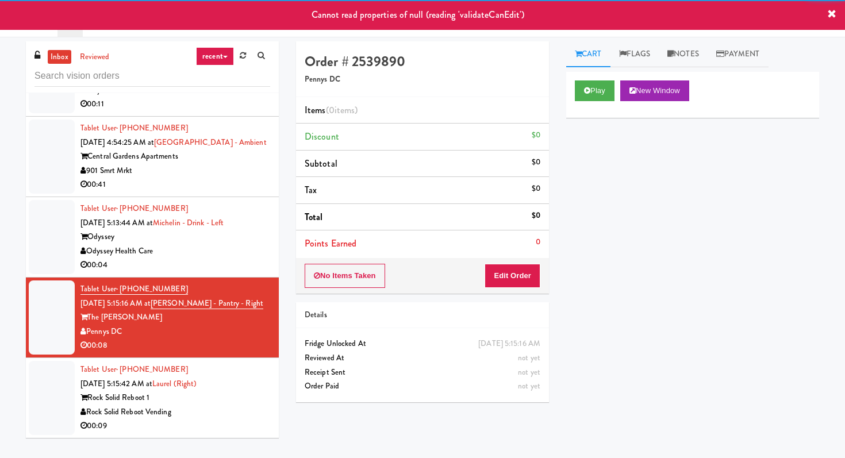
click at [265, 270] on div "00:04" at bounding box center [176, 265] width 190 height 14
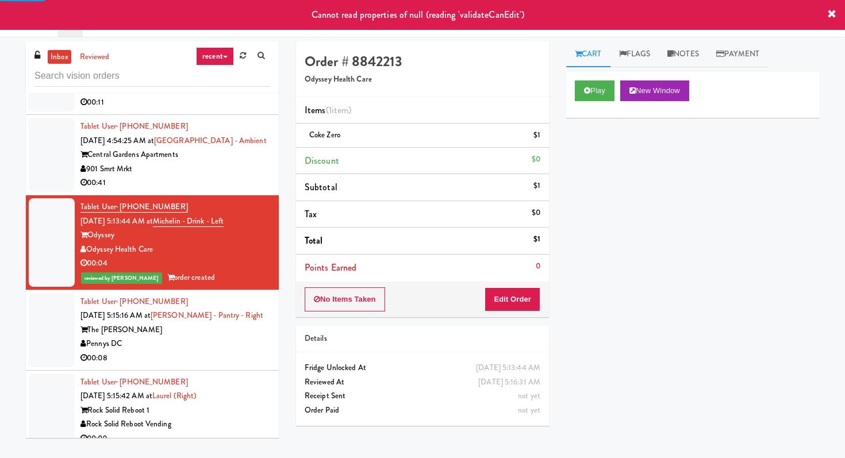
scroll to position [1815, 0]
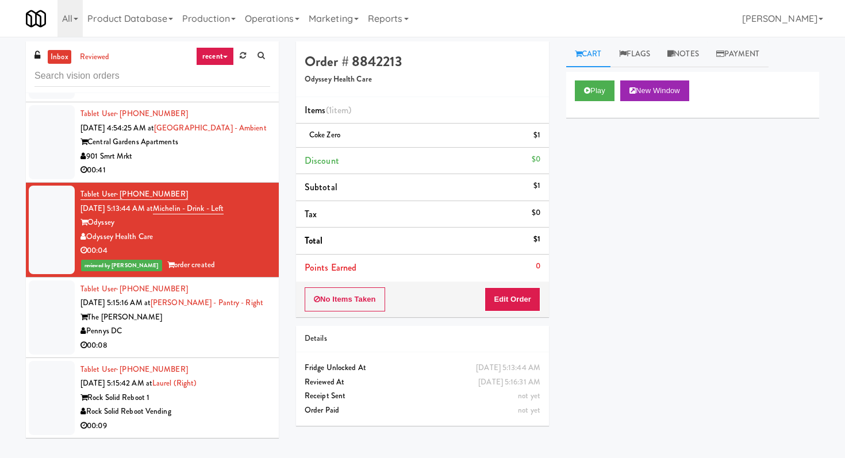
click at [252, 401] on div "Rock Solid Reboot 1" at bounding box center [176, 398] width 190 height 14
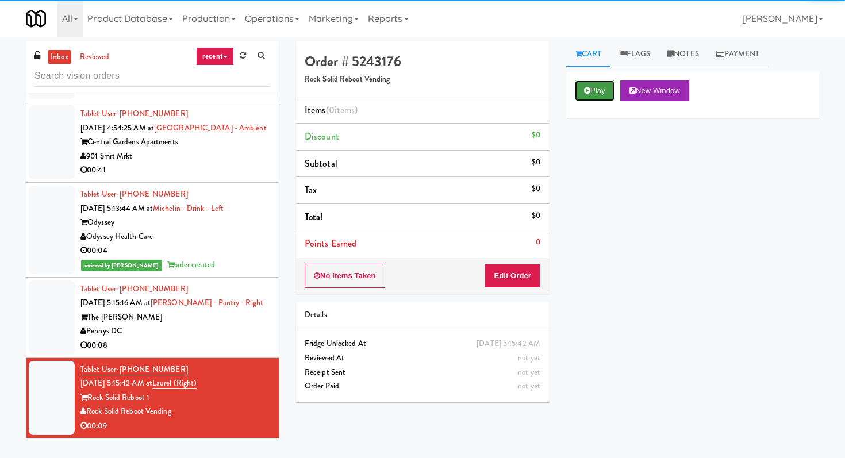
click at [615, 93] on button "Play" at bounding box center [595, 91] width 40 height 21
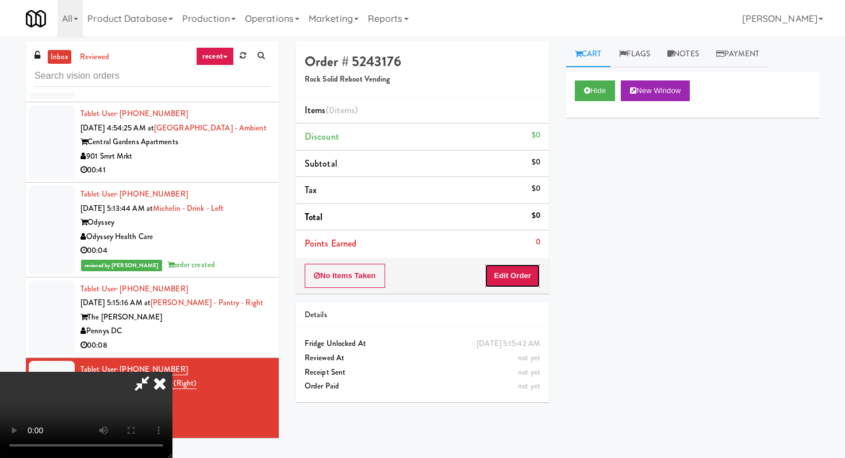
click at [527, 269] on button "Edit Order" at bounding box center [513, 276] width 56 height 24
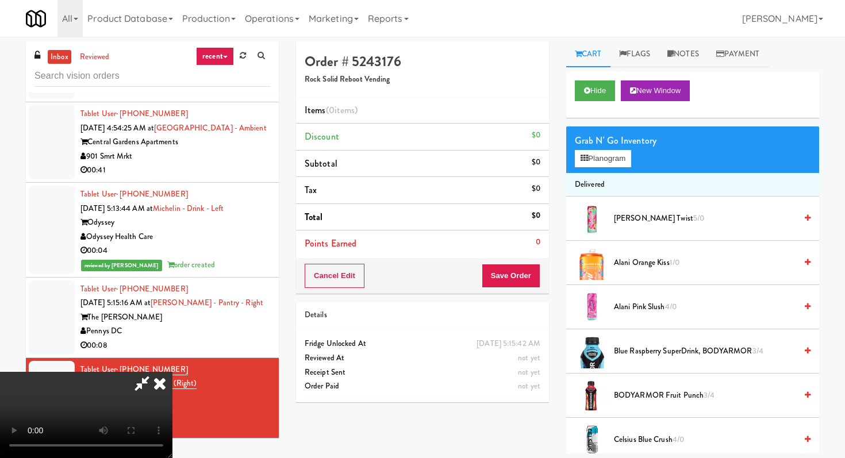
scroll to position [102, 0]
click at [173, 372] on video at bounding box center [86, 415] width 173 height 86
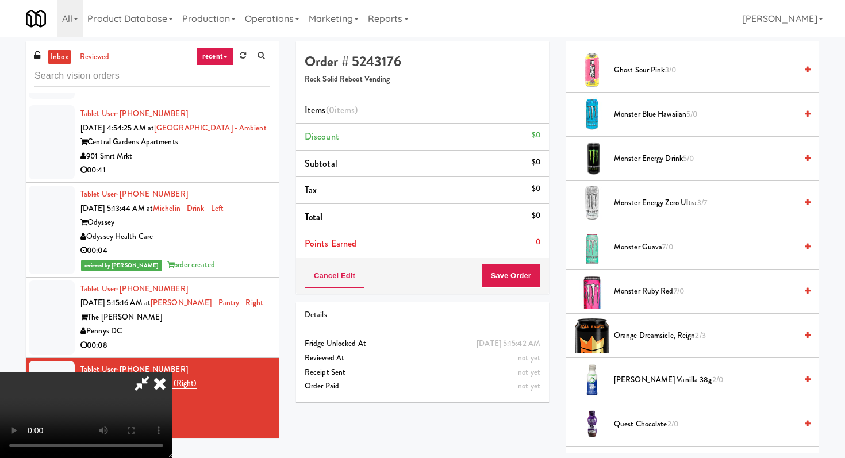
scroll to position [918, 0]
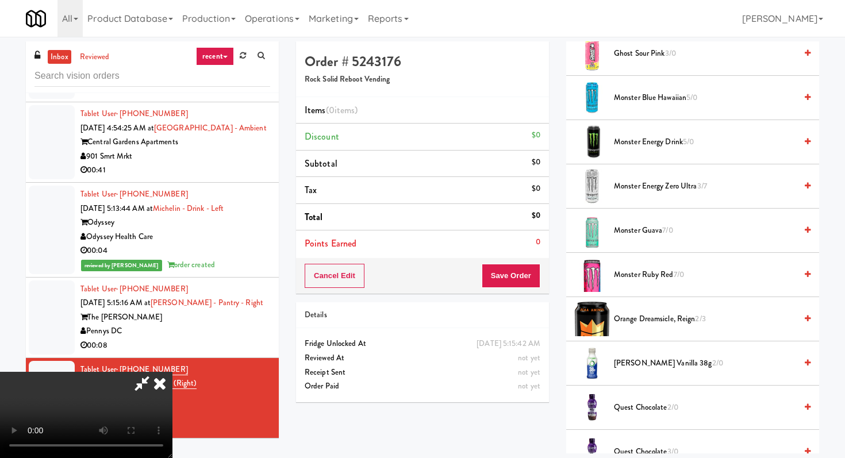
click at [634, 322] on span "Orange Dreamsicle, Reign 2/3" at bounding box center [705, 319] width 182 height 14
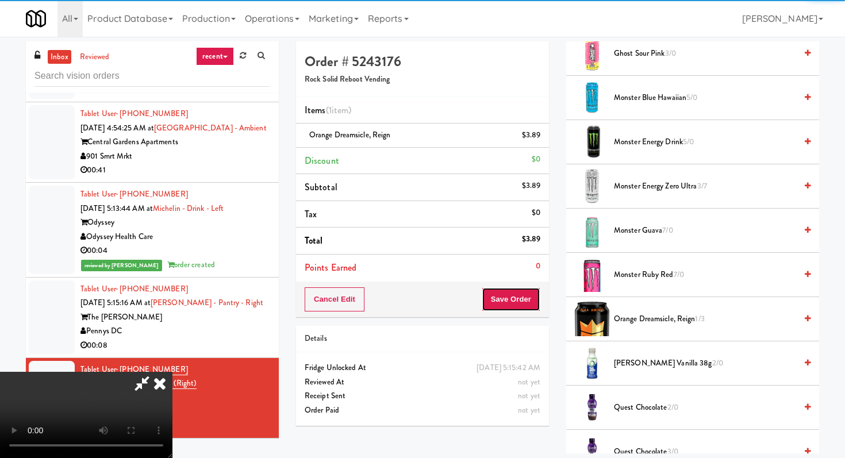
click at [532, 297] on button "Save Order" at bounding box center [511, 300] width 59 height 24
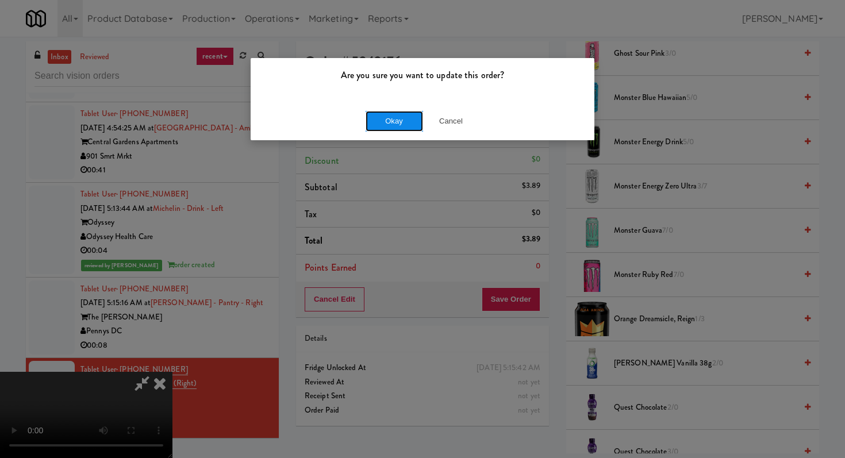
click at [390, 112] on button "Okay" at bounding box center [395, 121] width 58 height 21
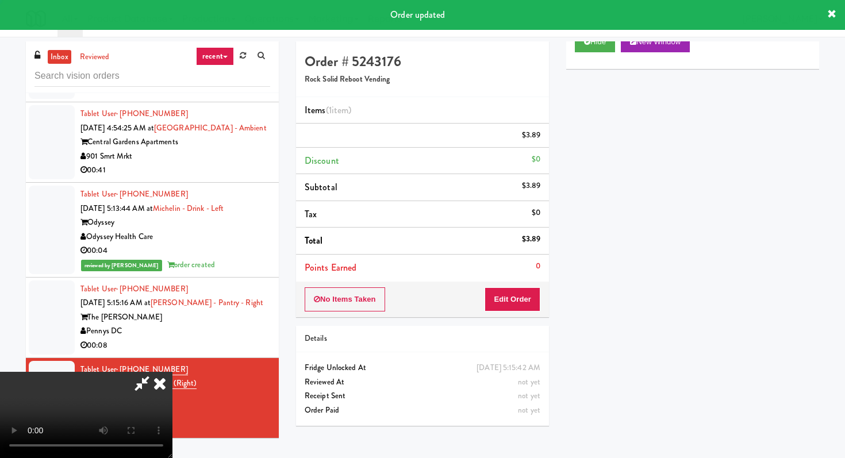
scroll to position [0, 0]
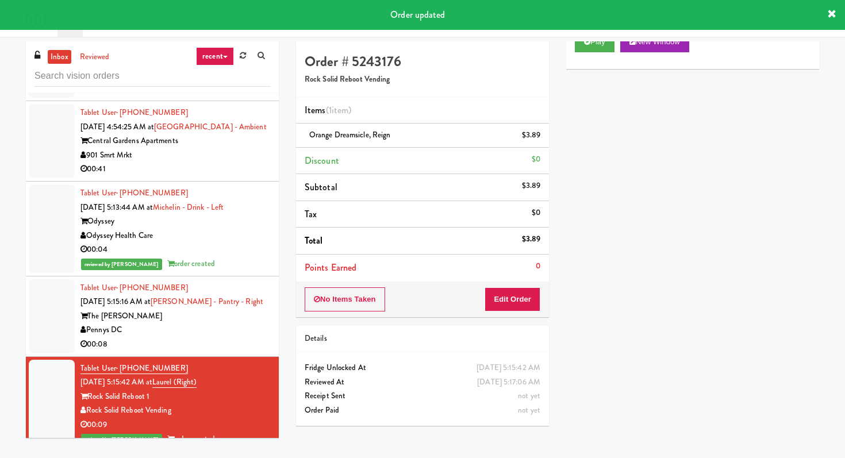
click at [254, 334] on div "Pennys DC" at bounding box center [176, 330] width 190 height 14
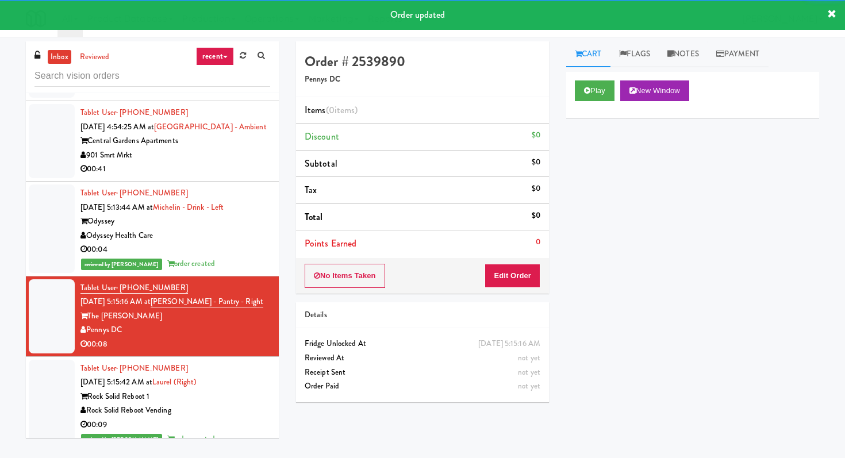
scroll to position [1830, 0]
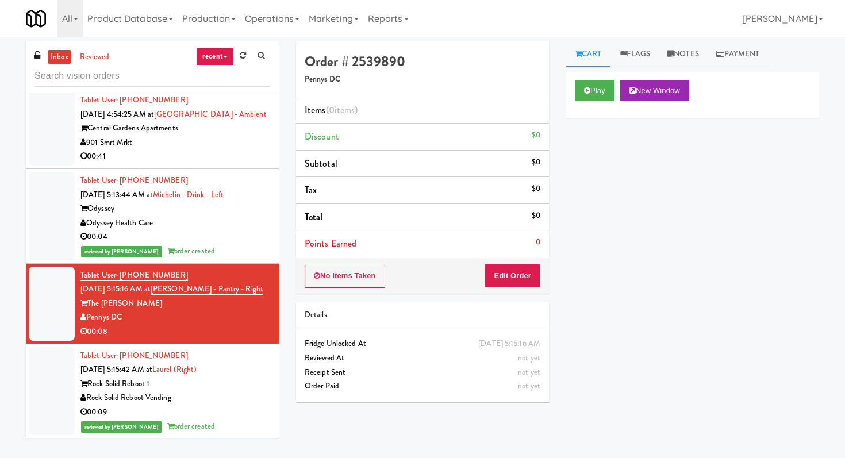
click at [230, 164] on li "Tablet User · (901) 607-1973 [DATE] 4:54:25 AM at [GEOGRAPHIC_DATA] - Ambient C…" at bounding box center [152, 129] width 253 height 81
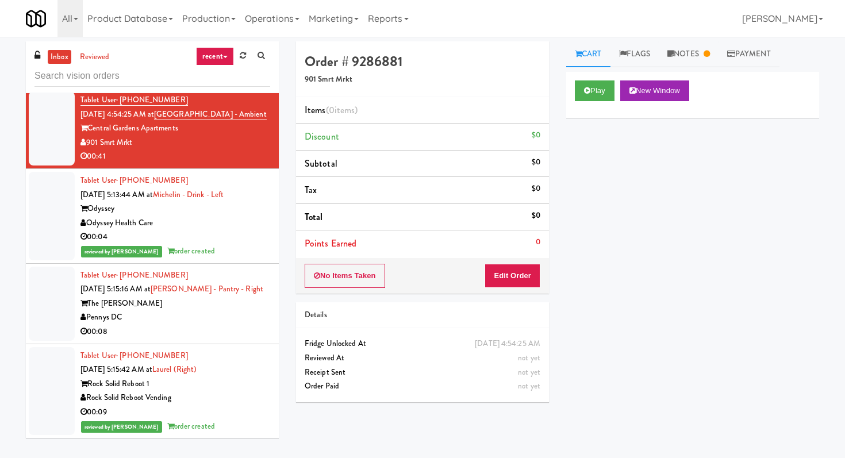
click at [269, 320] on div "Pennys DC" at bounding box center [176, 318] width 190 height 14
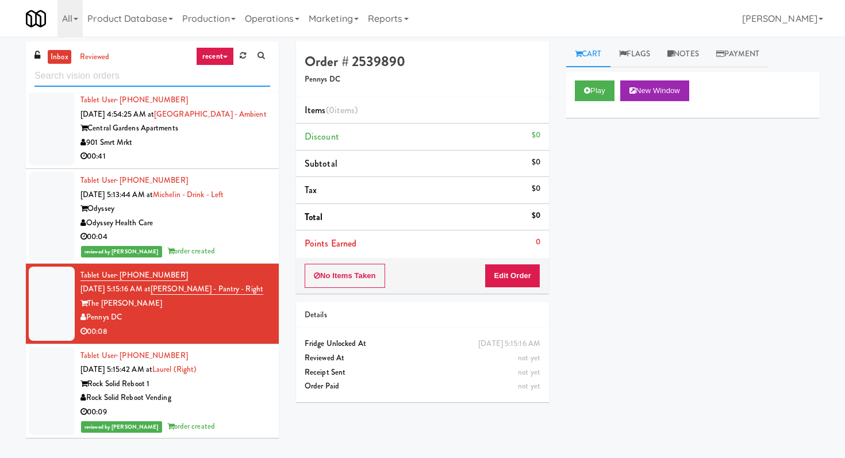
click at [133, 81] on input "text" at bounding box center [153, 76] width 236 height 21
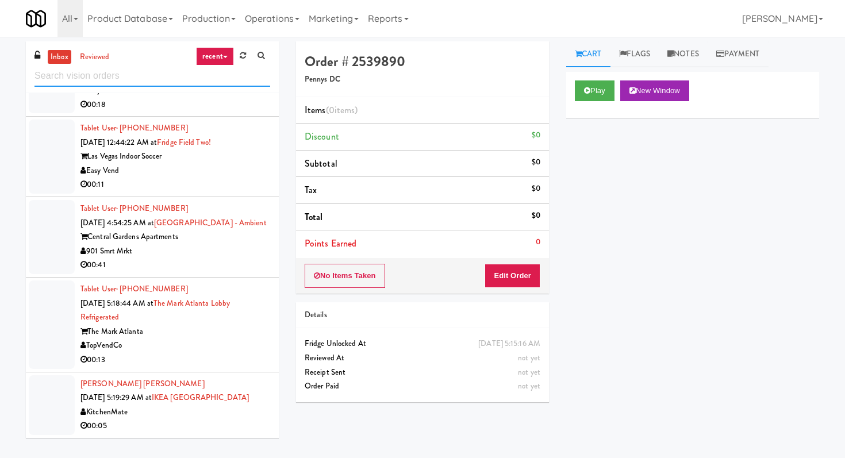
scroll to position [37, 0]
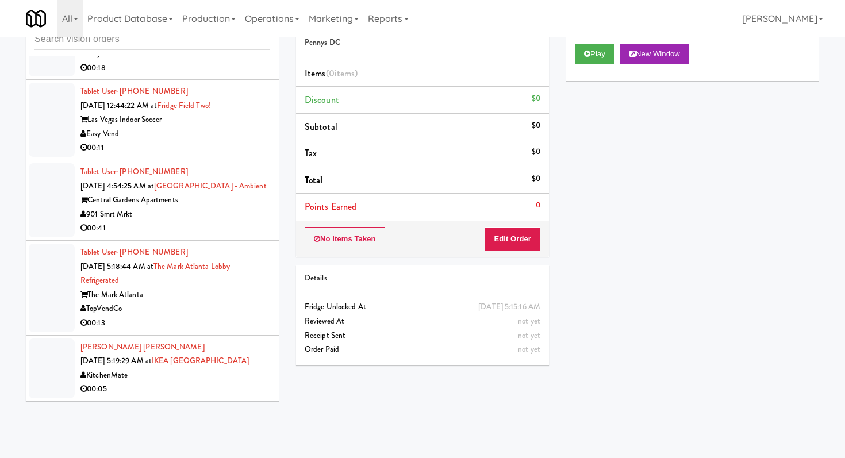
click at [206, 308] on div "TopVendCo" at bounding box center [176, 309] width 190 height 14
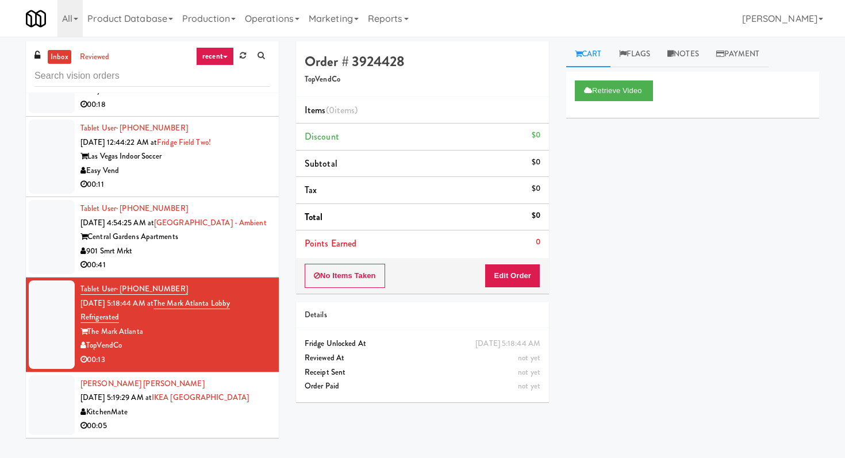
click at [231, 436] on li "[PERSON_NAME] [PERSON_NAME] [DATE] 5:19:29 AM at [GEOGRAPHIC_DATA] KitchenMate …" at bounding box center [152, 406] width 253 height 66
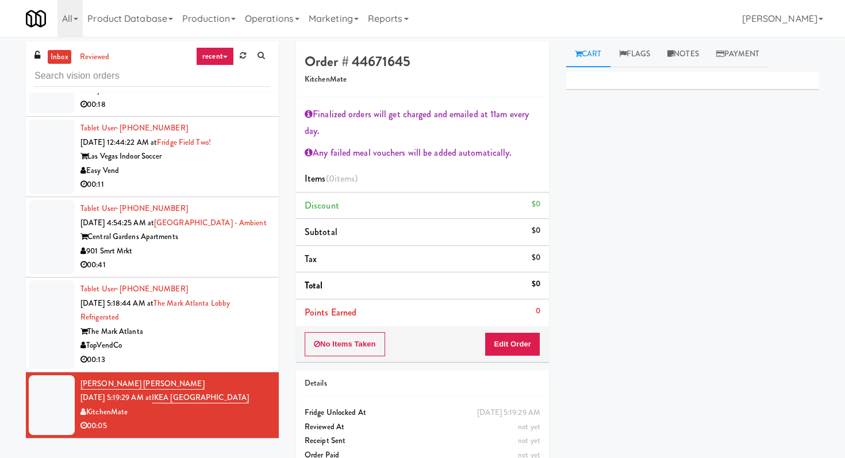
click at [211, 367] on li "Tablet User · (770) 398-9104 [DATE] 5:18:44 AM at The Mark Atlanta Lobby Refrig…" at bounding box center [152, 325] width 253 height 95
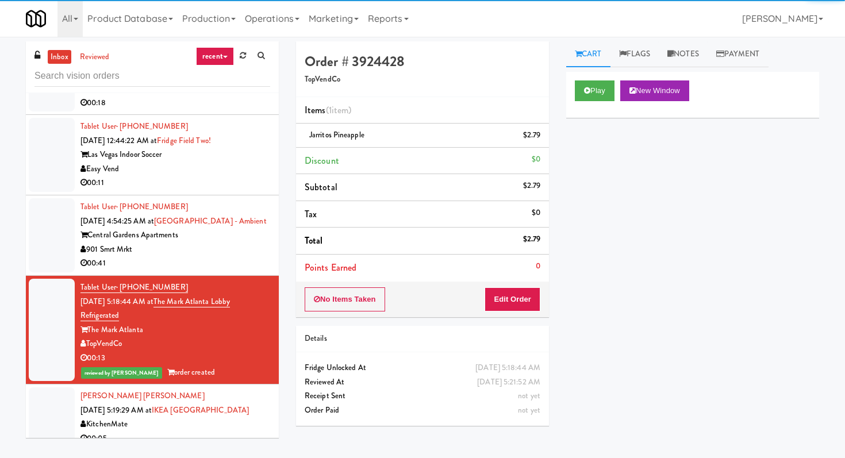
scroll to position [1735, 0]
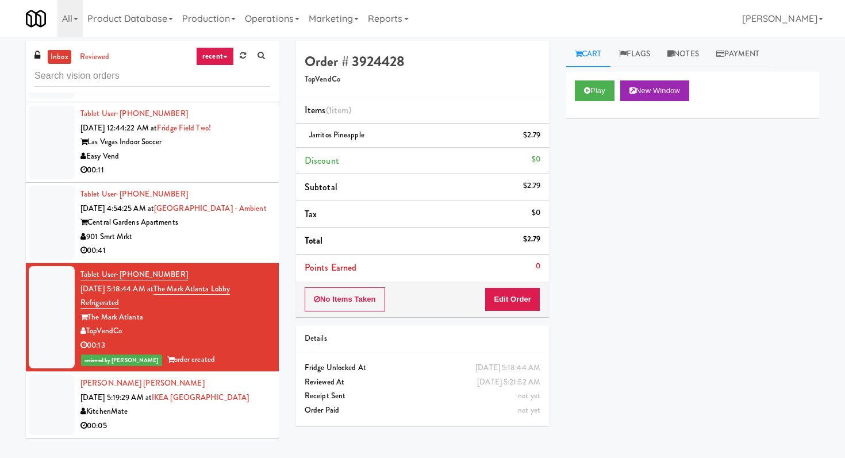
click at [184, 437] on li "[PERSON_NAME] [PERSON_NAME] [DATE] 5:19:29 AM at [GEOGRAPHIC_DATA] KitchenMate …" at bounding box center [152, 405] width 253 height 66
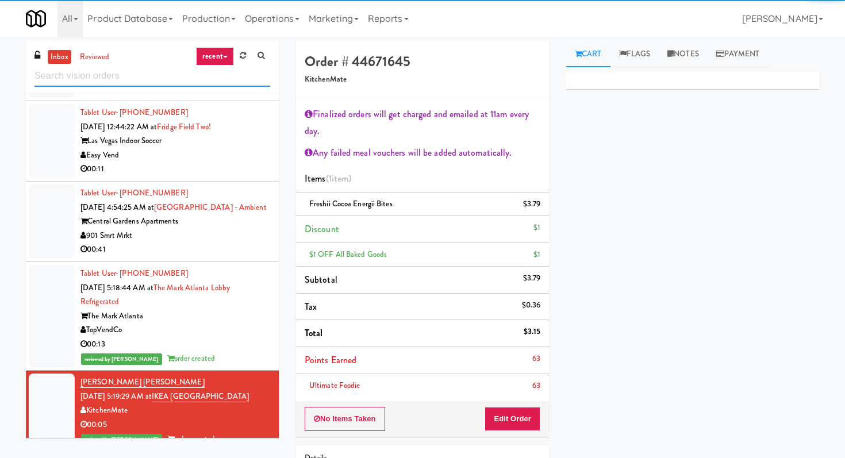
click at [150, 83] on input "text" at bounding box center [153, 76] width 236 height 21
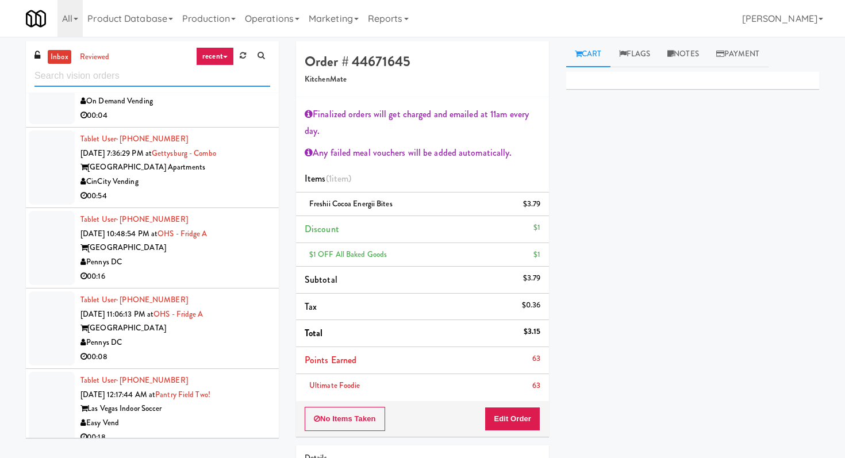
scroll to position [1560, 0]
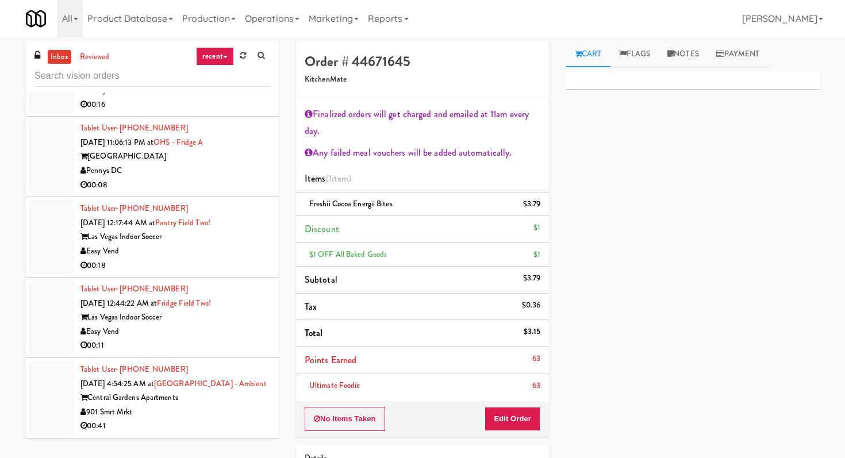
click at [186, 351] on div "00:11" at bounding box center [176, 346] width 190 height 14
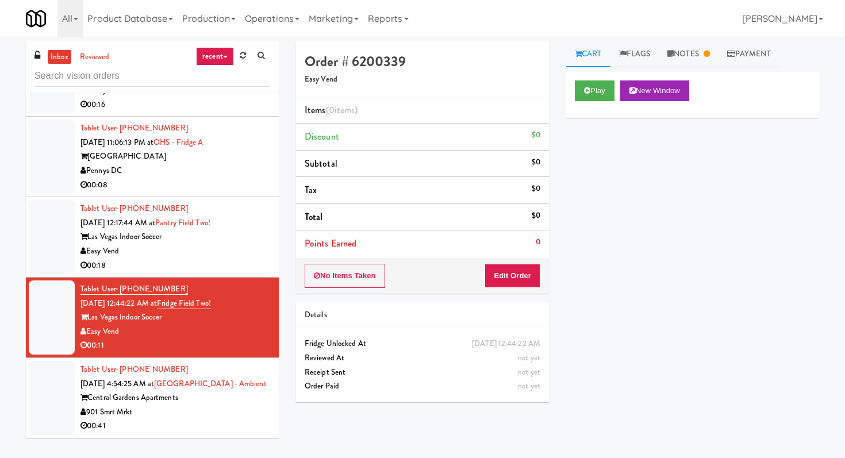
click at [215, 413] on div "901 Smrt Mrkt" at bounding box center [176, 412] width 190 height 14
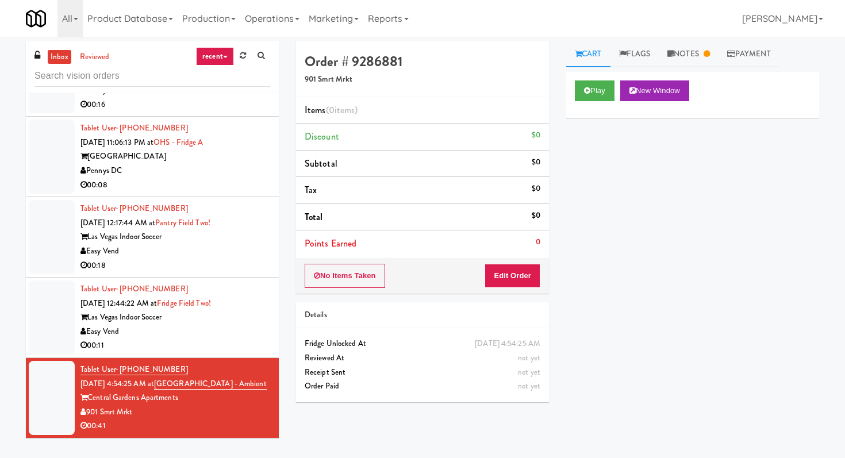
click at [191, 320] on div "Las Vegas Indoor Soccer" at bounding box center [176, 318] width 190 height 14
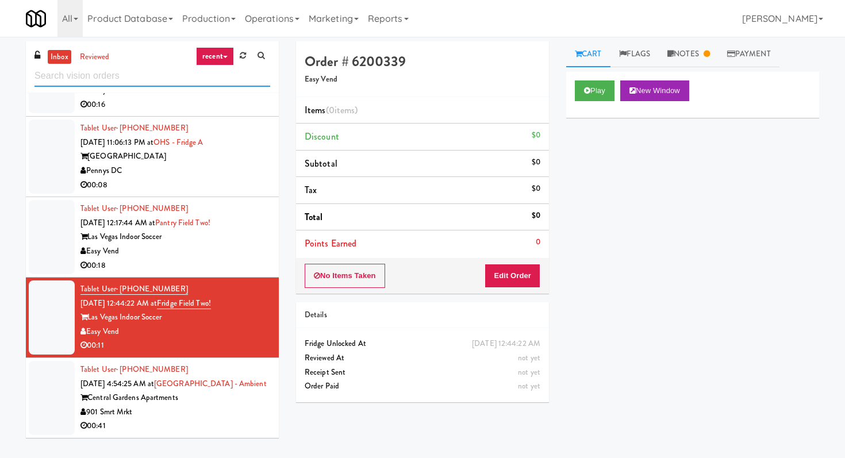
click at [151, 83] on input "text" at bounding box center [153, 76] width 236 height 21
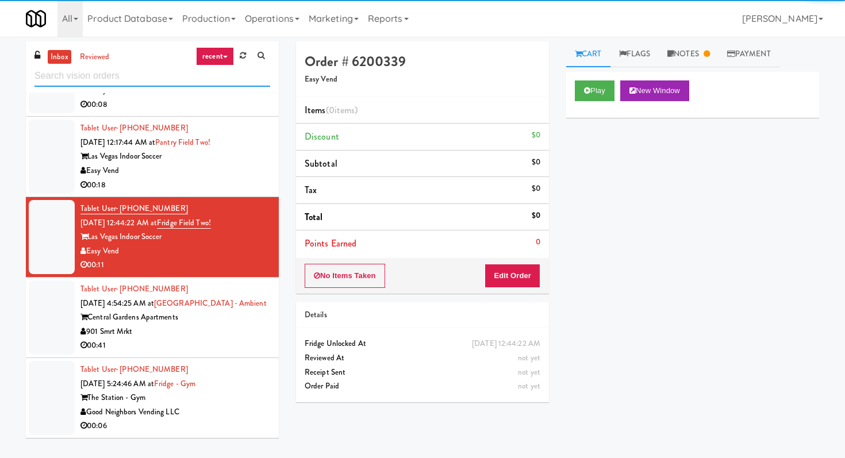
scroll to position [1640, 0]
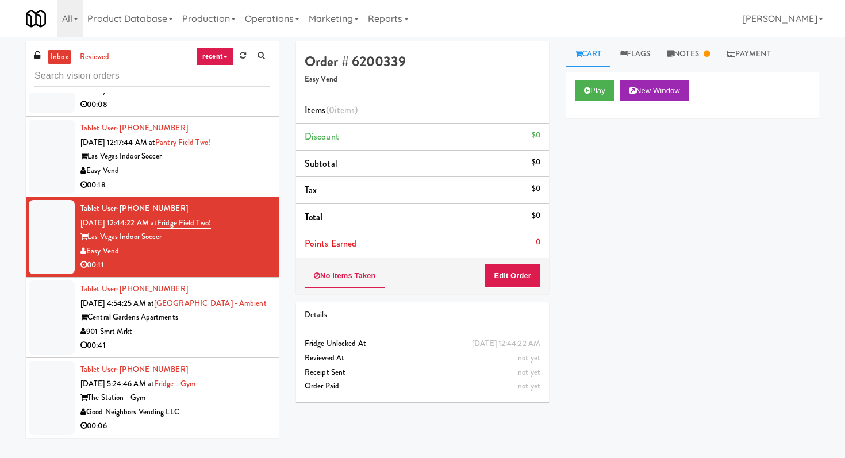
click at [236, 336] on div "901 Smrt Mrkt" at bounding box center [176, 332] width 190 height 14
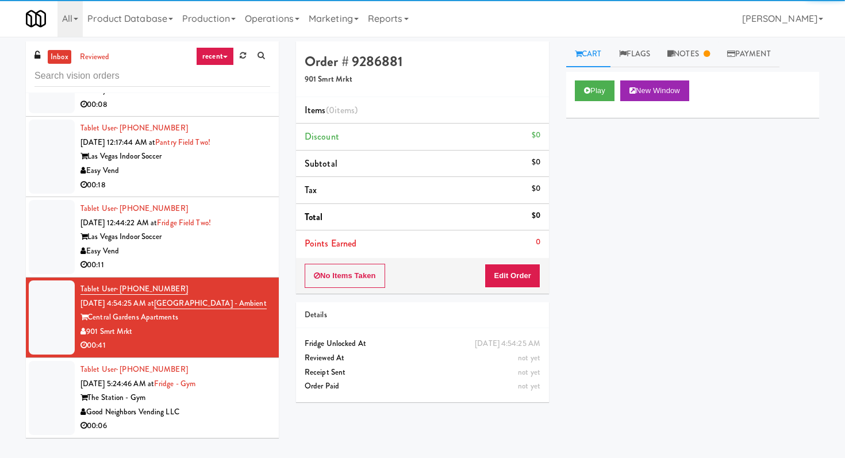
click at [252, 388] on div "Tablet User · (716) 263-3069 [DATE] 5:24:46 AM at [GEOGRAPHIC_DATA] - Gym Good …" at bounding box center [176, 398] width 190 height 71
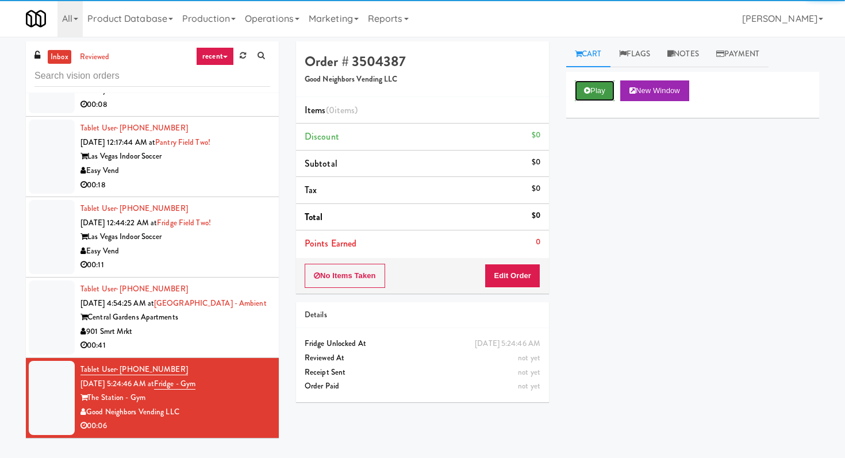
click at [595, 94] on button "Play" at bounding box center [595, 91] width 40 height 21
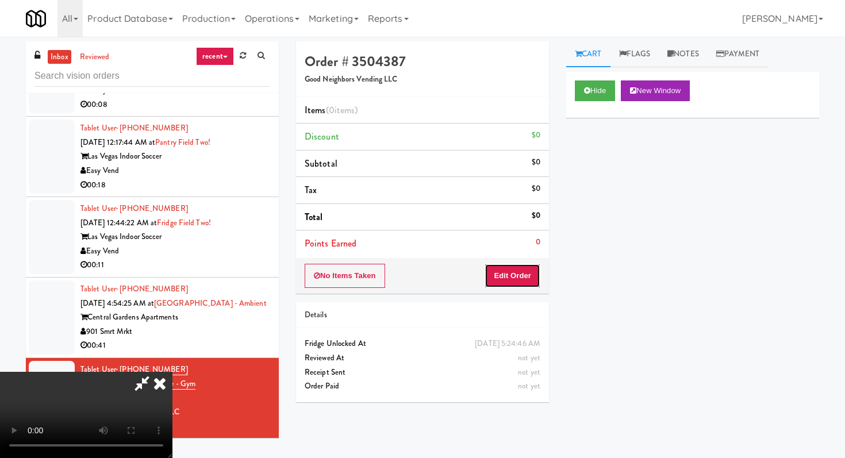
click at [508, 283] on button "Edit Order" at bounding box center [513, 276] width 56 height 24
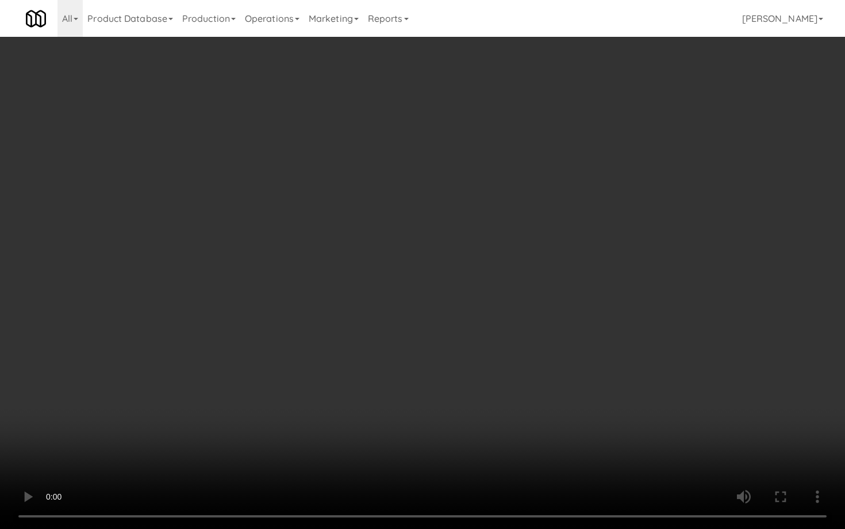
click at [481, 399] on video at bounding box center [422, 264] width 845 height 529
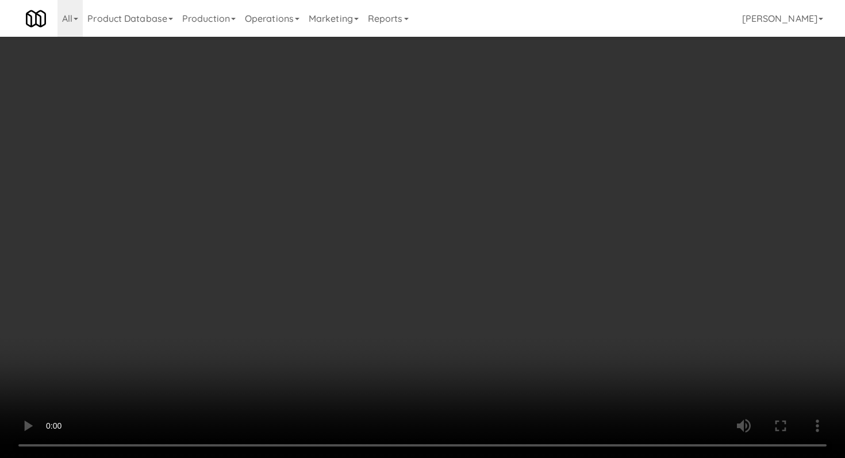
scroll to position [426, 0]
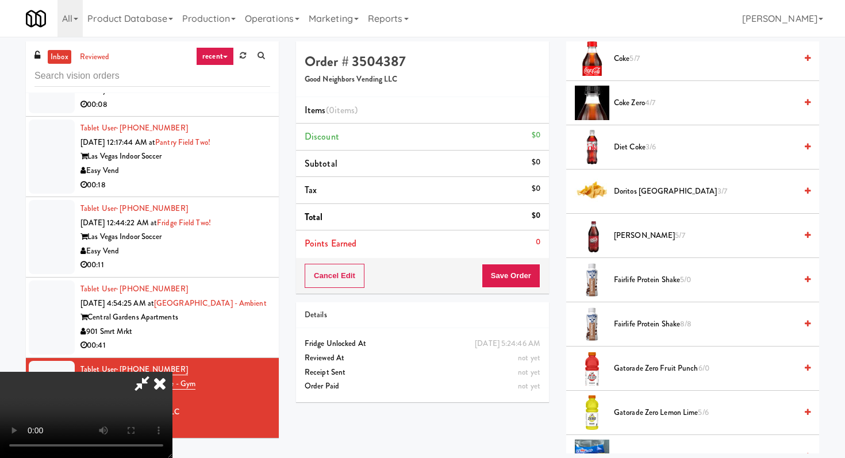
click at [653, 190] on span "Doritos Cool Ranch 3/7" at bounding box center [705, 192] width 182 height 14
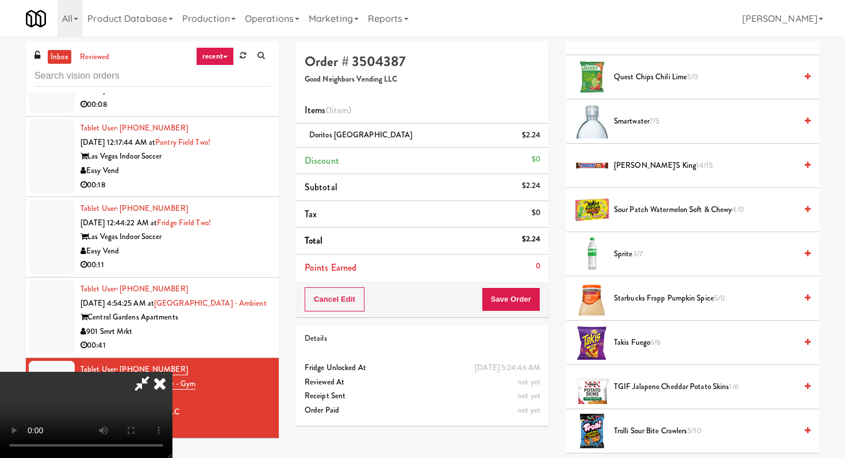
scroll to position [1233, 0]
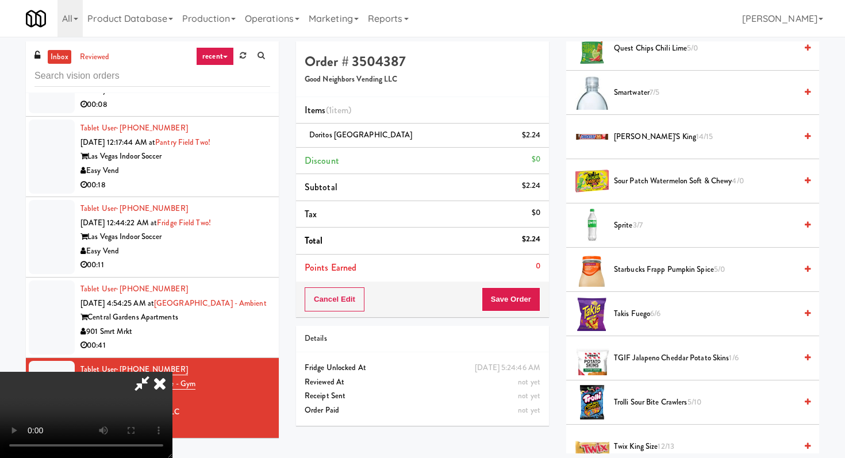
click at [633, 141] on span "[PERSON_NAME]'s King 14/15" at bounding box center [705, 137] width 182 height 14
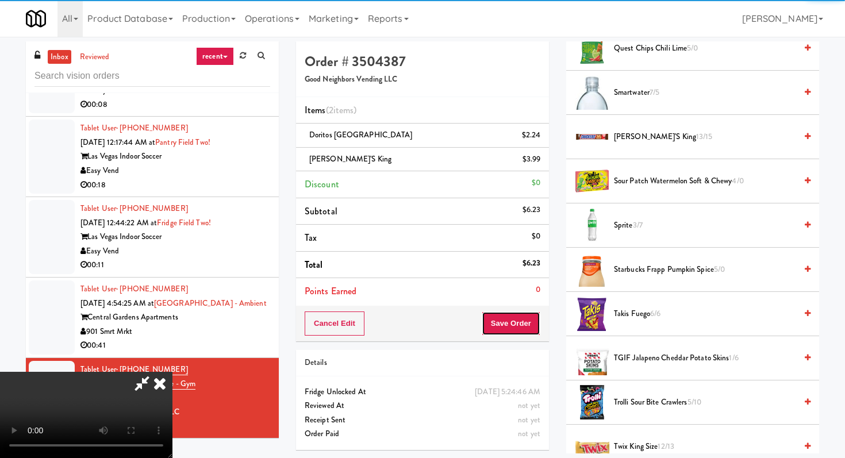
click at [518, 317] on button "Save Order" at bounding box center [511, 324] width 59 height 24
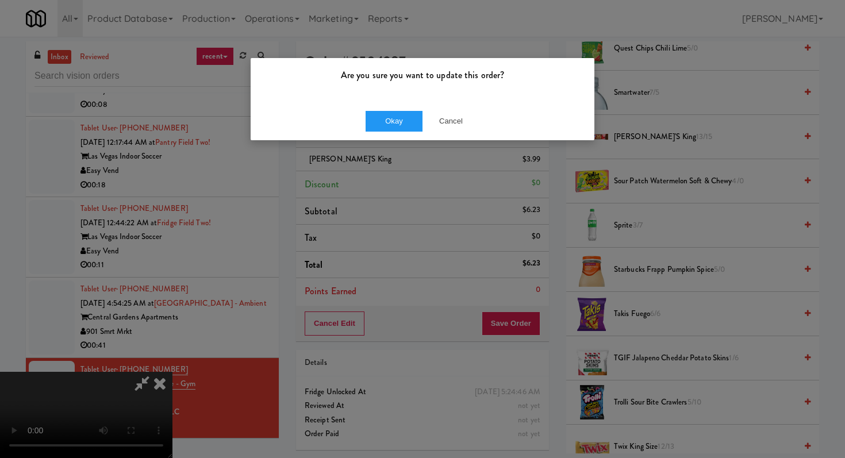
click at [404, 110] on div "Okay Cancel" at bounding box center [423, 121] width 344 height 39
click at [402, 125] on button "Okay" at bounding box center [395, 121] width 58 height 21
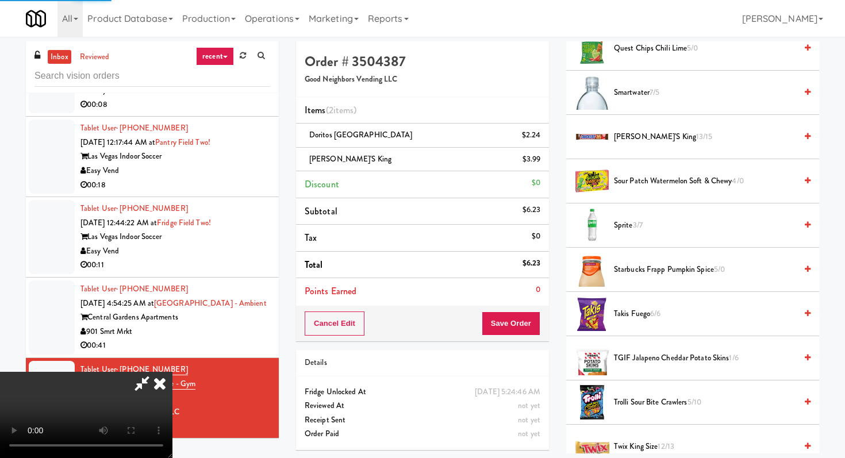
scroll to position [49, 0]
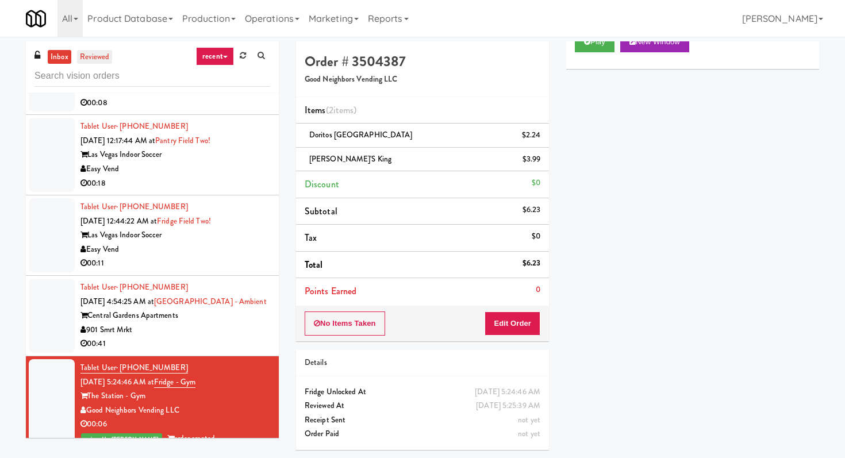
click at [103, 60] on link "reviewed" at bounding box center [95, 57] width 36 height 14
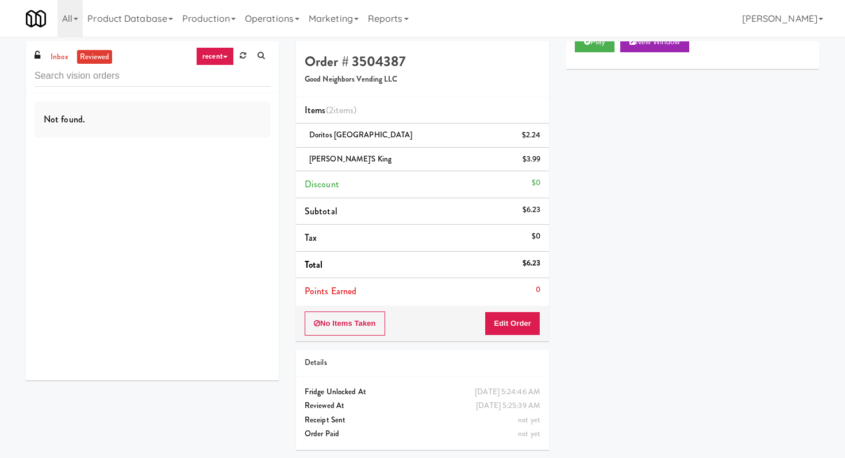
scroll to position [0, 0]
click at [60, 59] on link "inbox" at bounding box center [60, 57] width 24 height 14
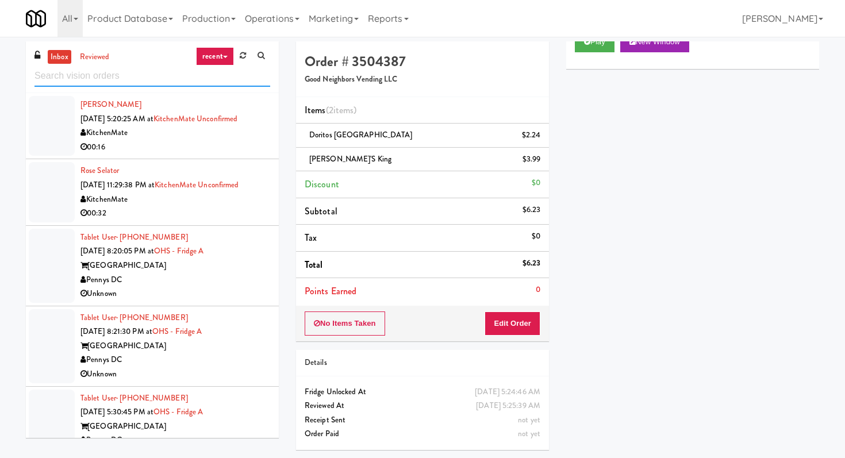
click at [130, 81] on input "text" at bounding box center [153, 76] width 236 height 21
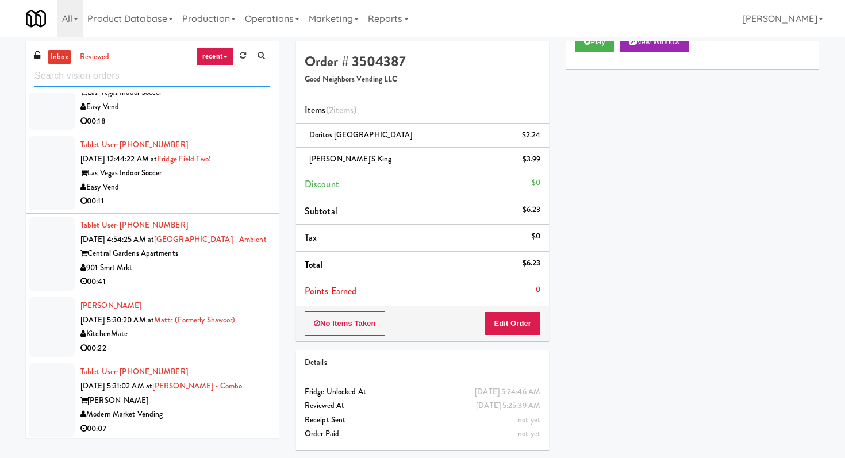
scroll to position [1706, 0]
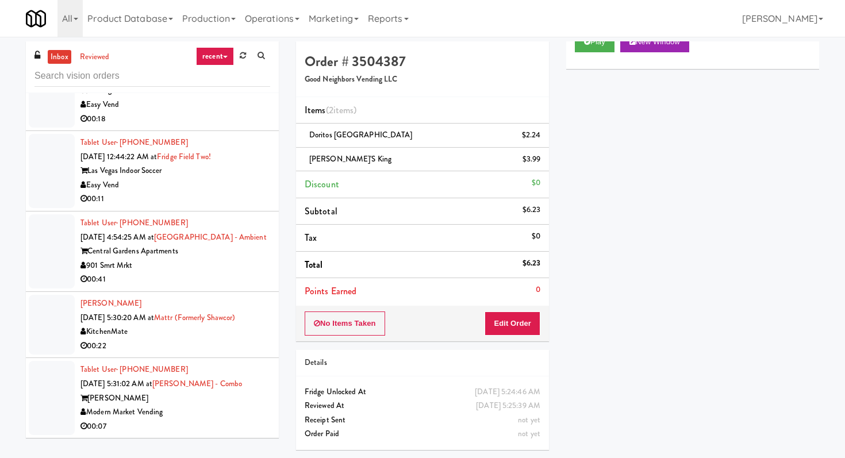
click at [236, 396] on div "[PERSON_NAME]" at bounding box center [176, 399] width 190 height 14
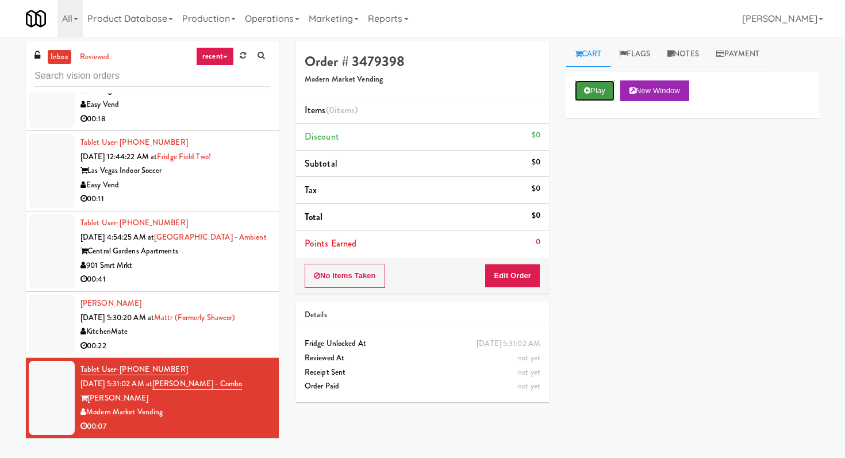
click at [601, 94] on button "Play" at bounding box center [595, 91] width 40 height 21
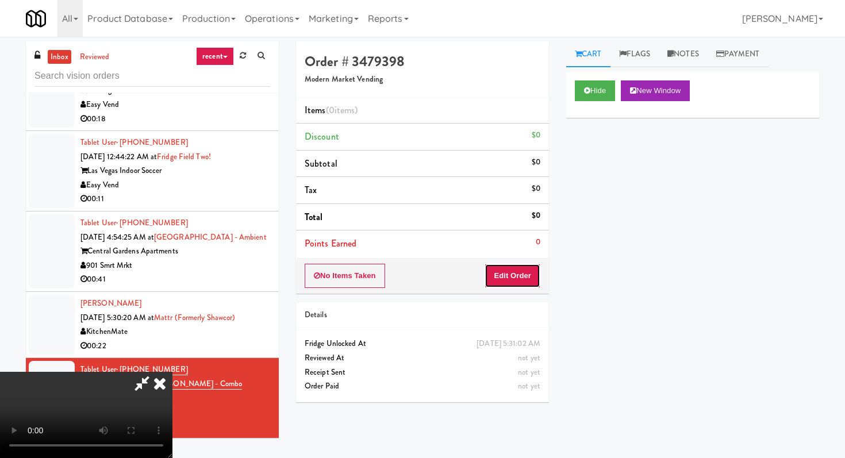
click at [534, 270] on button "Edit Order" at bounding box center [513, 276] width 56 height 24
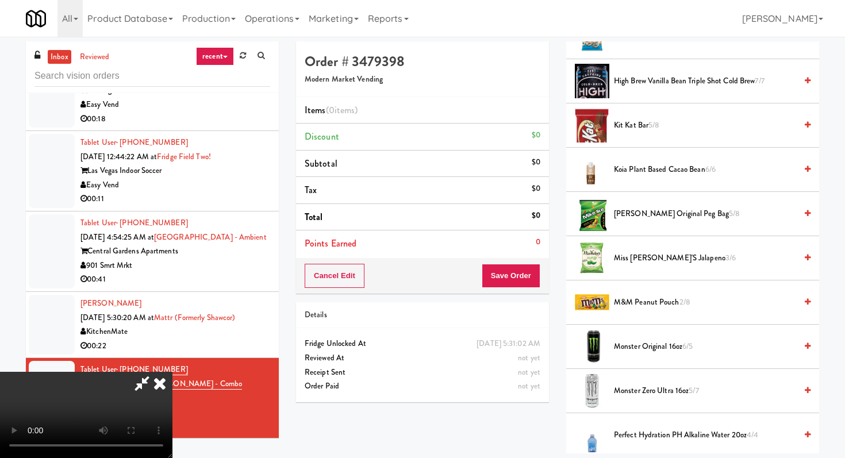
scroll to position [894, 0]
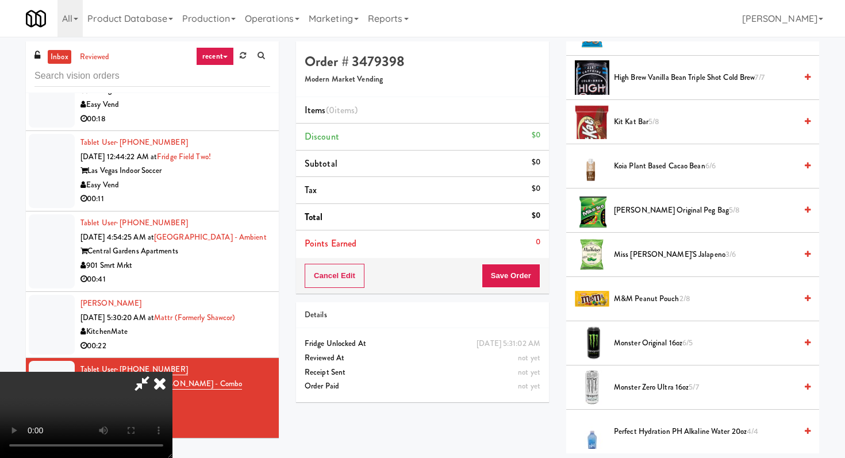
click at [657, 397] on li "Monster Zero Ultra 16oz 5/7" at bounding box center [693, 388] width 253 height 44
click at [660, 391] on span "Monster Zero Ultra 16oz 5/7" at bounding box center [705, 388] width 182 height 14
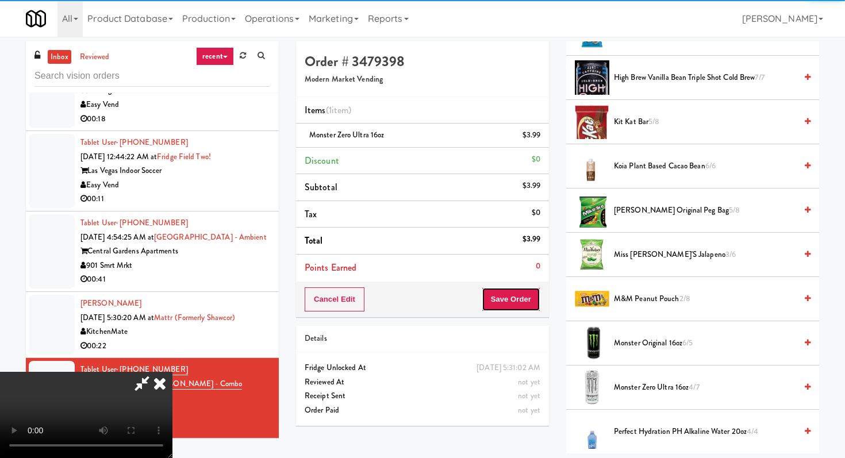
click at [526, 301] on button "Save Order" at bounding box center [511, 300] width 59 height 24
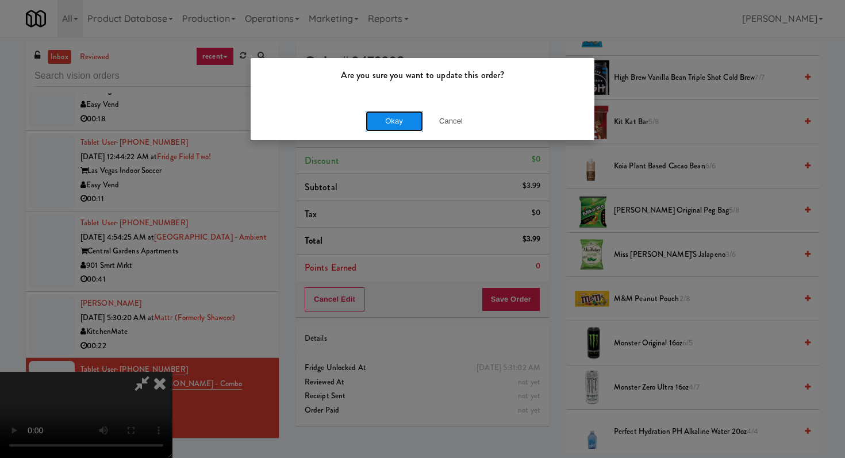
click at [384, 116] on button "Okay" at bounding box center [395, 121] width 58 height 21
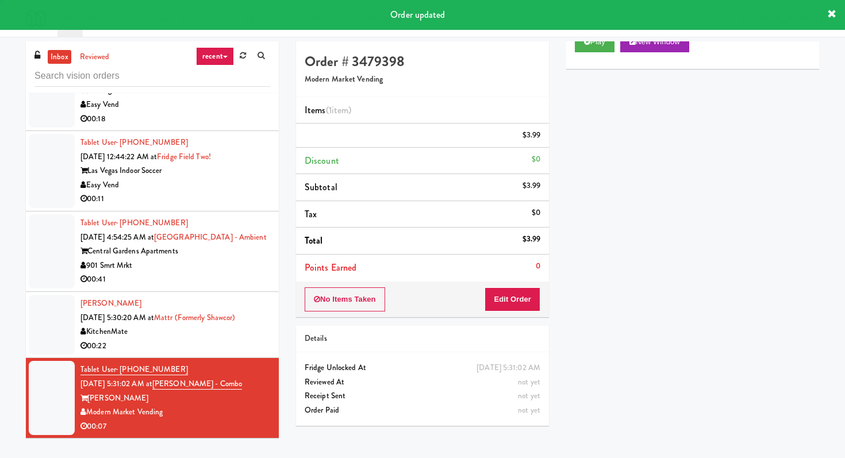
scroll to position [0, 0]
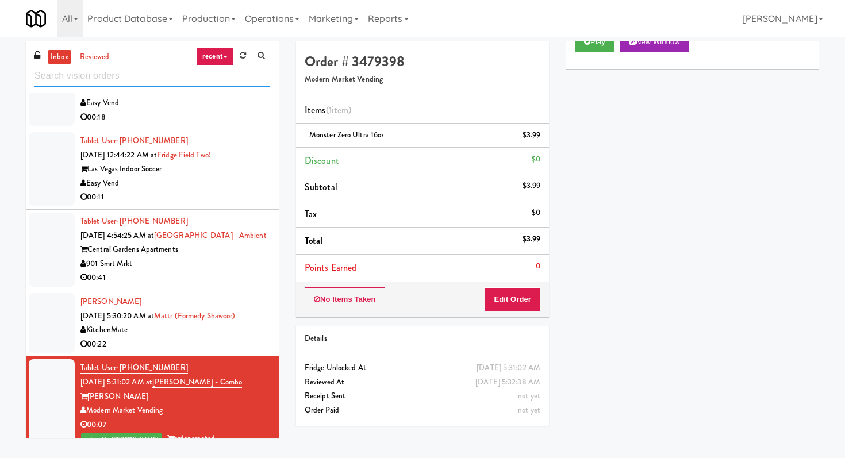
click at [121, 86] on input "text" at bounding box center [153, 76] width 236 height 21
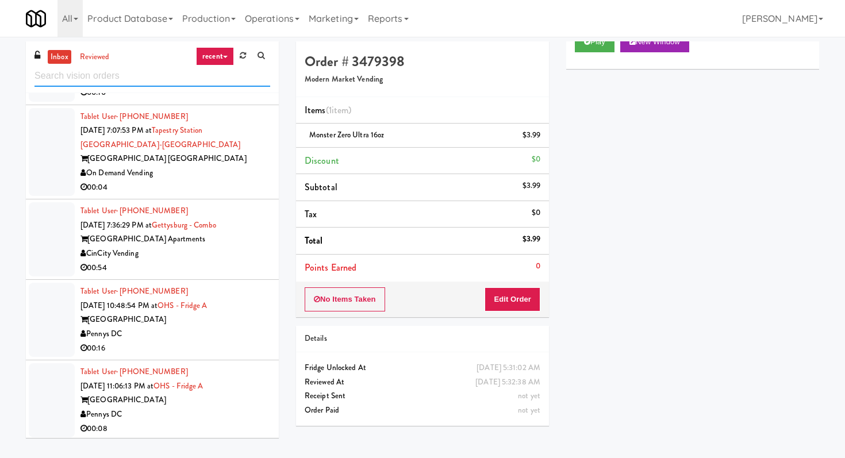
scroll to position [1706, 0]
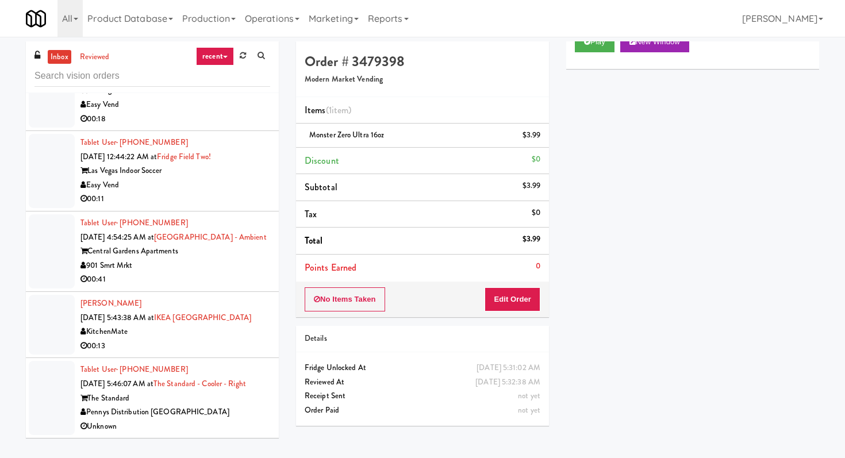
click at [240, 421] on div "Unknown" at bounding box center [176, 427] width 190 height 14
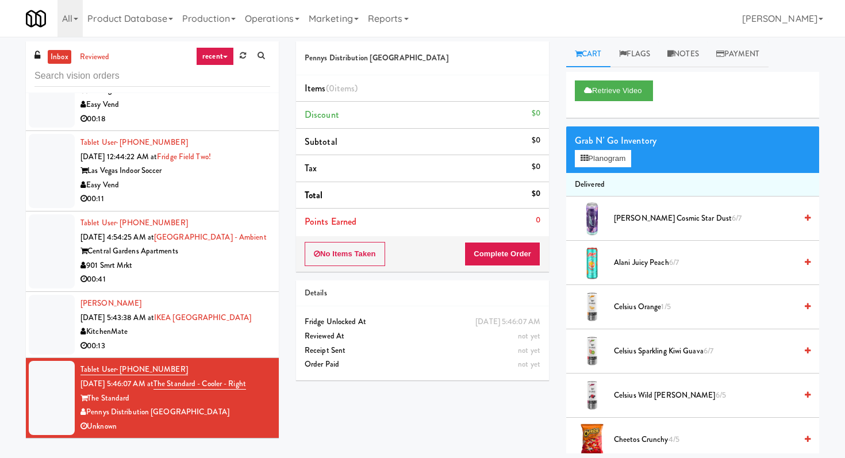
click at [205, 358] on li "[PERSON_NAME] [DATE] 5:43:38 AM at [GEOGRAPHIC_DATA] KitchenMate 00:13" at bounding box center [152, 325] width 253 height 66
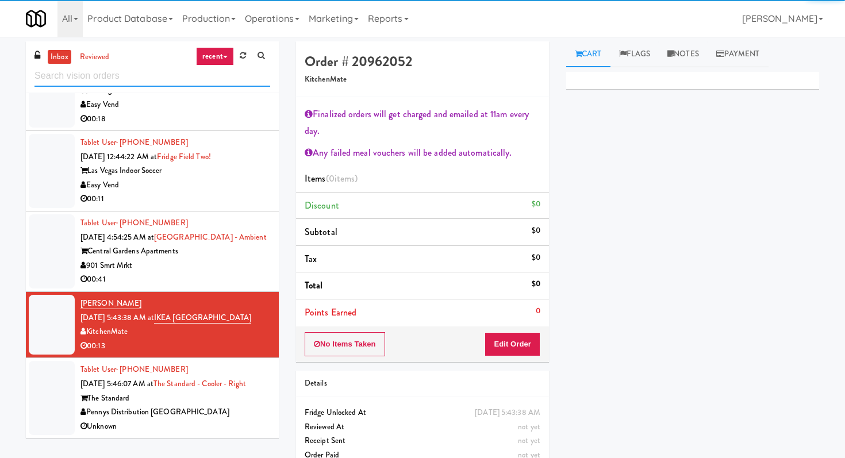
click at [120, 76] on input "text" at bounding box center [153, 76] width 236 height 21
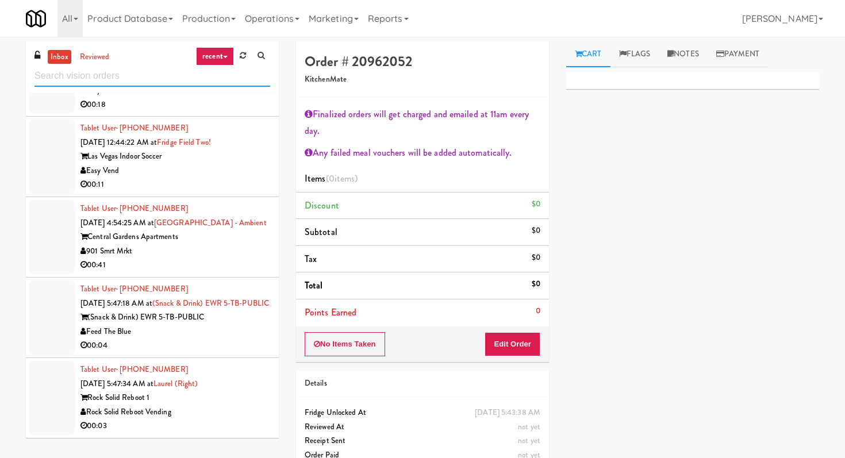
scroll to position [1735, 0]
click at [224, 435] on li "Tablet User · (240) 527-4198 [DATE] 5:47:34 AM at [GEOGRAPHIC_DATA] (Right) Roc…" at bounding box center [152, 398] width 253 height 80
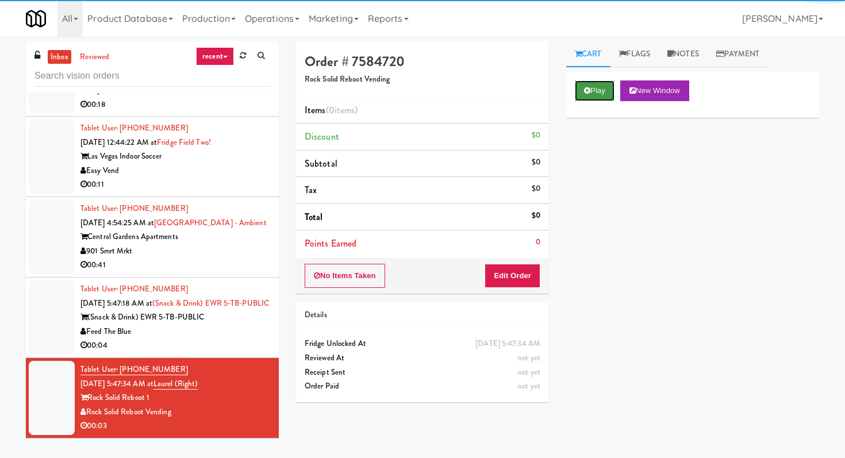
click at [602, 91] on button "Play" at bounding box center [595, 91] width 40 height 21
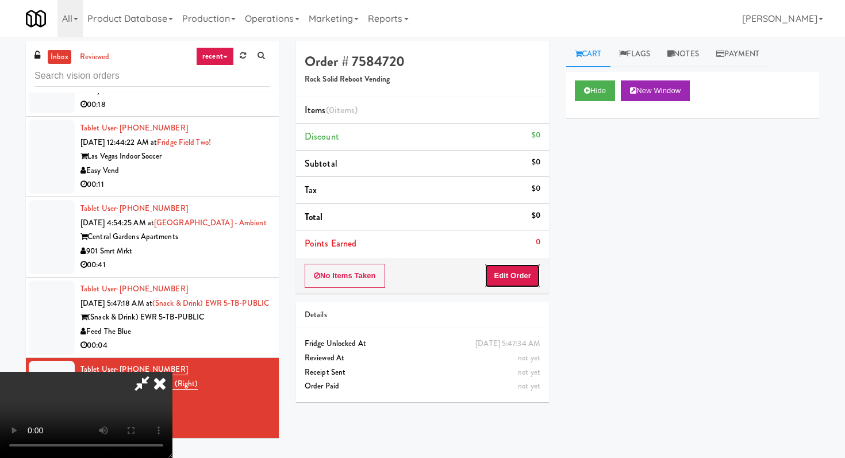
click at [518, 271] on button "Edit Order" at bounding box center [513, 276] width 56 height 24
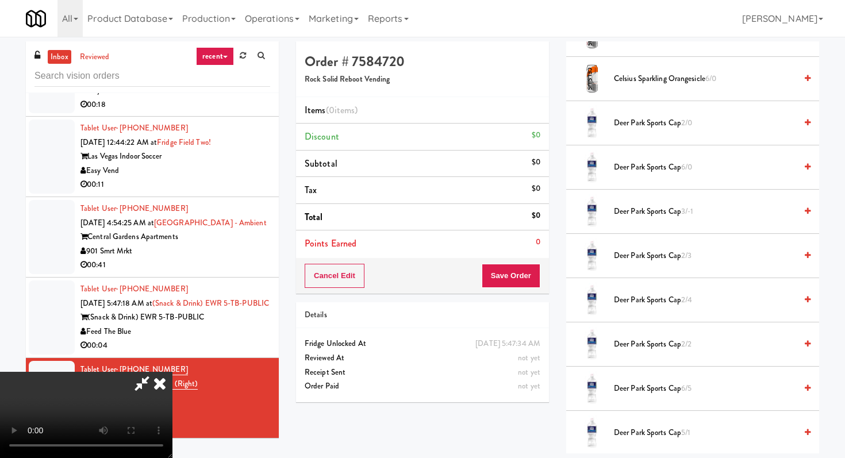
scroll to position [460, 0]
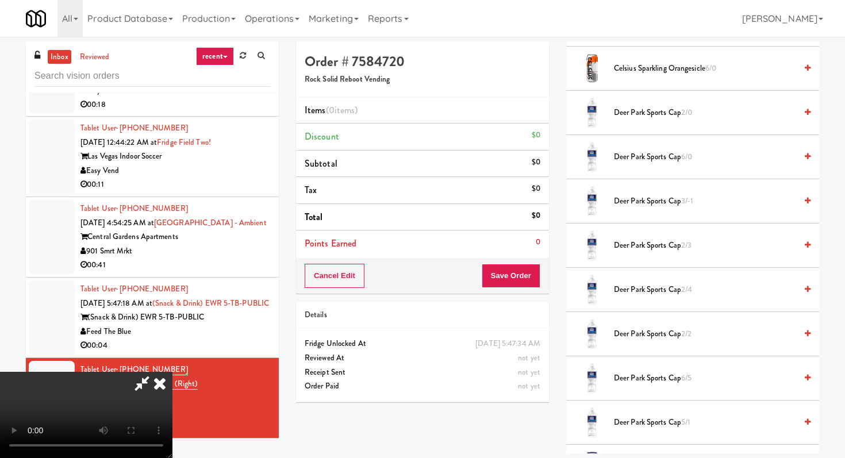
click at [649, 205] on span "Deer Park Sports Cap 3/-1" at bounding box center [705, 201] width 182 height 14
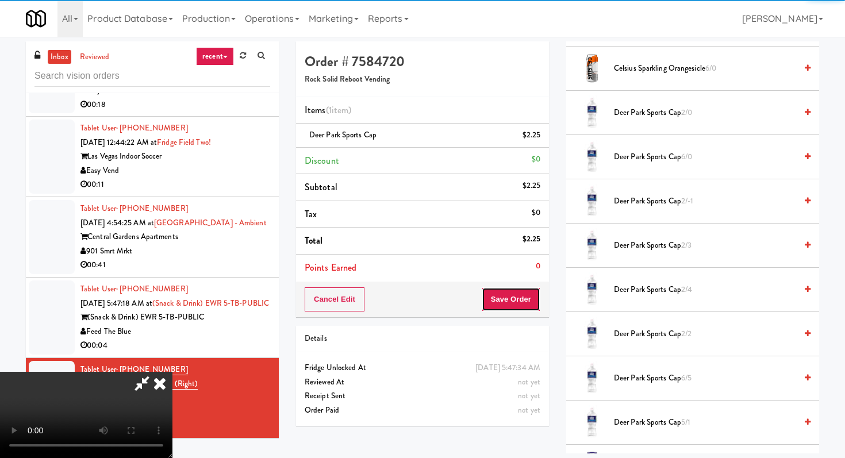
click at [519, 302] on button "Save Order" at bounding box center [511, 300] width 59 height 24
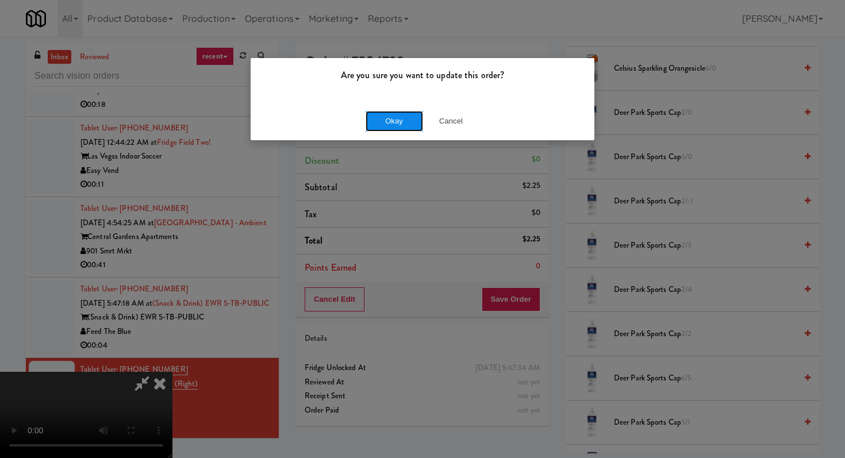
click at [401, 117] on button "Okay" at bounding box center [395, 121] width 58 height 21
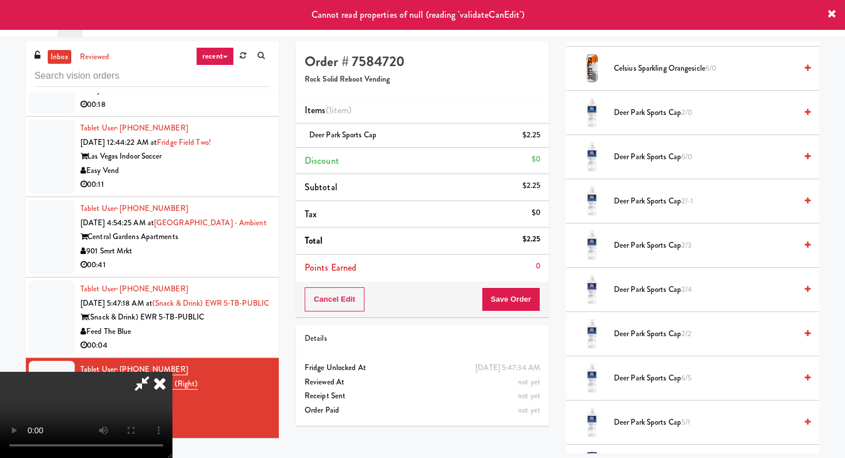
scroll to position [0, 0]
click at [173, 372] on icon at bounding box center [159, 383] width 25 height 23
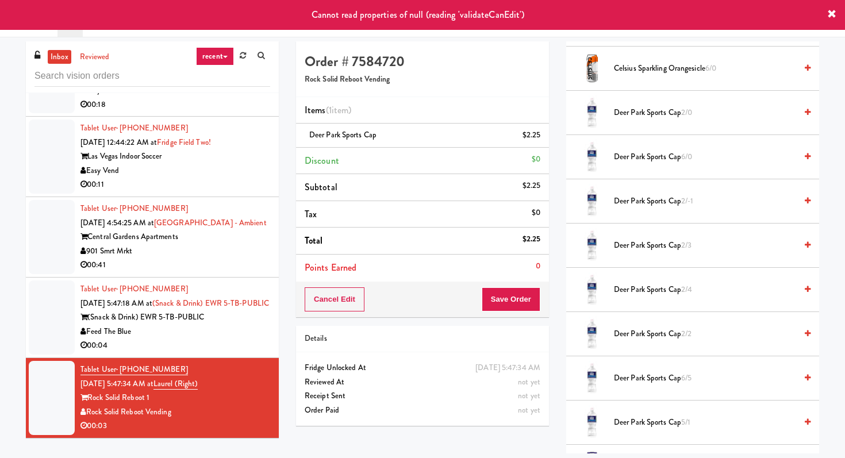
click at [246, 347] on div "00:04" at bounding box center [176, 346] width 190 height 14
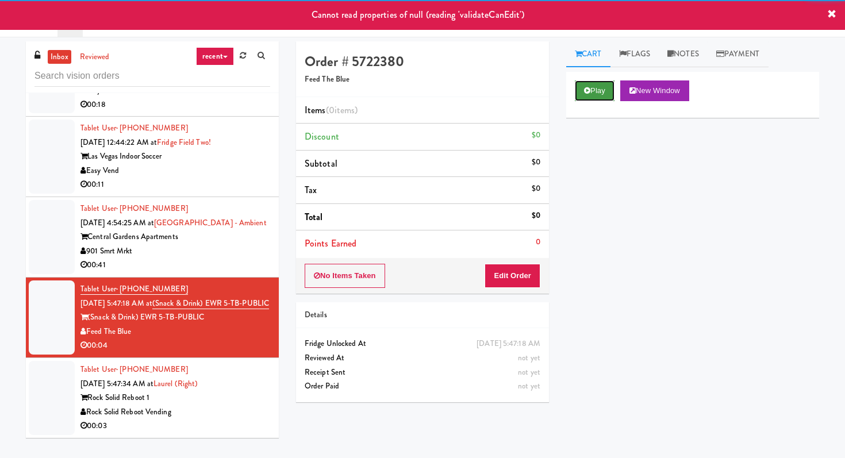
click at [598, 87] on button "Play" at bounding box center [595, 91] width 40 height 21
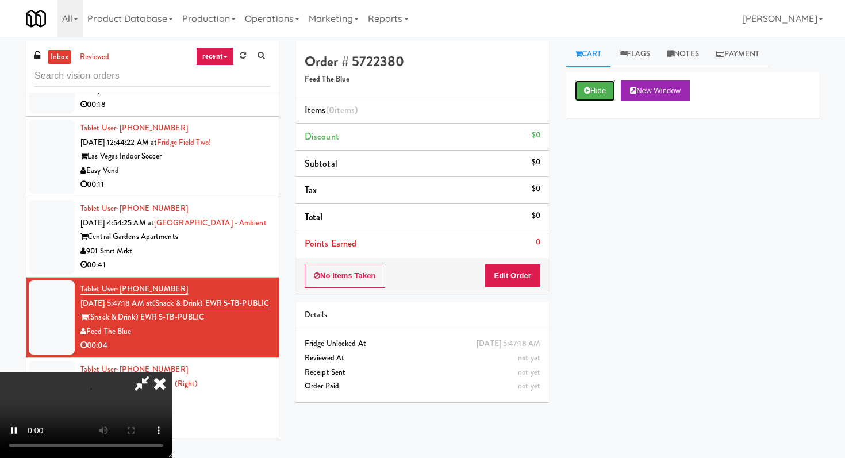
scroll to position [114, 0]
click at [526, 282] on button "Edit Order" at bounding box center [513, 276] width 56 height 24
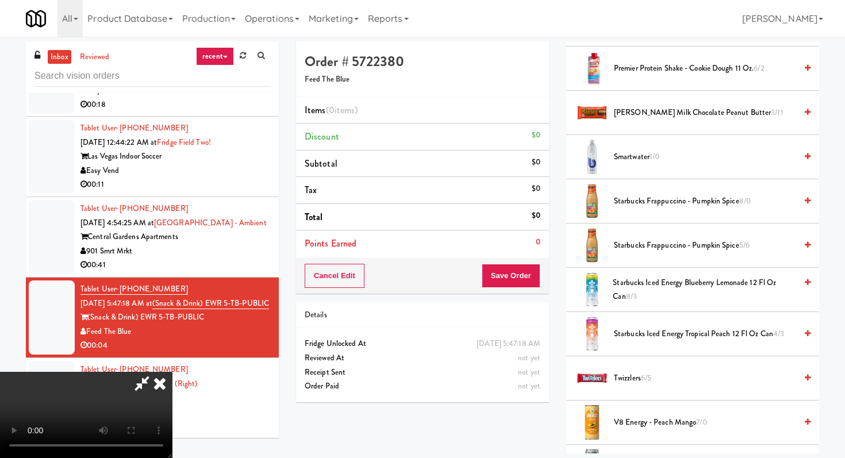
scroll to position [1328, 0]
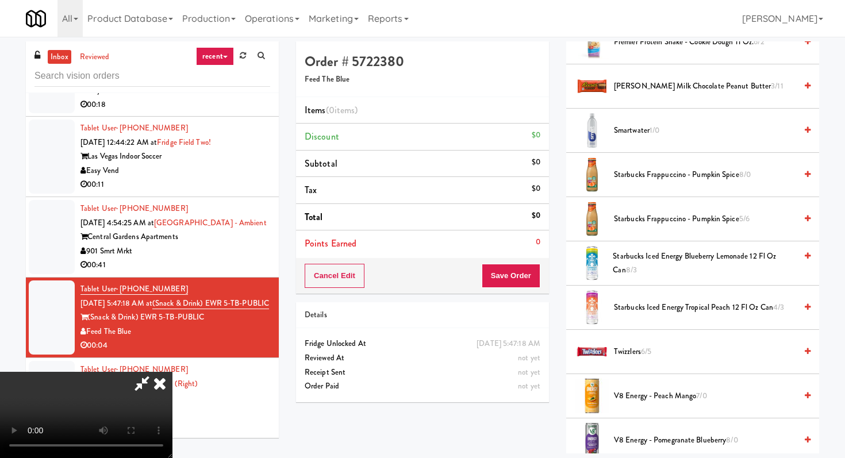
click at [642, 257] on span "Starbucks Iced Energy Blueberry Lemonade 12 fl oz Can 8/3" at bounding box center [704, 264] width 183 height 28
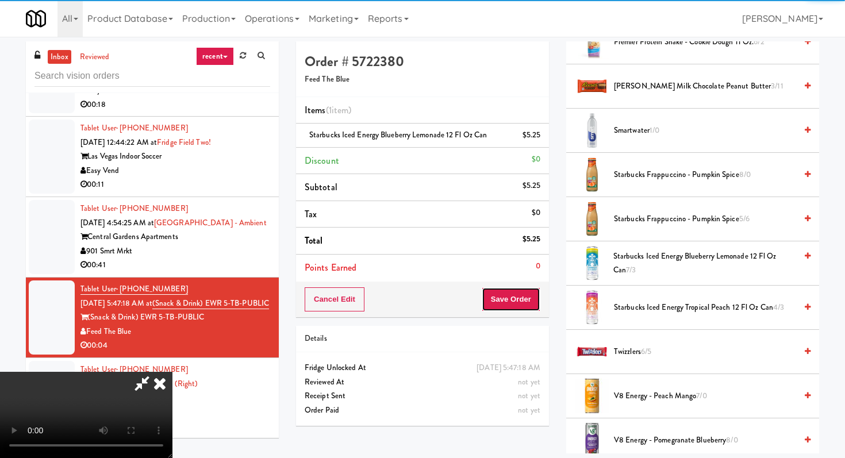
click at [518, 301] on button "Save Order" at bounding box center [511, 300] width 59 height 24
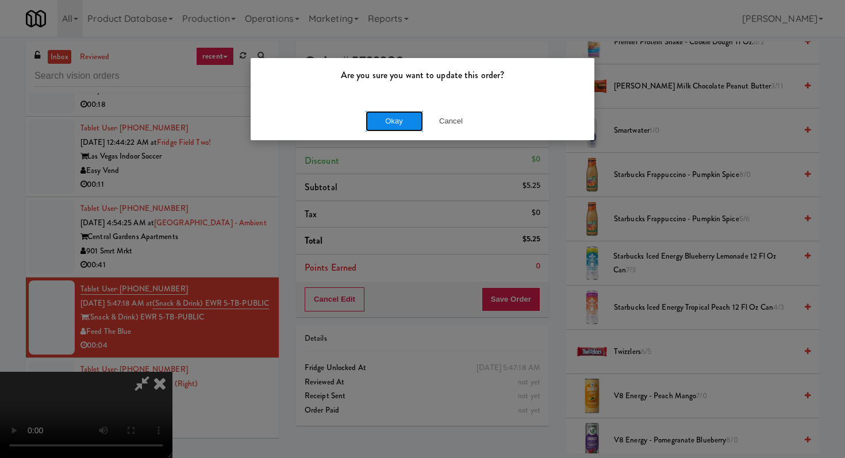
click at [410, 116] on button "Okay" at bounding box center [395, 121] width 58 height 21
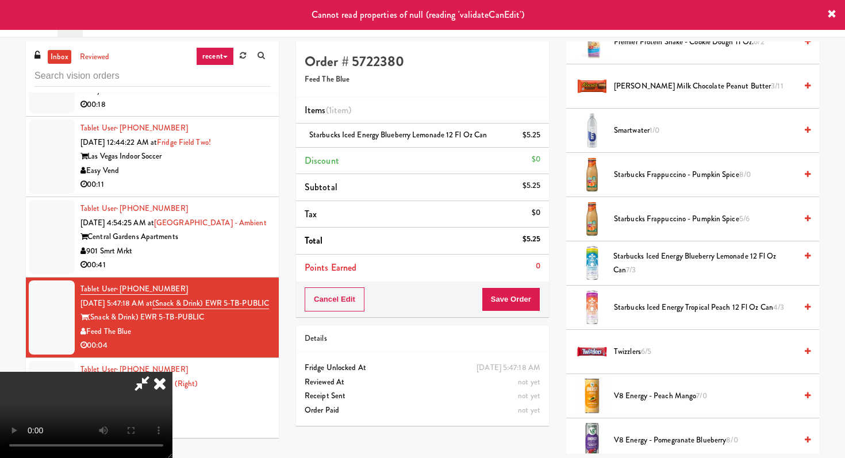
scroll to position [0, 0]
click at [173, 372] on icon at bounding box center [159, 383] width 25 height 23
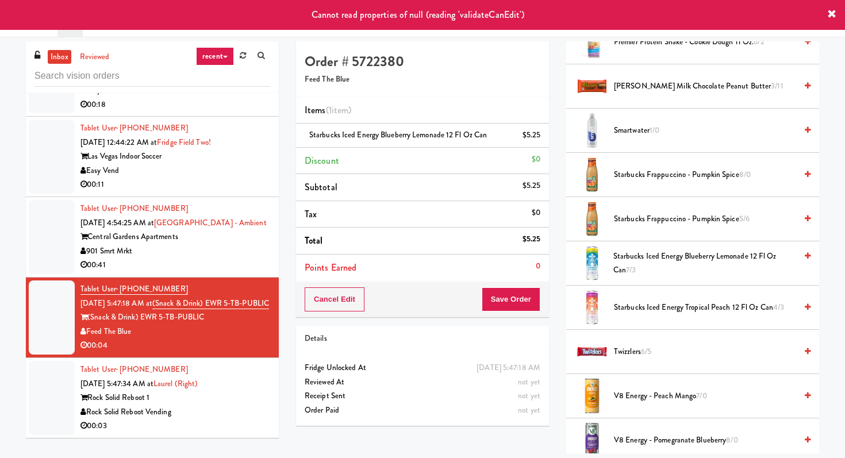
click at [494, 49] on div "Order # 5722380 Feed The Blue" at bounding box center [422, 69] width 253 height 56
click at [159, 75] on input "text" at bounding box center [153, 76] width 236 height 21
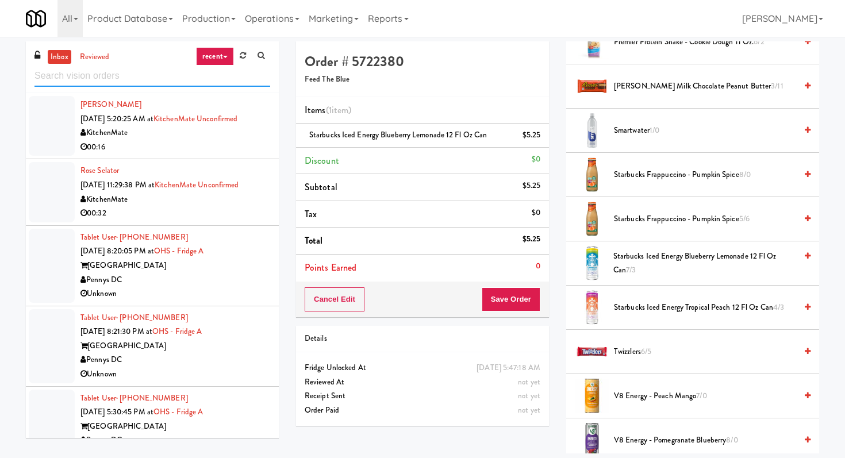
click at [160, 82] on input "text" at bounding box center [153, 76] width 236 height 21
click at [109, 76] on input "text" at bounding box center [153, 76] width 236 height 21
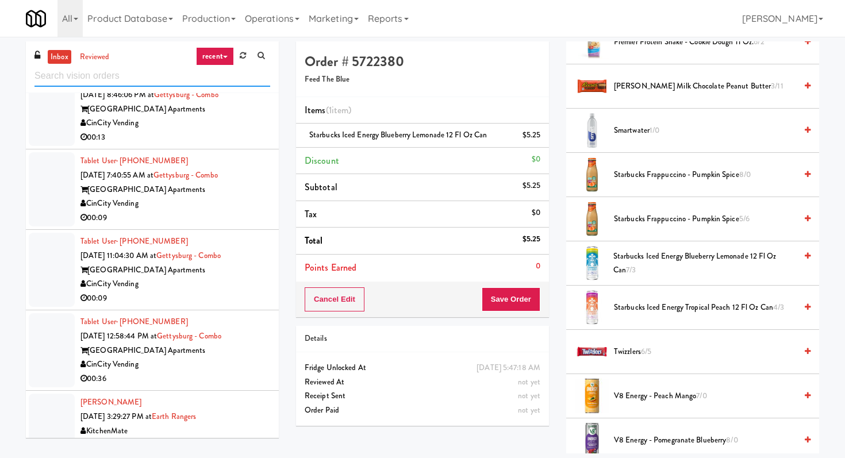
scroll to position [1560, 0]
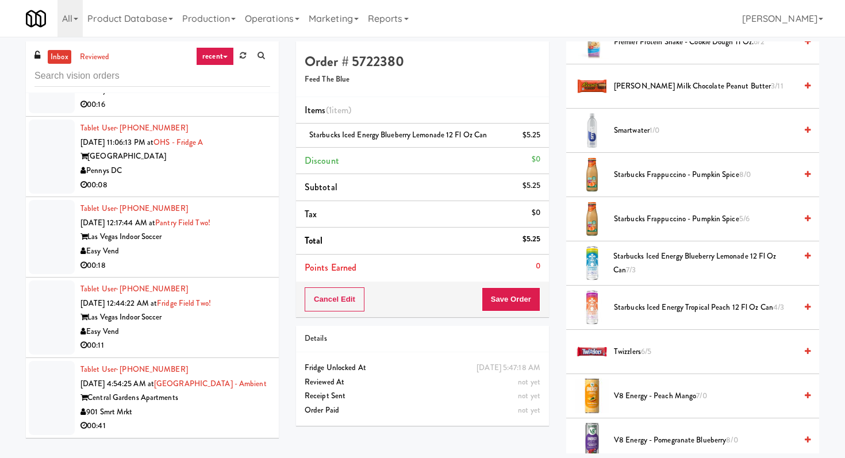
click at [215, 411] on div "901 Smrt Mrkt" at bounding box center [176, 412] width 190 height 14
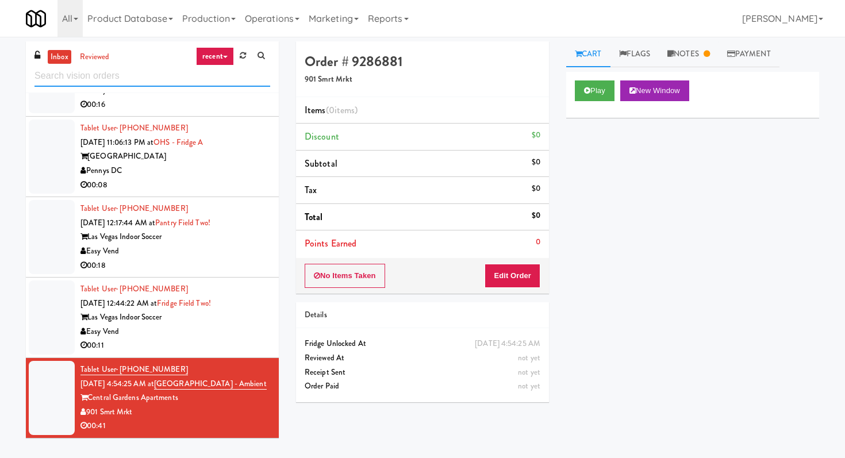
click at [158, 75] on input "text" at bounding box center [153, 76] width 236 height 21
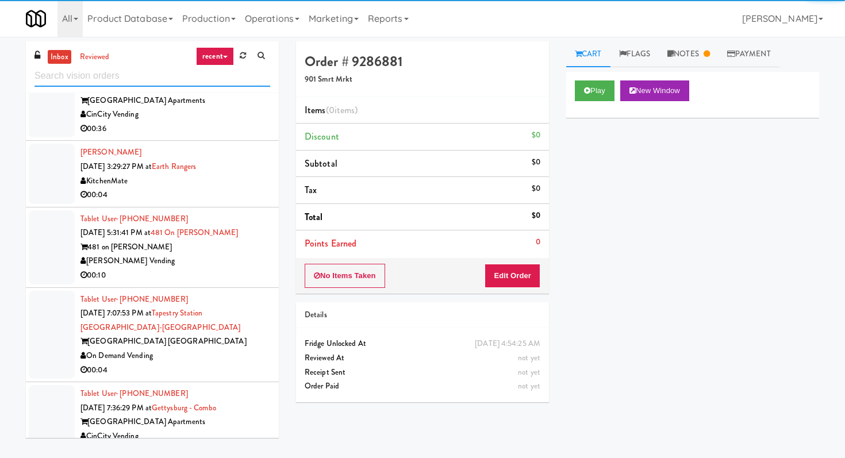
scroll to position [1721, 0]
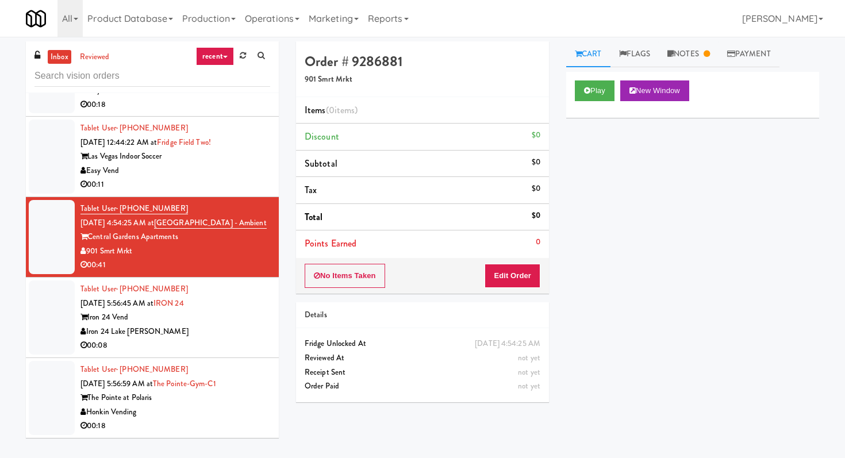
click at [234, 420] on div "00:18" at bounding box center [176, 426] width 190 height 14
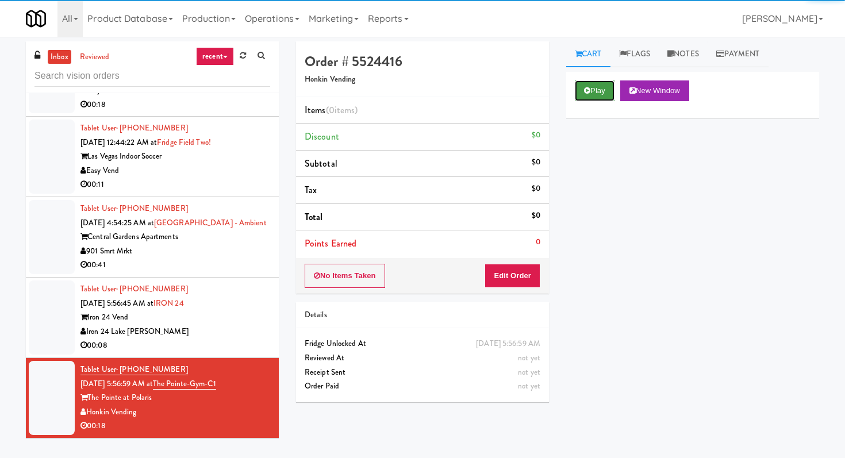
click at [596, 93] on button "Play" at bounding box center [595, 91] width 40 height 21
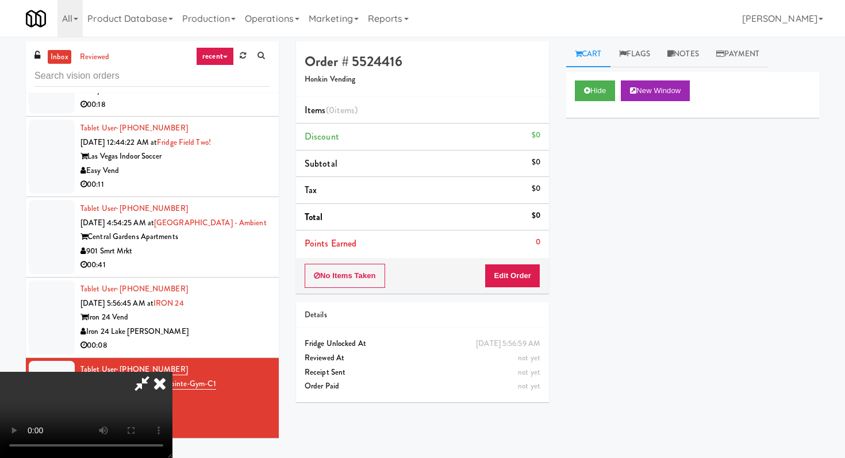
click at [505, 259] on div "No Items Taken Edit Order" at bounding box center [422, 276] width 253 height 36
click at [506, 265] on button "Edit Order" at bounding box center [513, 276] width 56 height 24
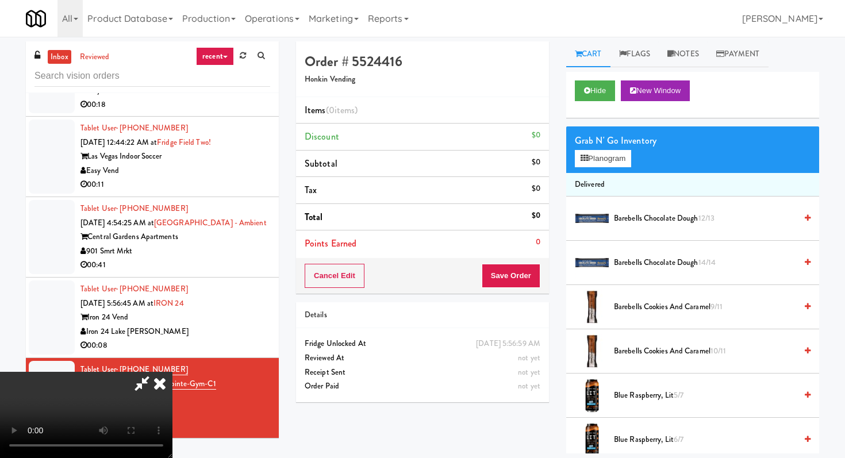
scroll to position [114, 0]
click at [173, 372] on video at bounding box center [86, 415] width 173 height 86
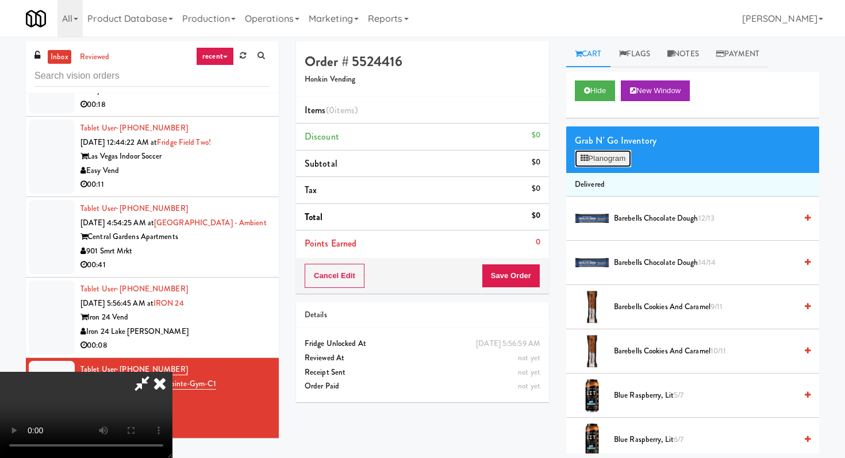
click at [611, 155] on button "Planogram" at bounding box center [603, 158] width 56 height 17
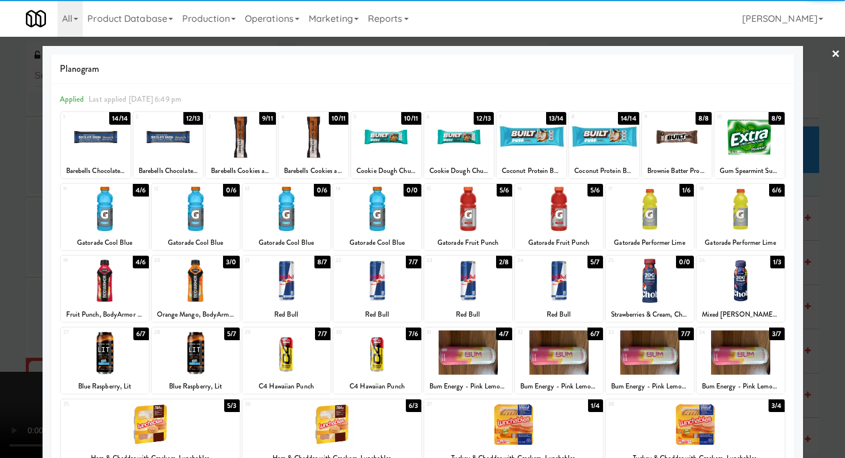
click at [391, 357] on div at bounding box center [378, 353] width 88 height 44
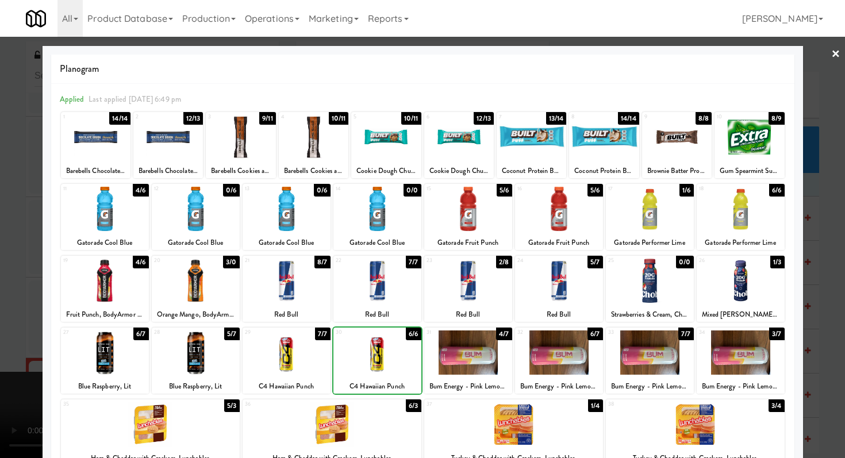
click at [391, 357] on div at bounding box center [378, 353] width 88 height 44
click at [0, 332] on div at bounding box center [422, 229] width 845 height 458
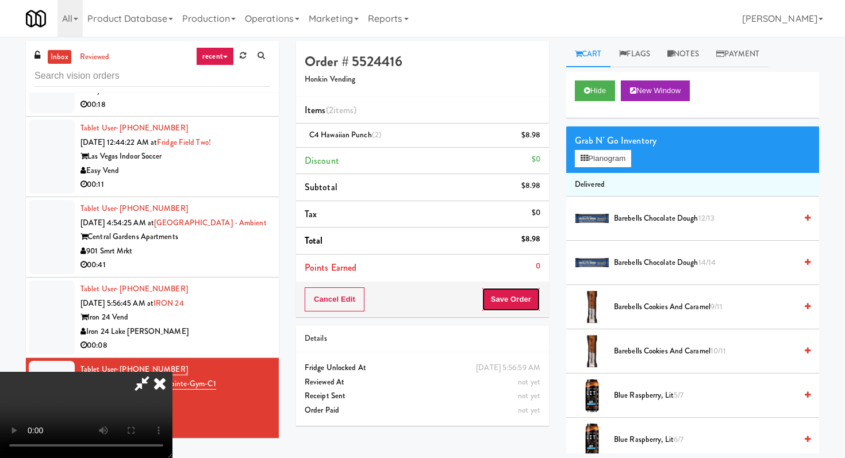
click at [520, 296] on button "Save Order" at bounding box center [511, 300] width 59 height 24
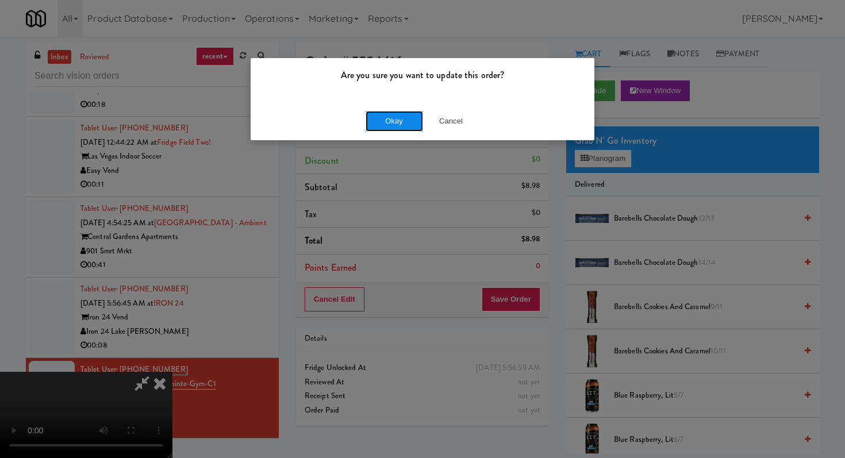
click at [392, 117] on button "Okay" at bounding box center [395, 121] width 58 height 21
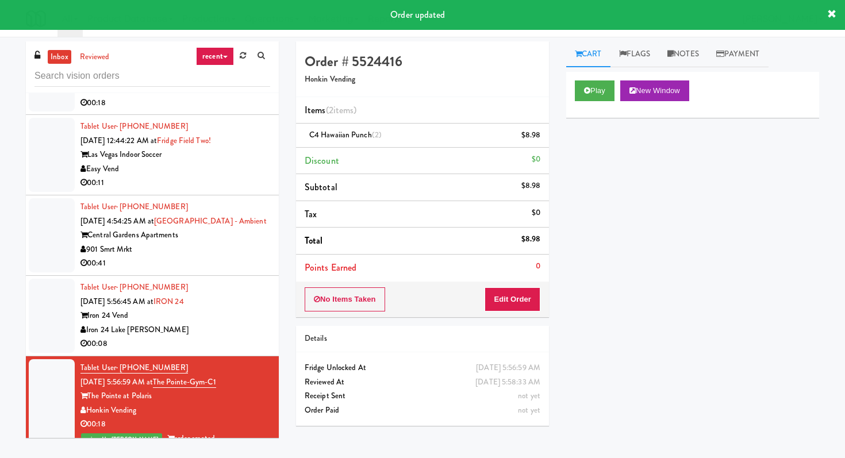
click at [242, 313] on div "Iron 24 Vend" at bounding box center [176, 316] width 190 height 14
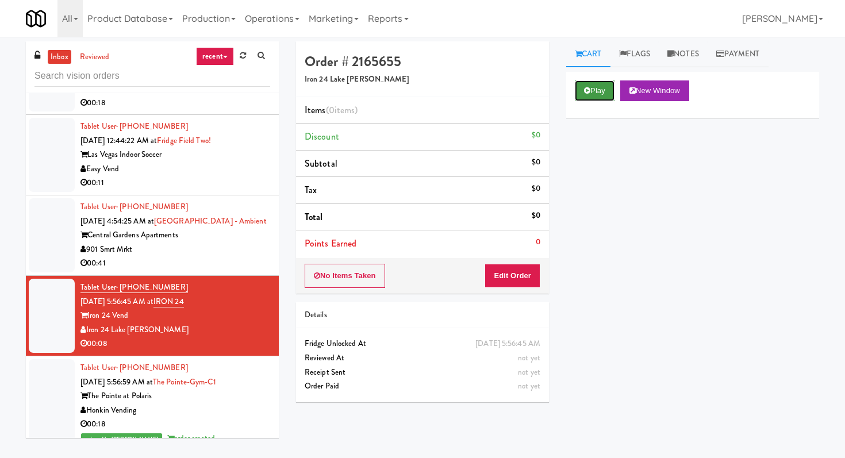
click at [599, 90] on button "Play" at bounding box center [595, 91] width 40 height 21
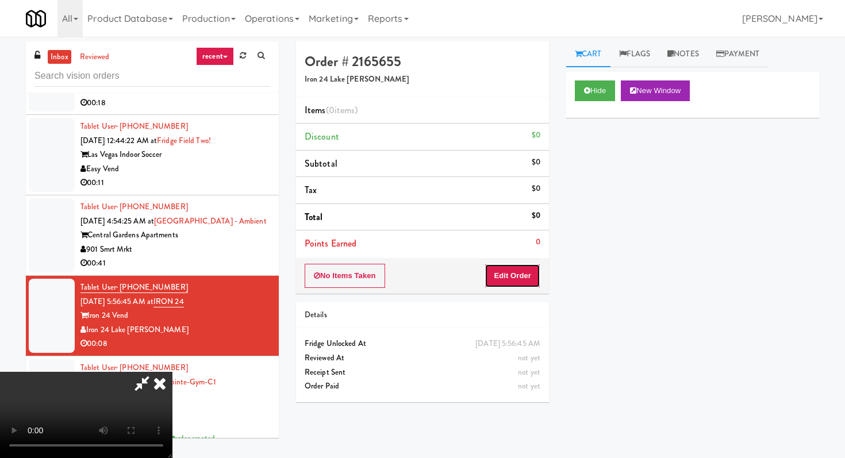
click at [521, 271] on button "Edit Order" at bounding box center [513, 276] width 56 height 24
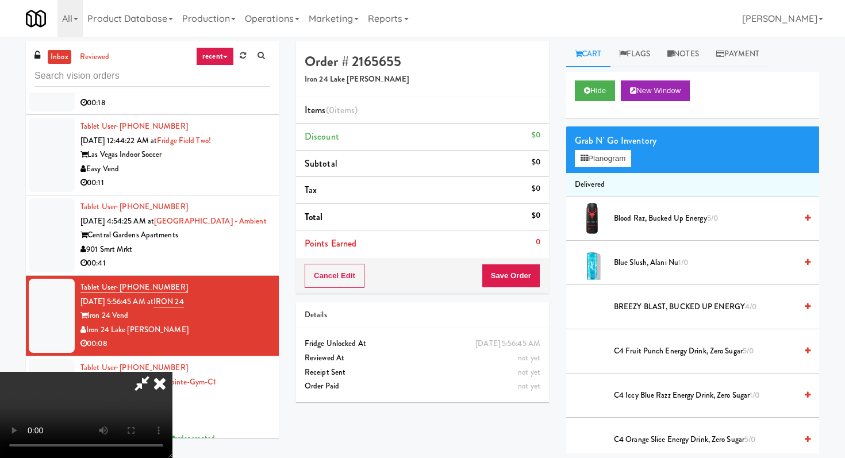
scroll to position [114, 0]
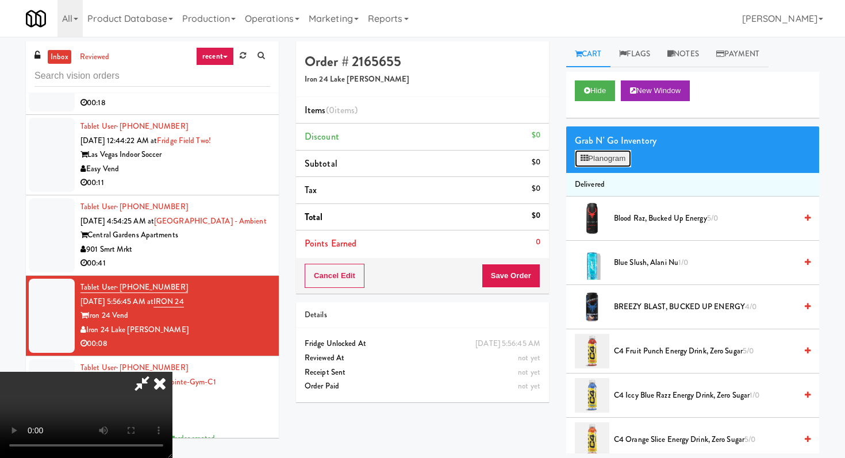
click at [618, 158] on button "Planogram" at bounding box center [603, 158] width 56 height 17
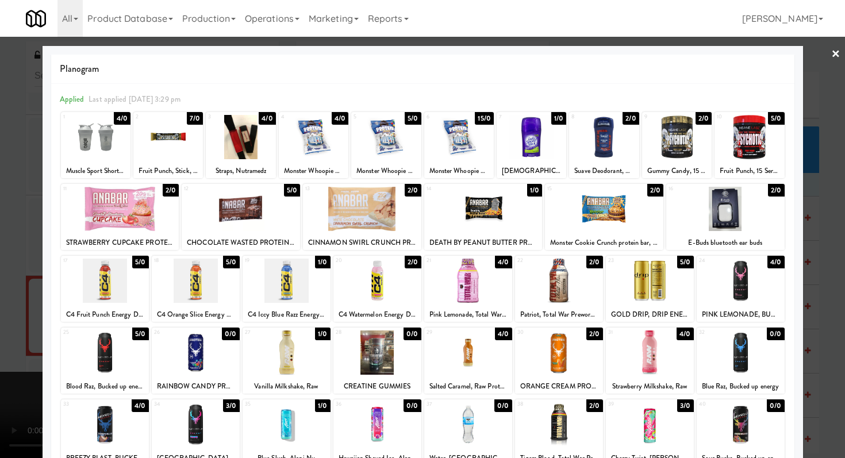
click at [453, 365] on div at bounding box center [468, 353] width 88 height 44
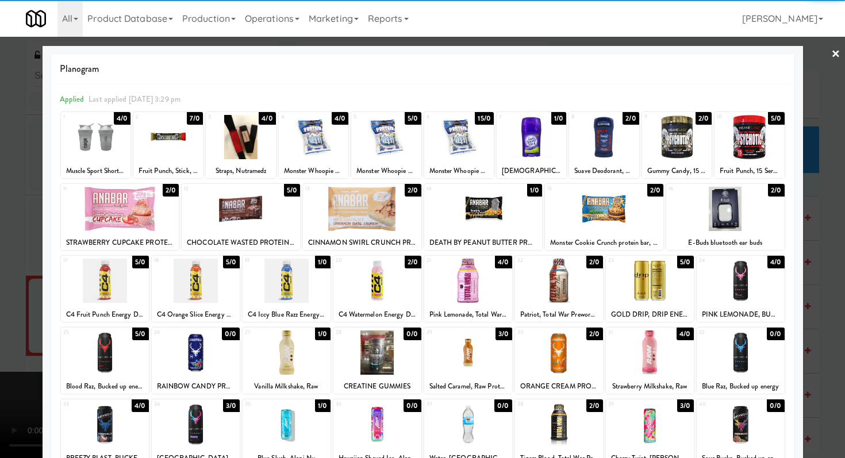
click at [0, 305] on div at bounding box center [422, 229] width 845 height 458
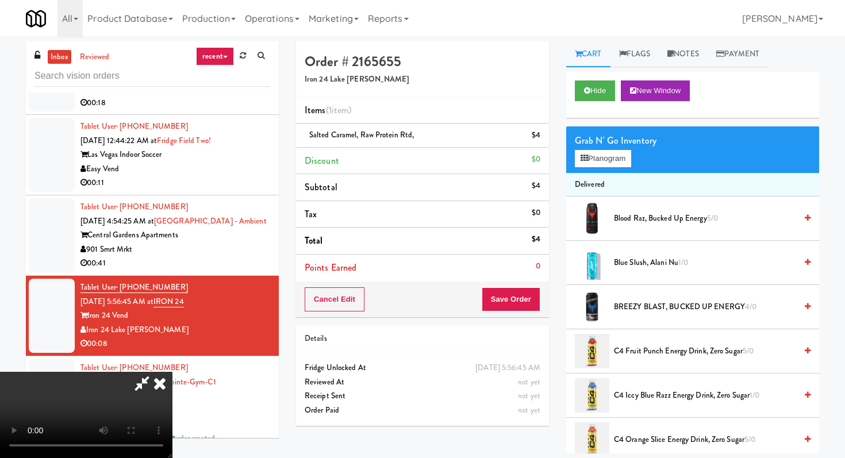
click at [173, 372] on video at bounding box center [86, 415] width 173 height 86
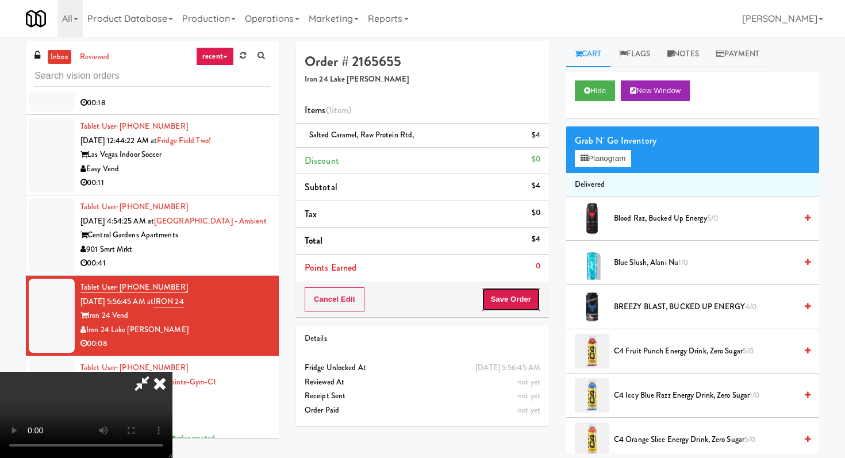
click at [535, 302] on button "Save Order" at bounding box center [511, 300] width 59 height 24
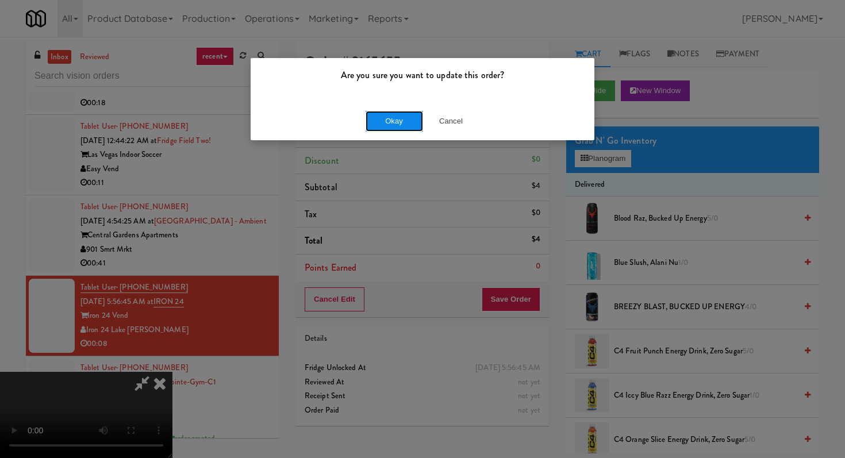
click at [394, 121] on button "Okay" at bounding box center [395, 121] width 58 height 21
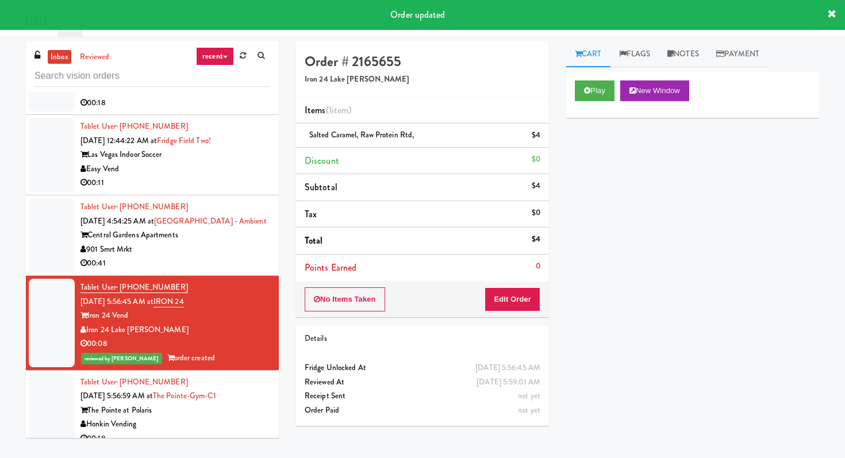
click at [196, 241] on div "Central Gardens Apartments" at bounding box center [176, 235] width 190 height 14
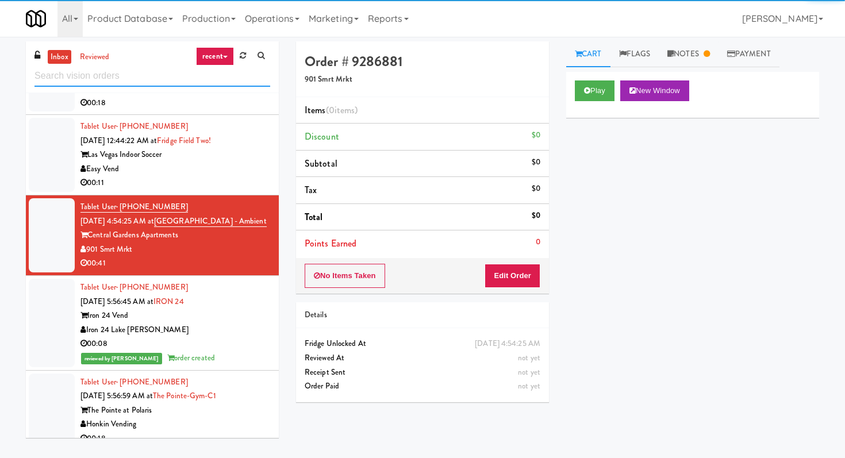
click at [157, 76] on input "text" at bounding box center [153, 76] width 236 height 21
